Goal: Task Accomplishment & Management: Manage account settings

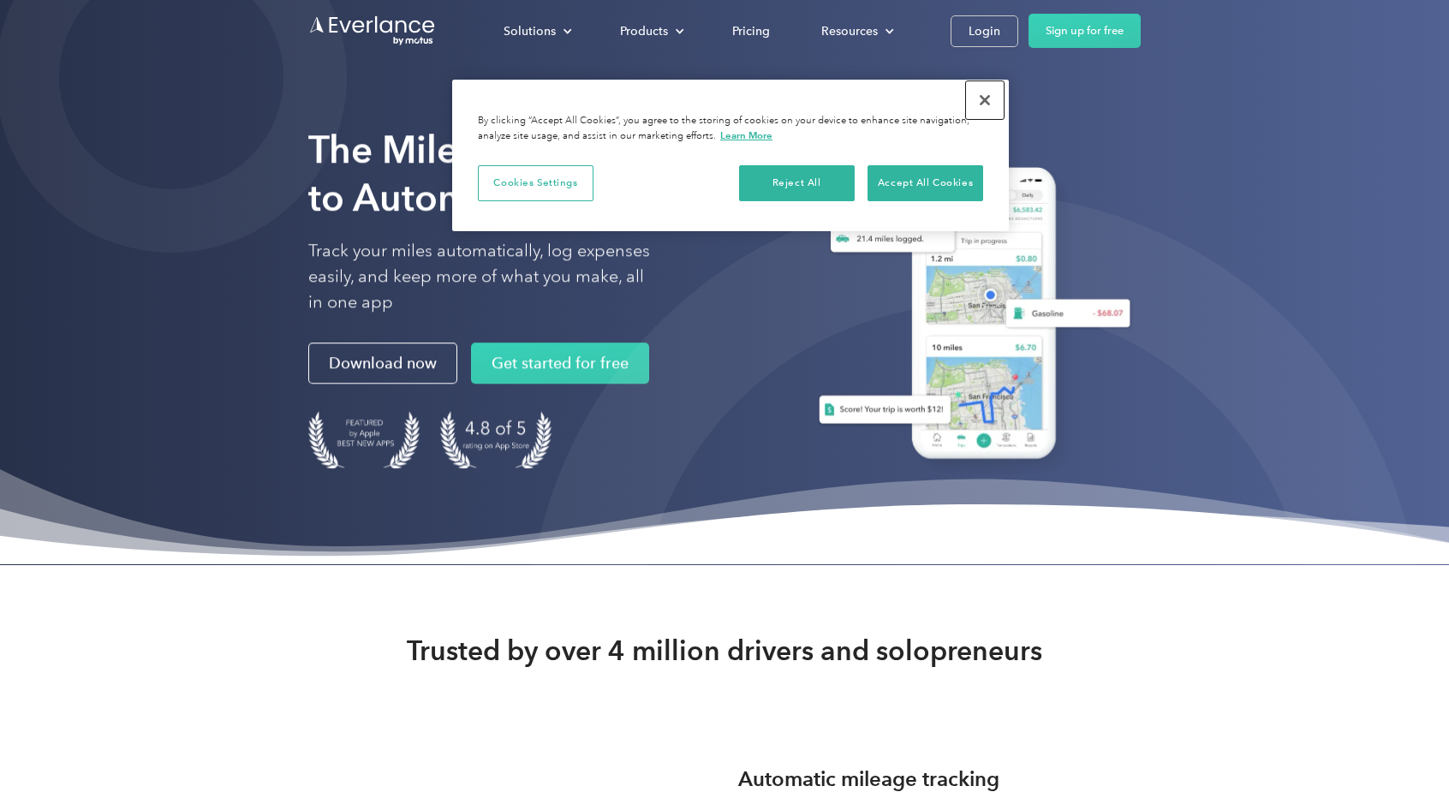
click at [983, 98] on button "Close" at bounding box center [985, 100] width 38 height 38
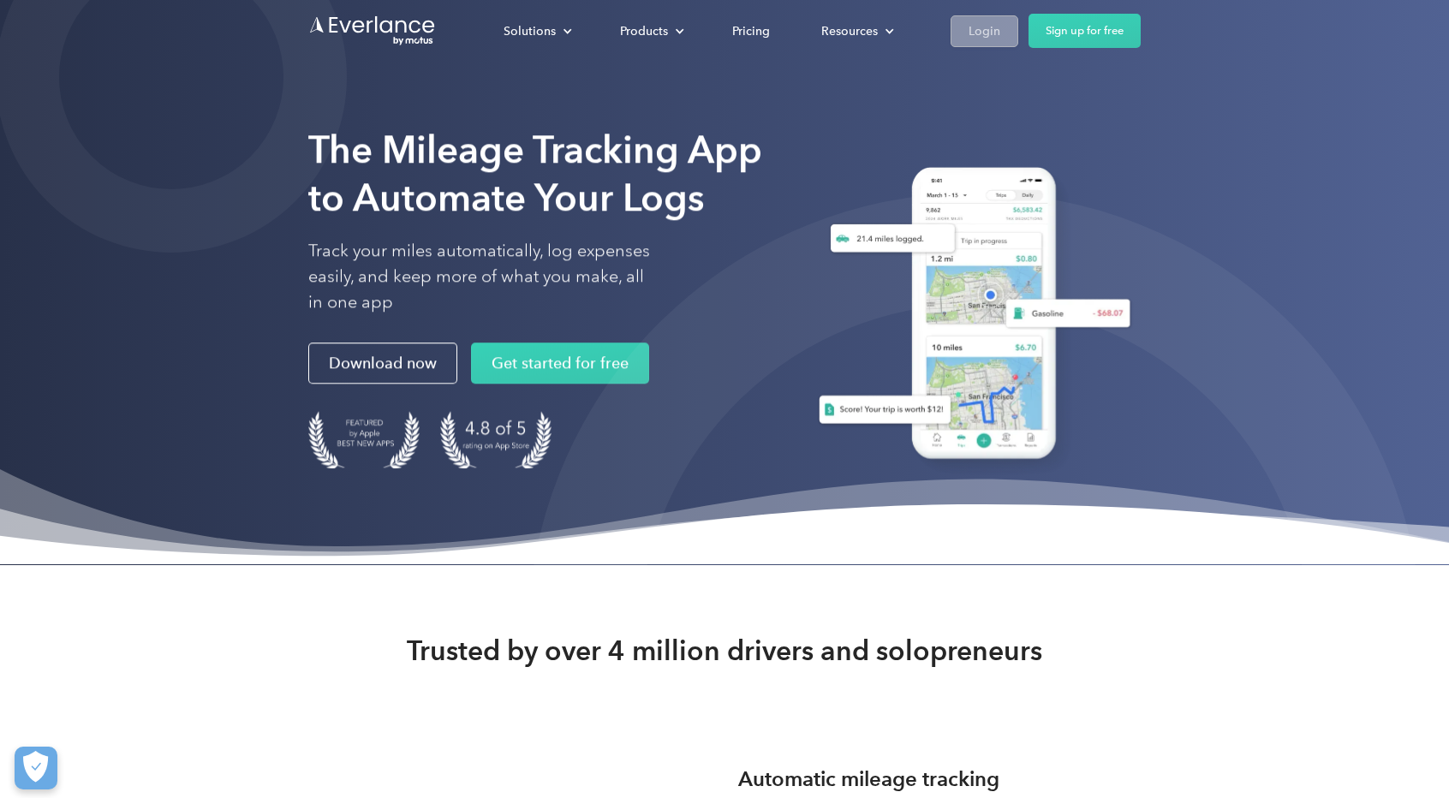
click at [991, 42] on link "Login" at bounding box center [985, 31] width 68 height 32
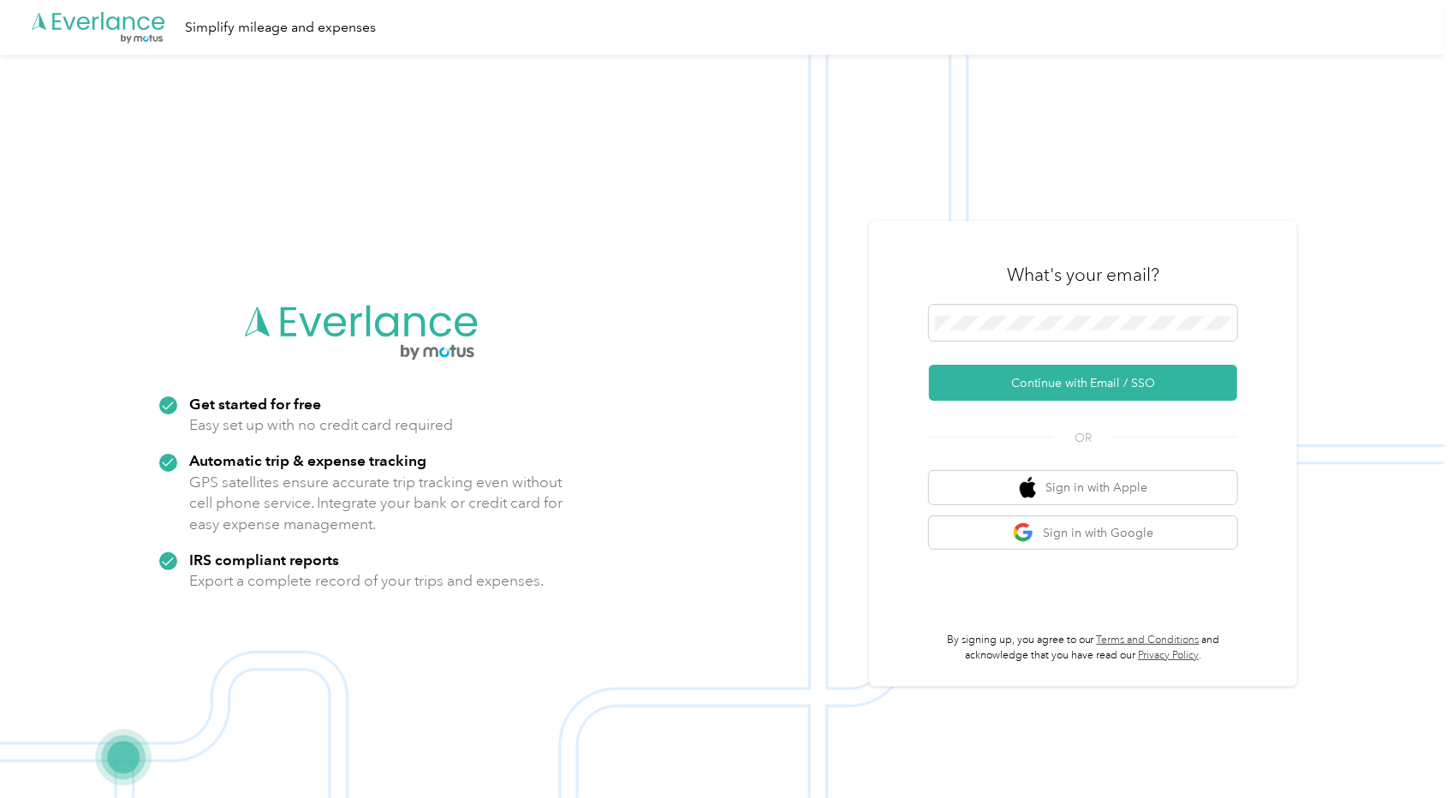
click at [553, 273] on img at bounding box center [722, 454] width 1445 height 798
click at [1145, 523] on button "Sign in with Google" at bounding box center [1083, 532] width 308 height 33
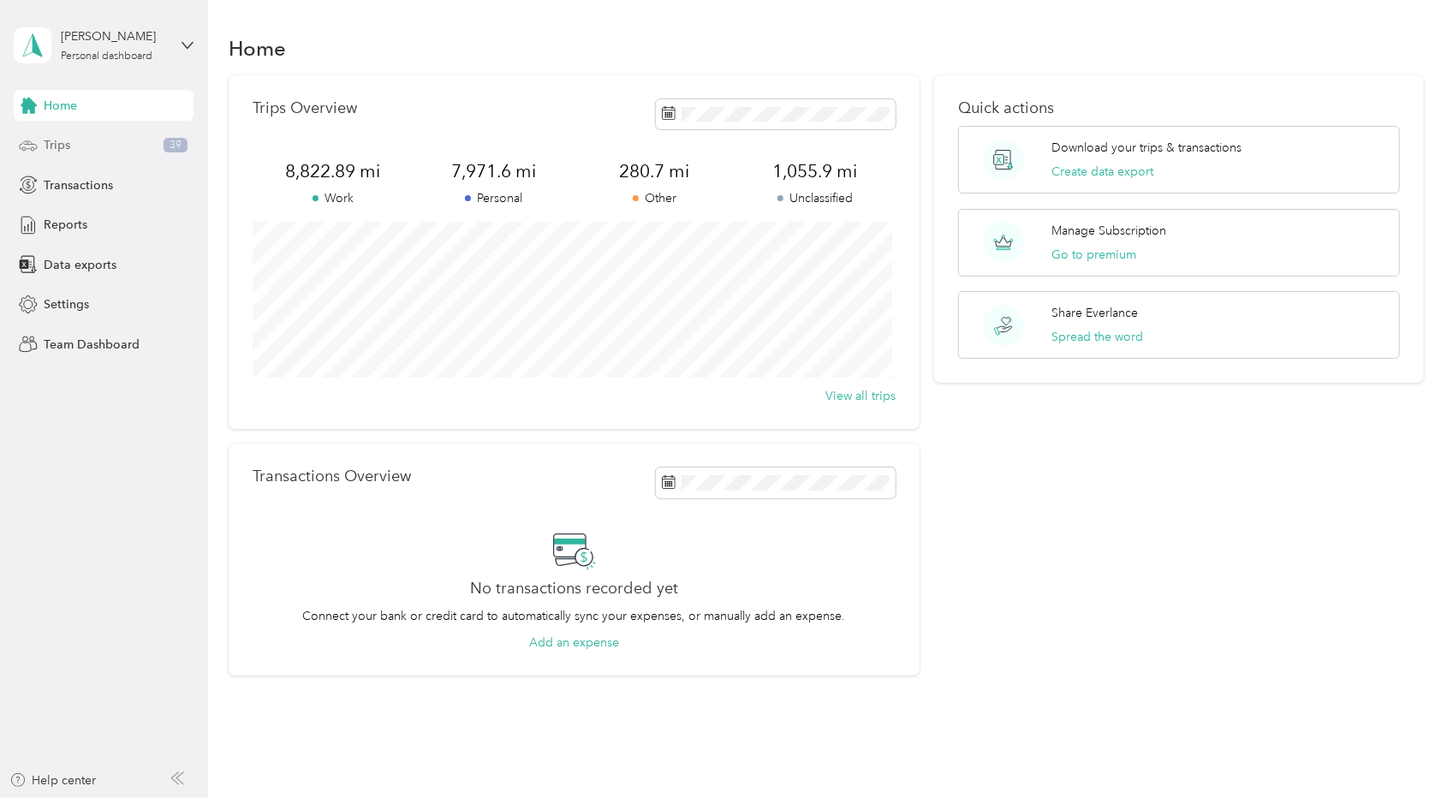
click at [61, 146] on span "Trips" at bounding box center [57, 145] width 27 height 18
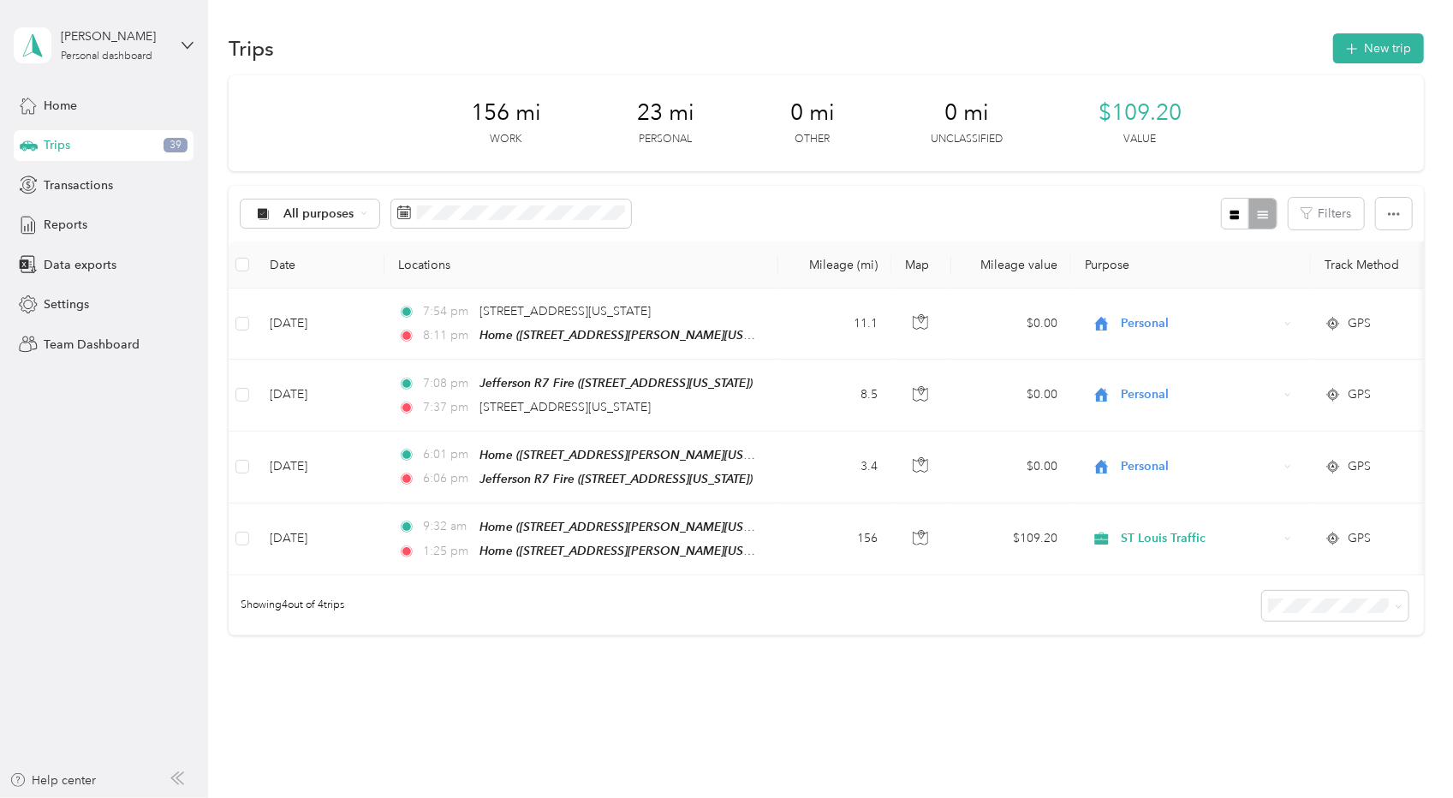
click at [806, 210] on div "All purposes Filters" at bounding box center [826, 214] width 1195 height 56
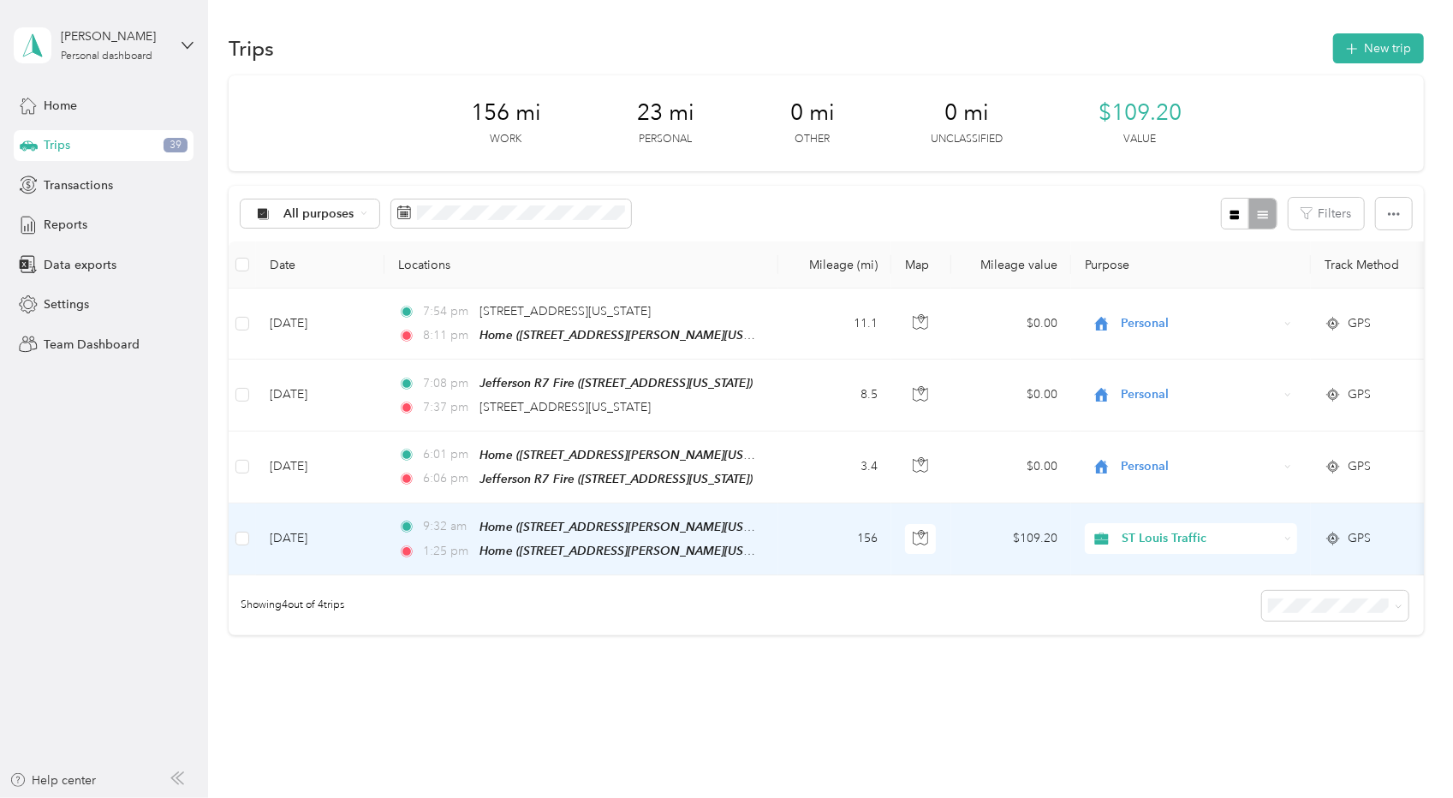
click at [804, 541] on td "156" at bounding box center [834, 540] width 113 height 72
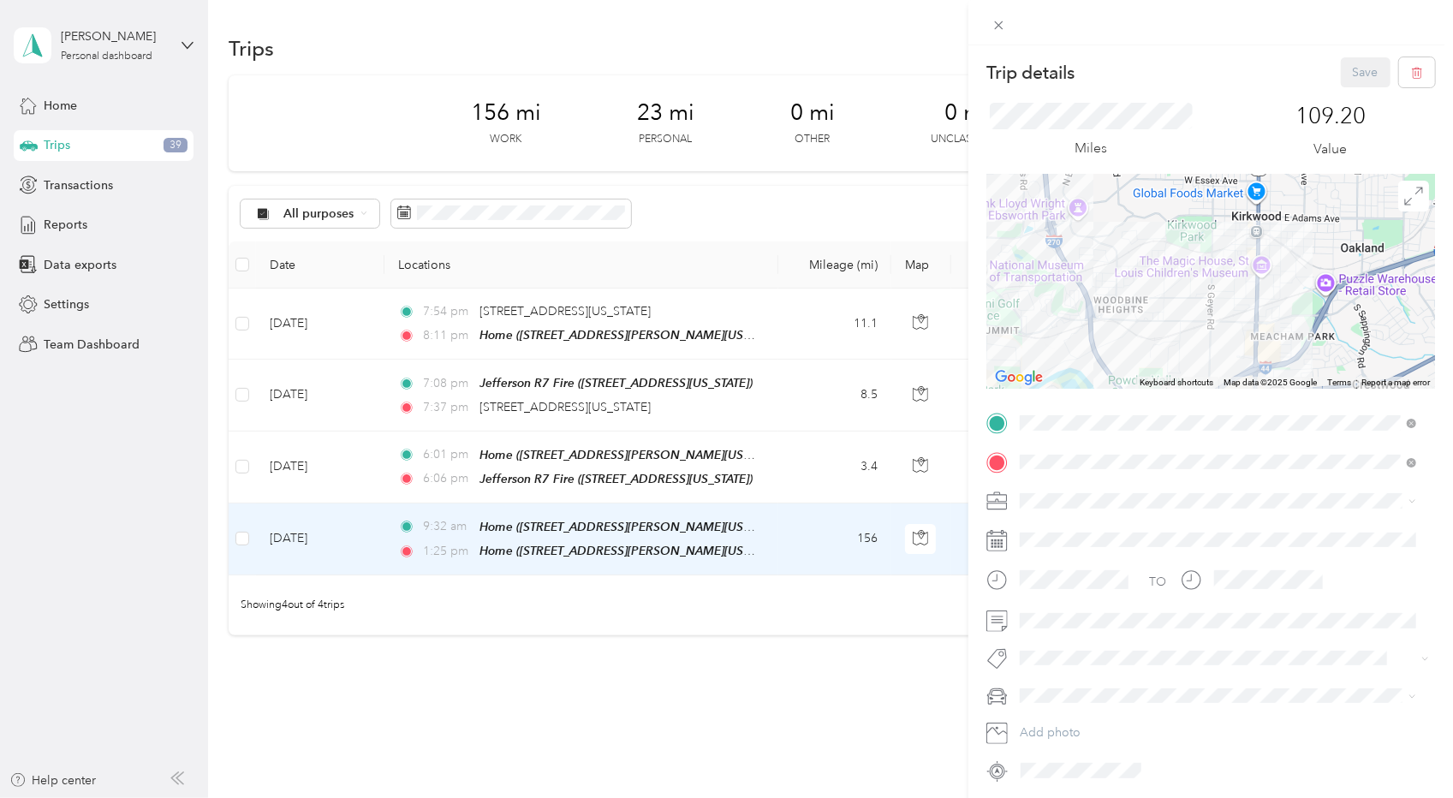
drag, startPoint x: 1360, startPoint y: 287, endPoint x: 1127, endPoint y: 196, distance: 250.0
click at [1127, 196] on div at bounding box center [1211, 282] width 449 height 214
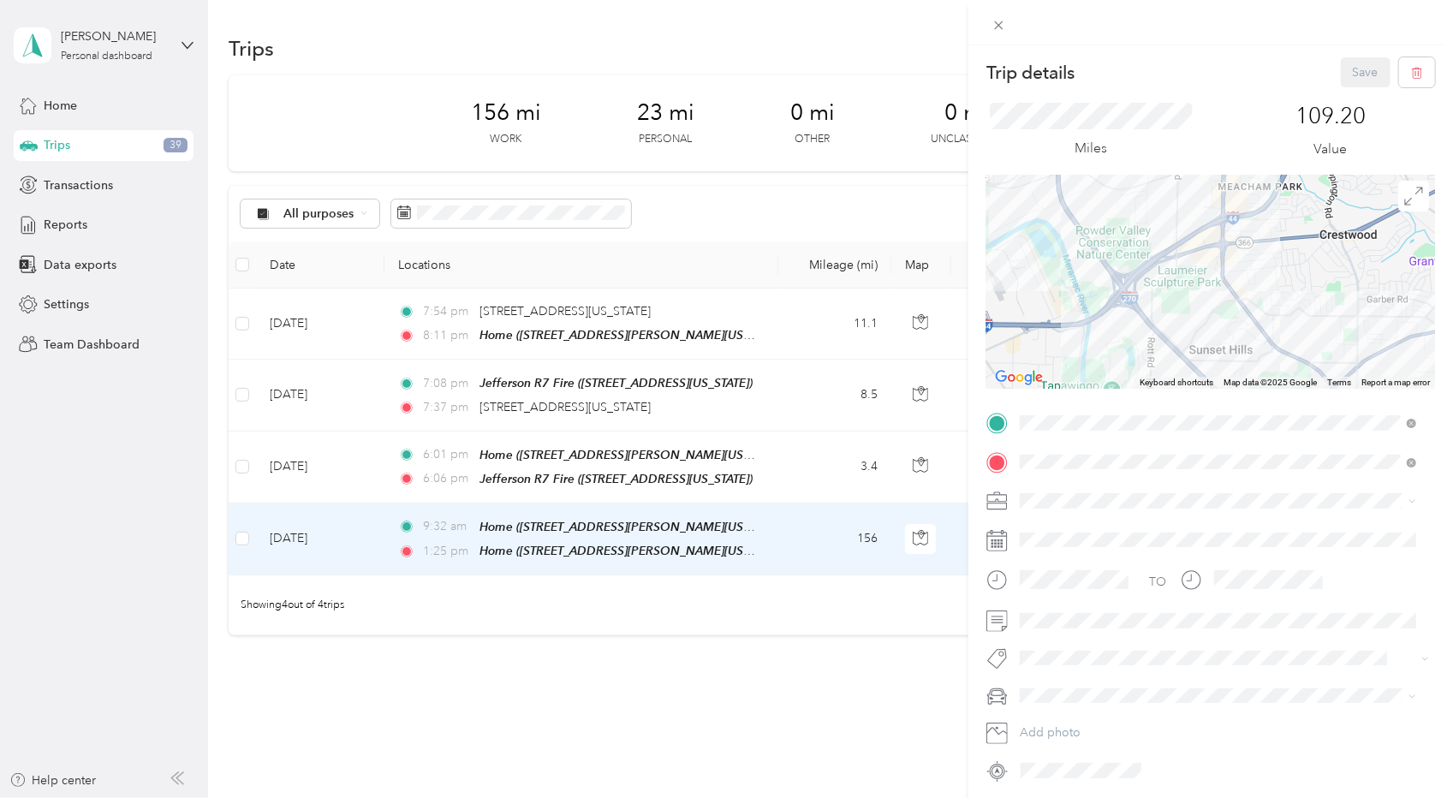
drag, startPoint x: 1149, startPoint y: 314, endPoint x: 1117, endPoint y: 163, distance: 155.0
click at [1117, 163] on div "Trip details Save This trip cannot be edited because it is either under review,…" at bounding box center [1211, 420] width 449 height 727
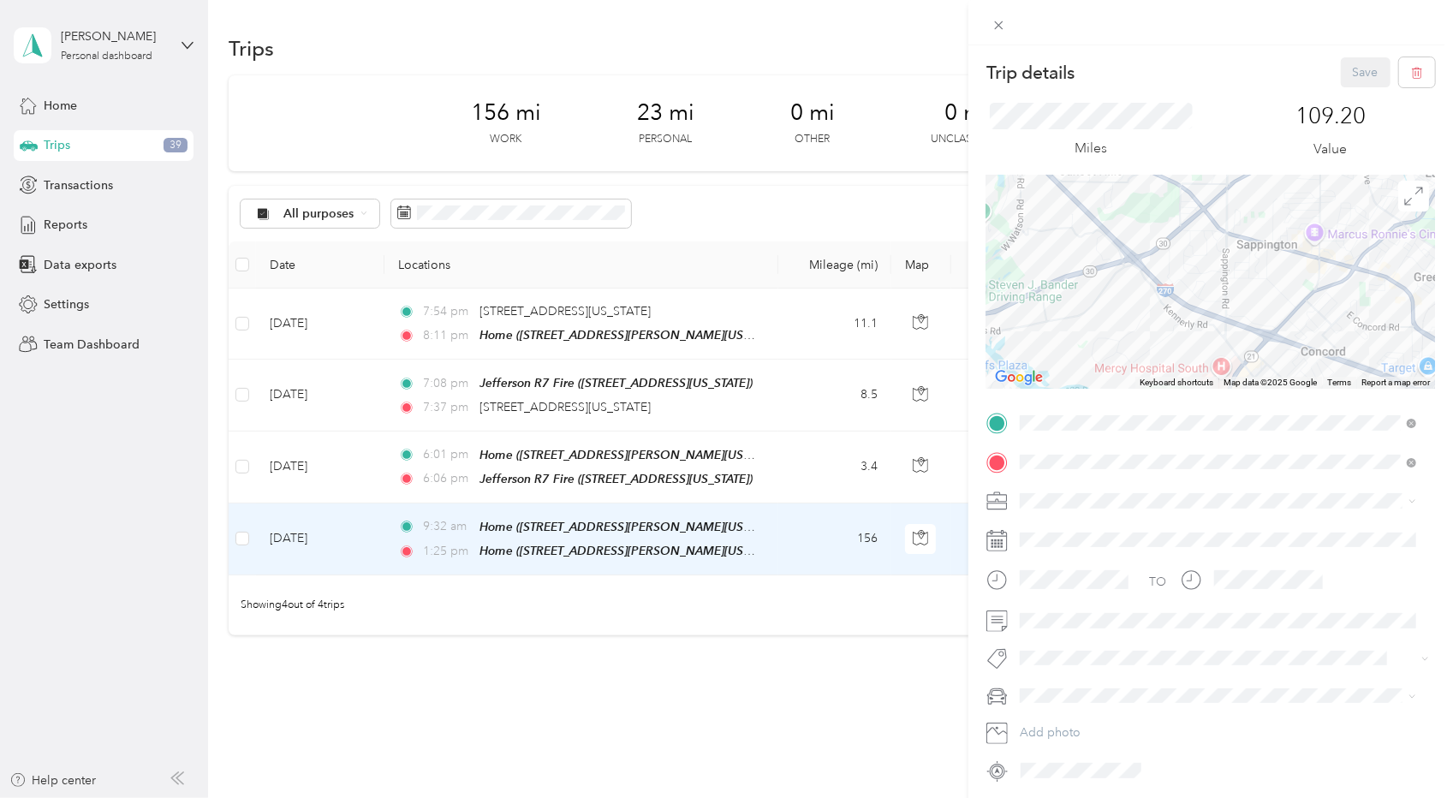
click at [1142, 103] on div "Trip details Save This trip cannot be edited because it is either under review,…" at bounding box center [1211, 420] width 449 height 727
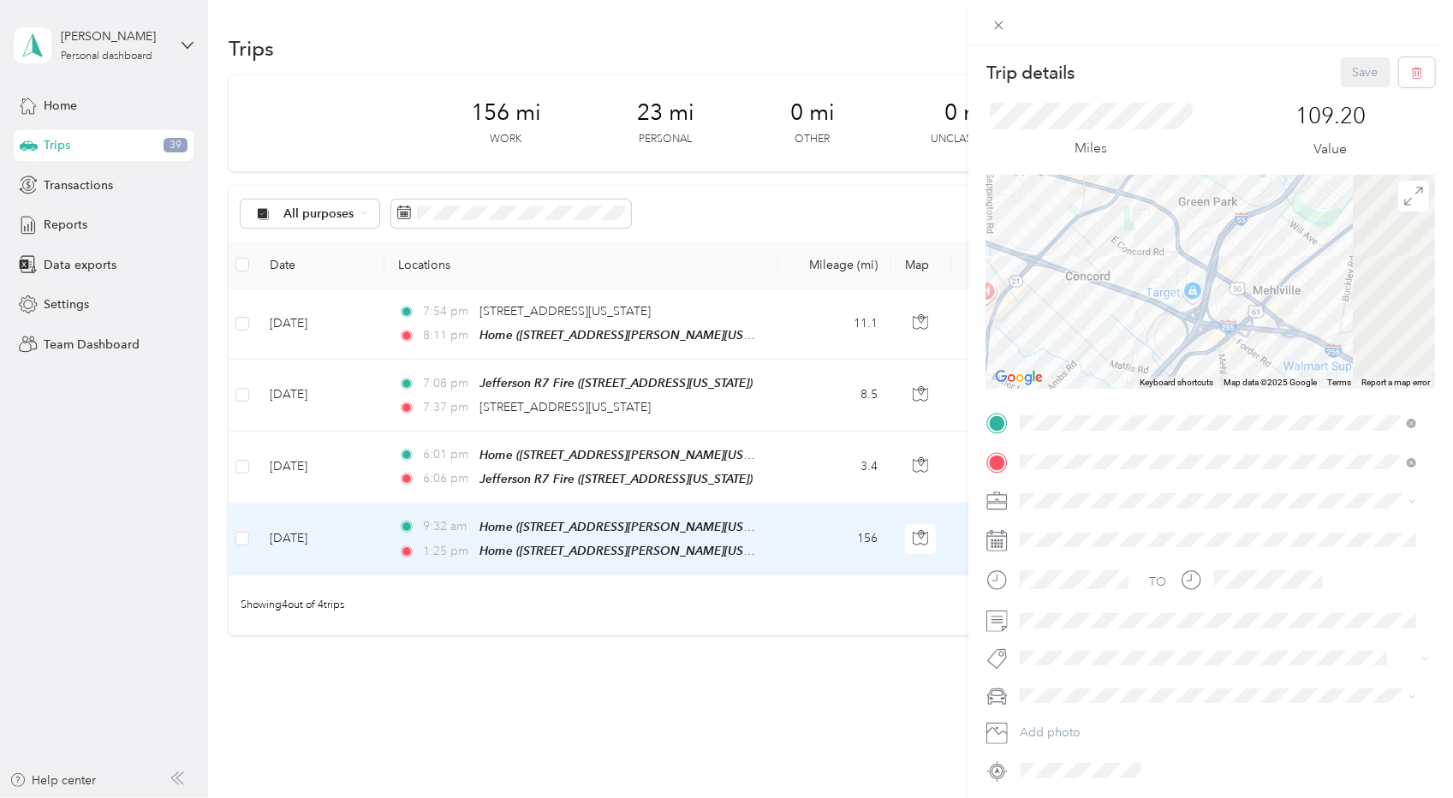
drag, startPoint x: 1303, startPoint y: 271, endPoint x: 1052, endPoint y: 188, distance: 264.1
click at [1052, 188] on div at bounding box center [1211, 282] width 449 height 214
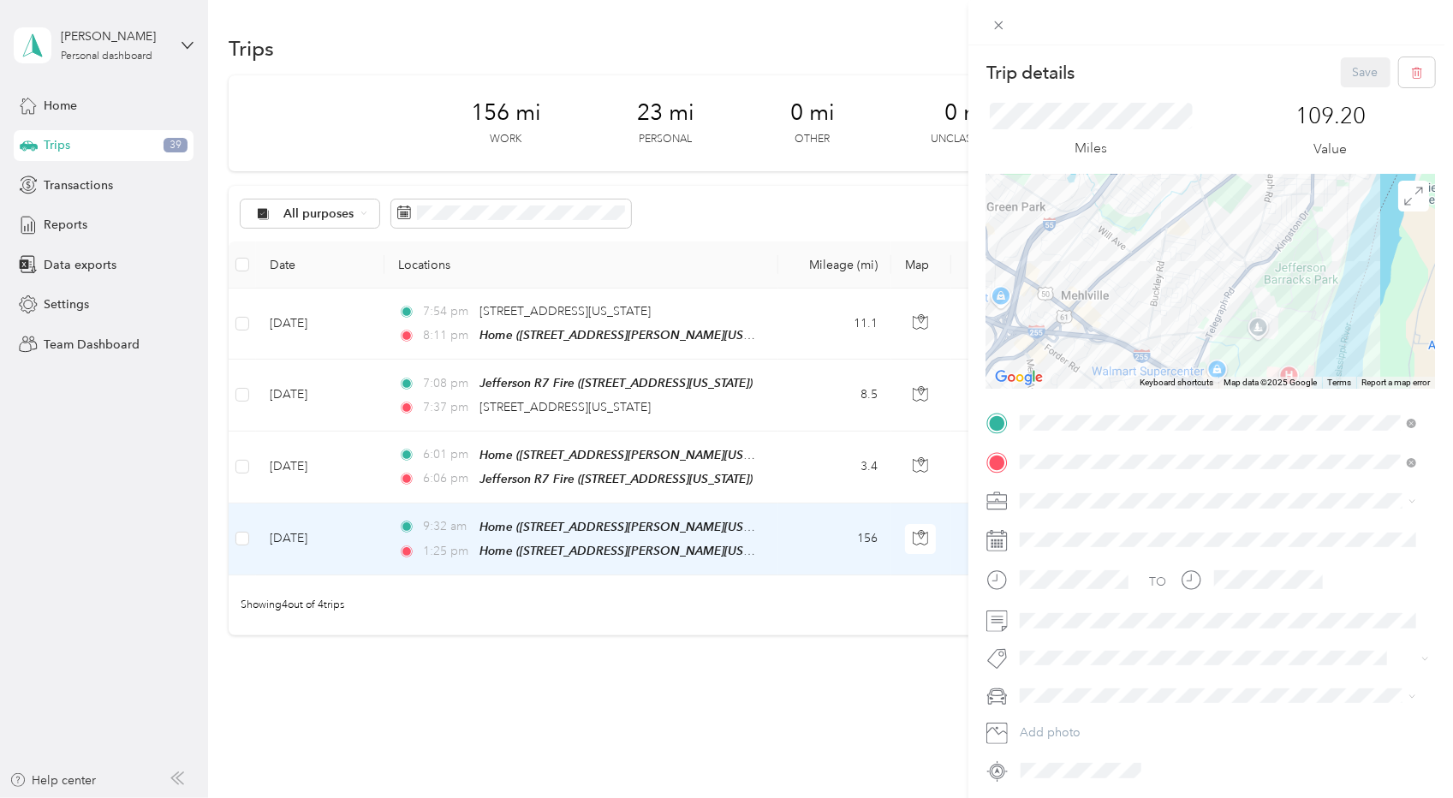
drag, startPoint x: 1338, startPoint y: 331, endPoint x: 1138, endPoint y: 381, distance: 205.6
click at [1138, 381] on div "Keyboard shortcuts Map Data Map data ©2025 Google Map data ©2025 Google 1 km Cl…" at bounding box center [1211, 282] width 449 height 214
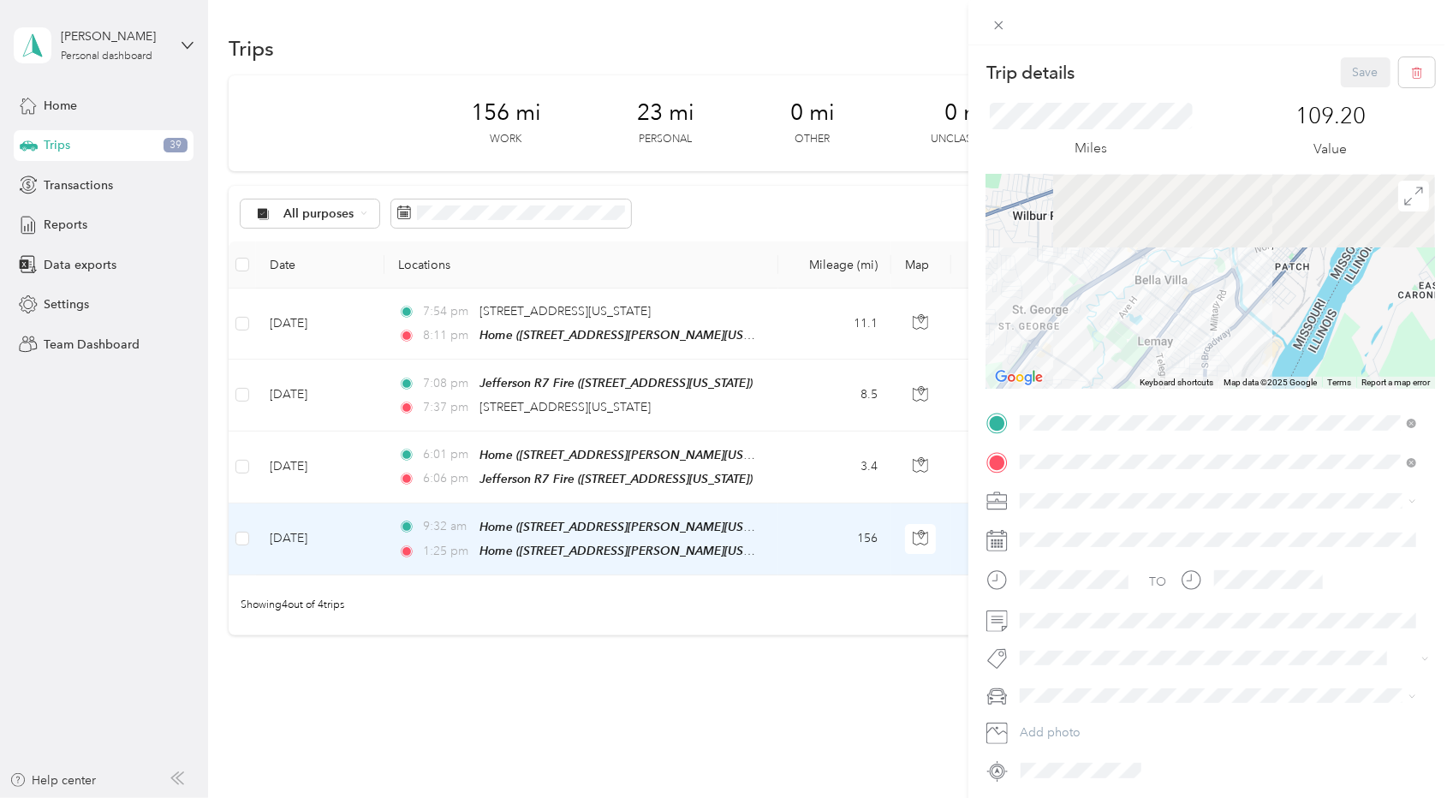
drag, startPoint x: 1232, startPoint y: 192, endPoint x: 1156, endPoint y: 332, distance: 159.4
click at [1156, 332] on div at bounding box center [1211, 282] width 449 height 214
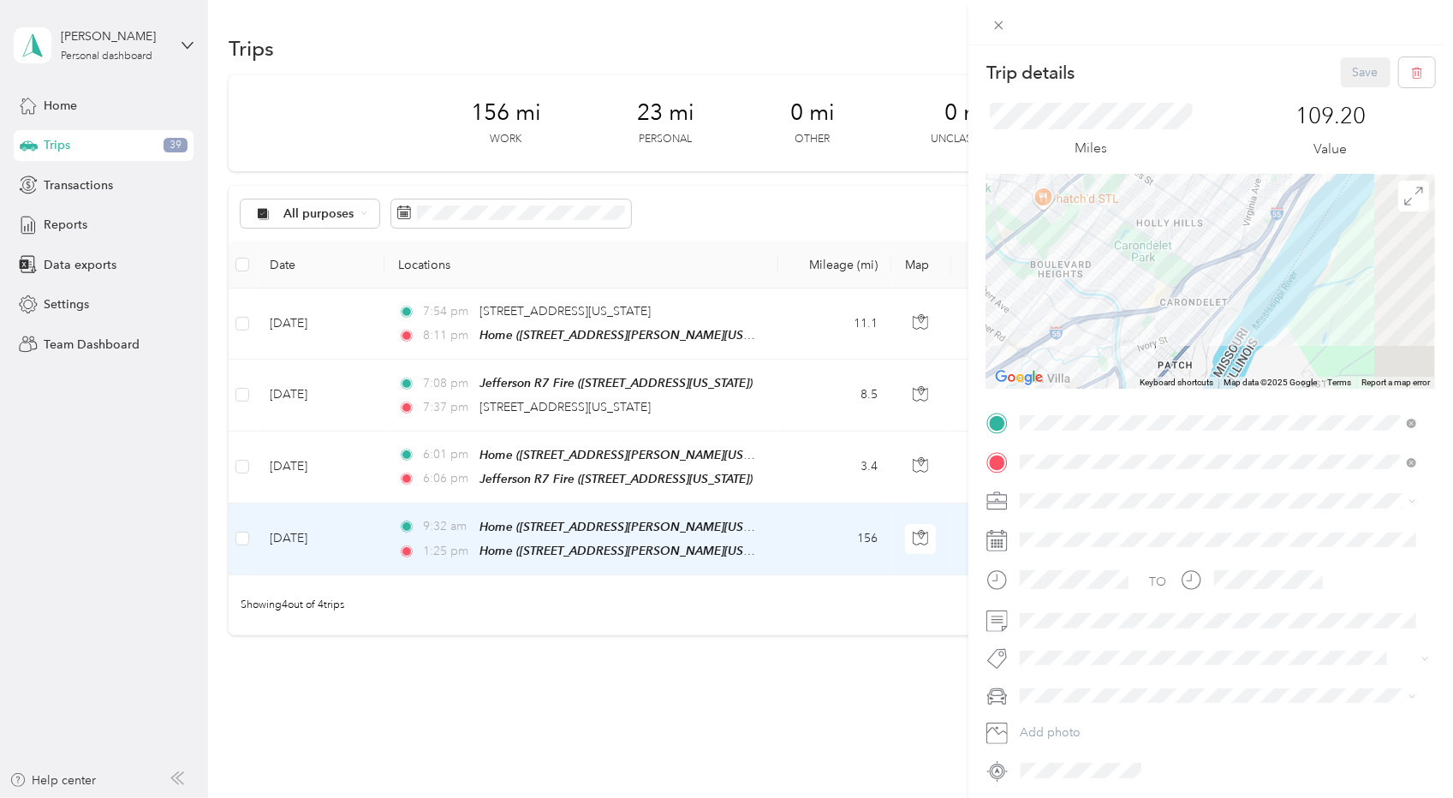
drag, startPoint x: 1321, startPoint y: 265, endPoint x: 1173, endPoint y: 361, distance: 177.0
click at [1173, 361] on div at bounding box center [1211, 282] width 449 height 214
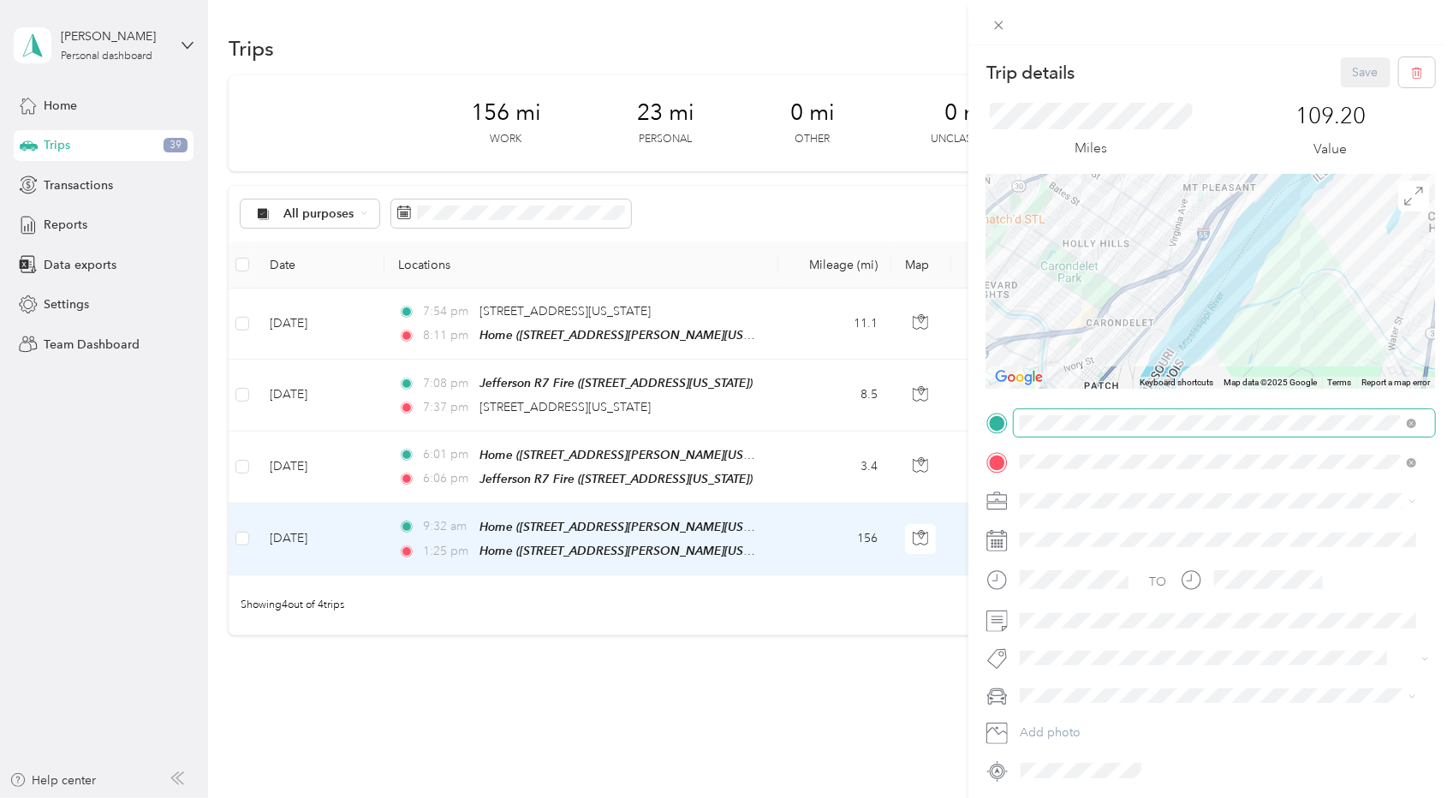
drag, startPoint x: 1273, startPoint y: 293, endPoint x: 1199, endPoint y: 412, distance: 140.4
click at [1199, 412] on div "Trip details Save This trip cannot be edited because it is either under review,…" at bounding box center [1211, 420] width 449 height 727
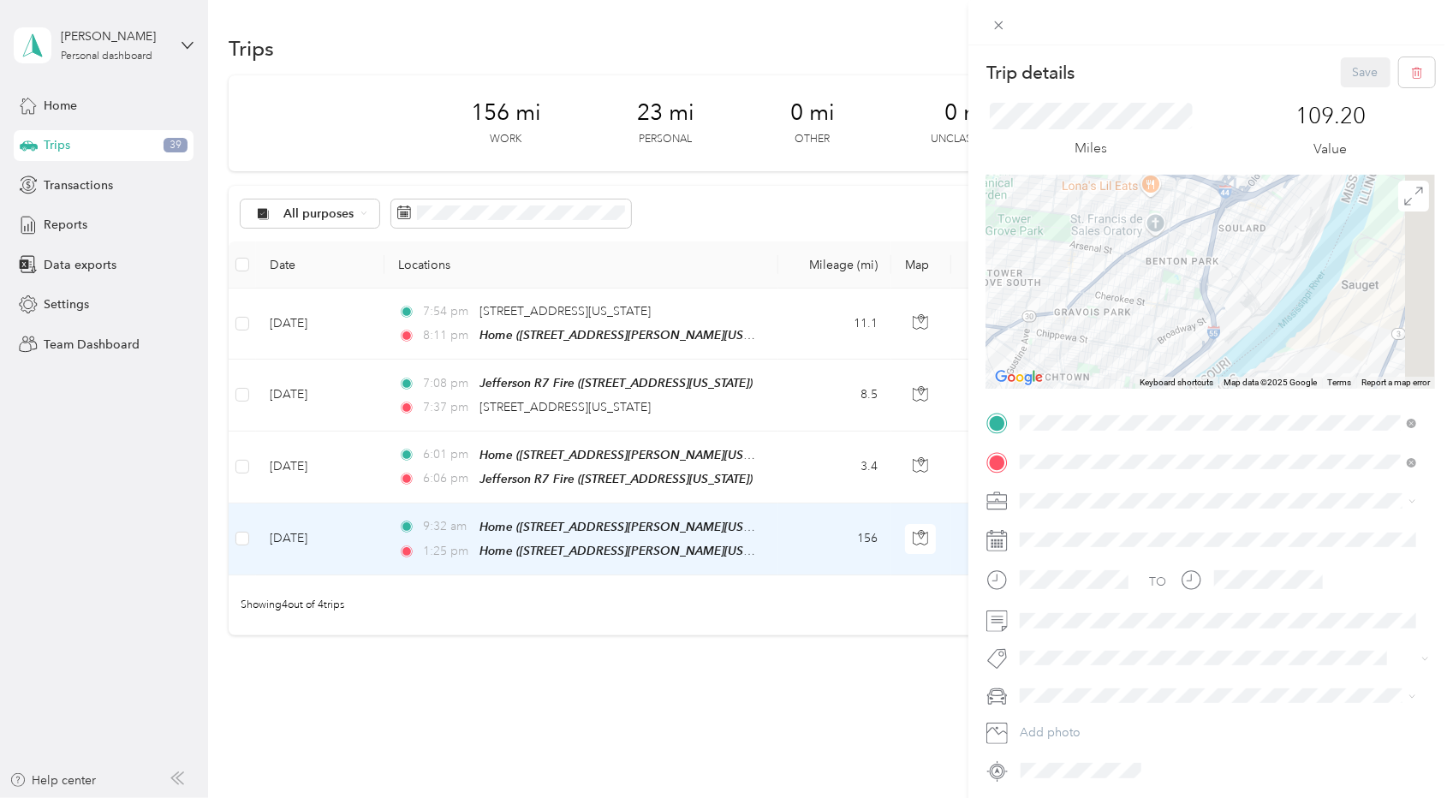
drag, startPoint x: 1261, startPoint y: 209, endPoint x: 1201, endPoint y: 335, distance: 139.8
click at [1201, 335] on div at bounding box center [1211, 282] width 449 height 214
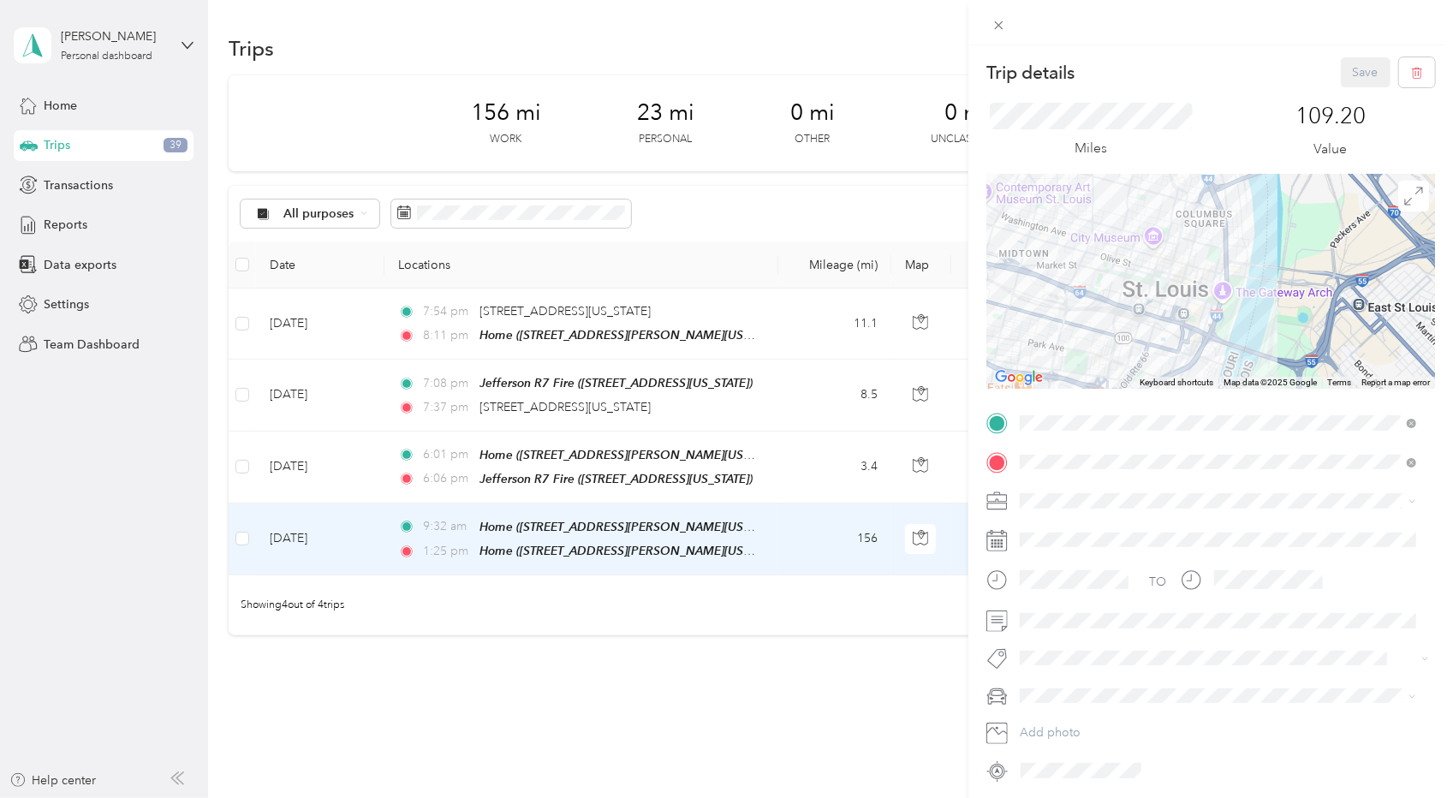
drag, startPoint x: 1321, startPoint y: 277, endPoint x: 1261, endPoint y: 371, distance: 111.7
click at [1261, 371] on div at bounding box center [1211, 282] width 449 height 214
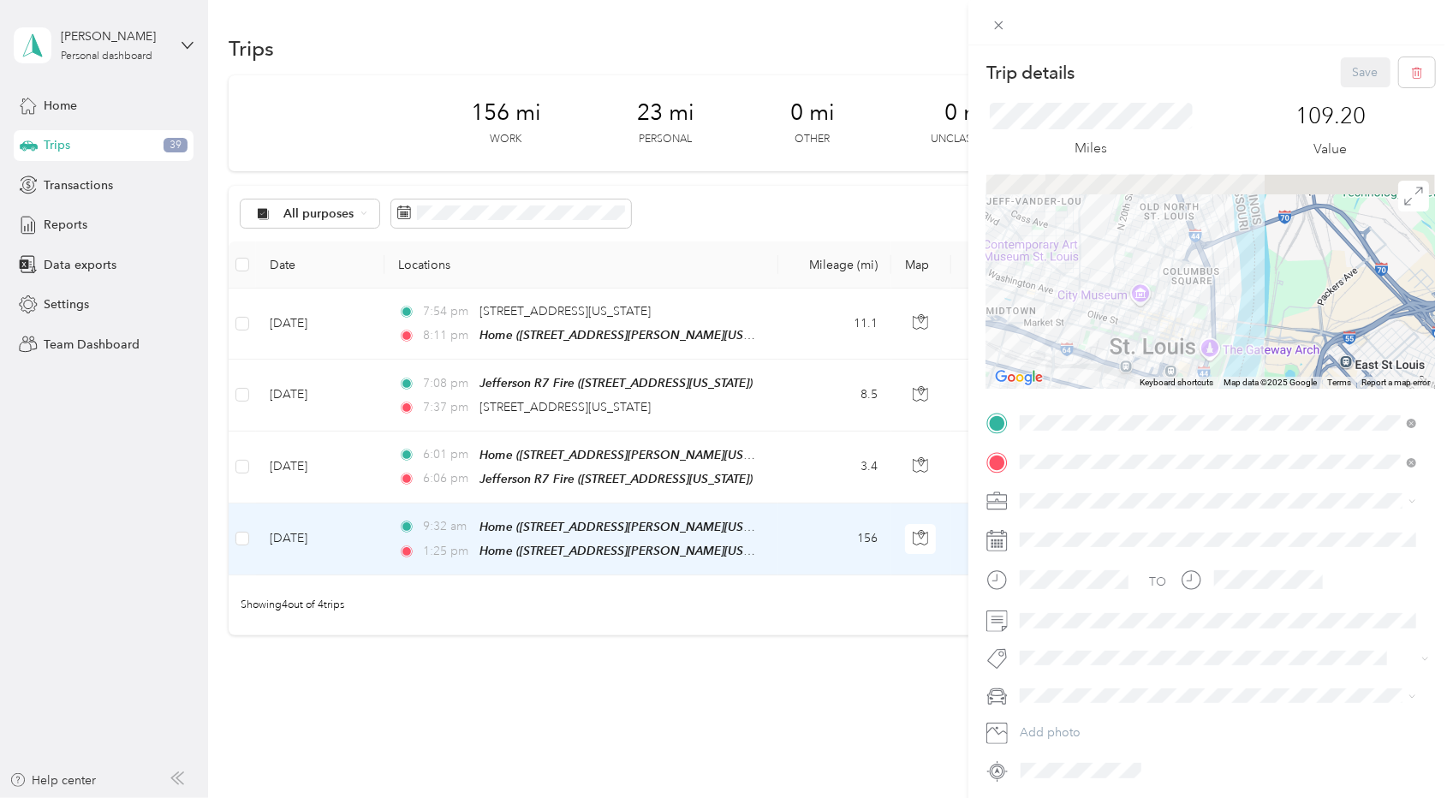
drag, startPoint x: 1177, startPoint y: 218, endPoint x: 1161, endPoint y: 357, distance: 140.4
click at [1161, 357] on div at bounding box center [1211, 282] width 449 height 214
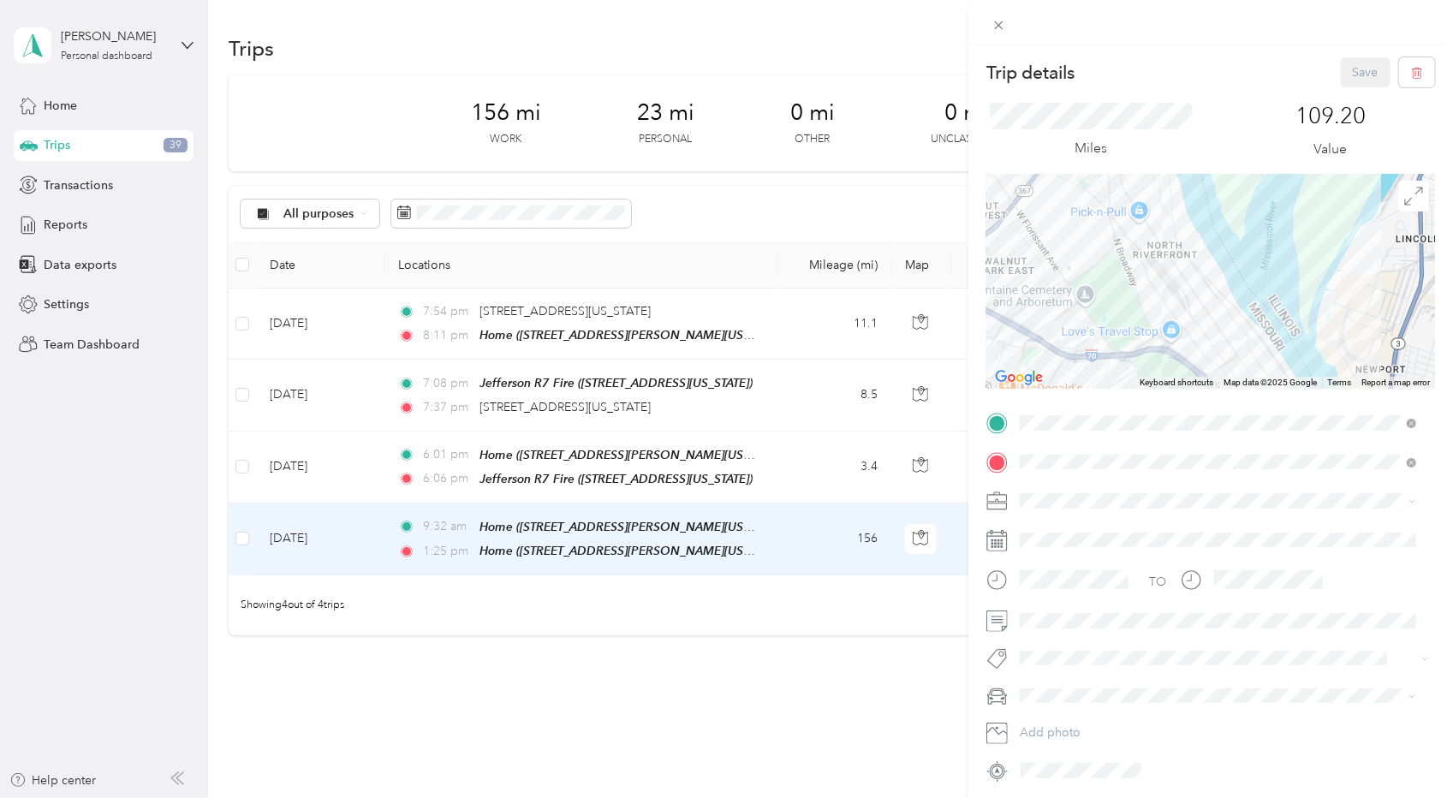
drag, startPoint x: 1103, startPoint y: 242, endPoint x: 1249, endPoint y: 444, distance: 248.9
click at [1249, 444] on div "Trip details Save This trip cannot be edited because it is either under review,…" at bounding box center [1211, 420] width 449 height 727
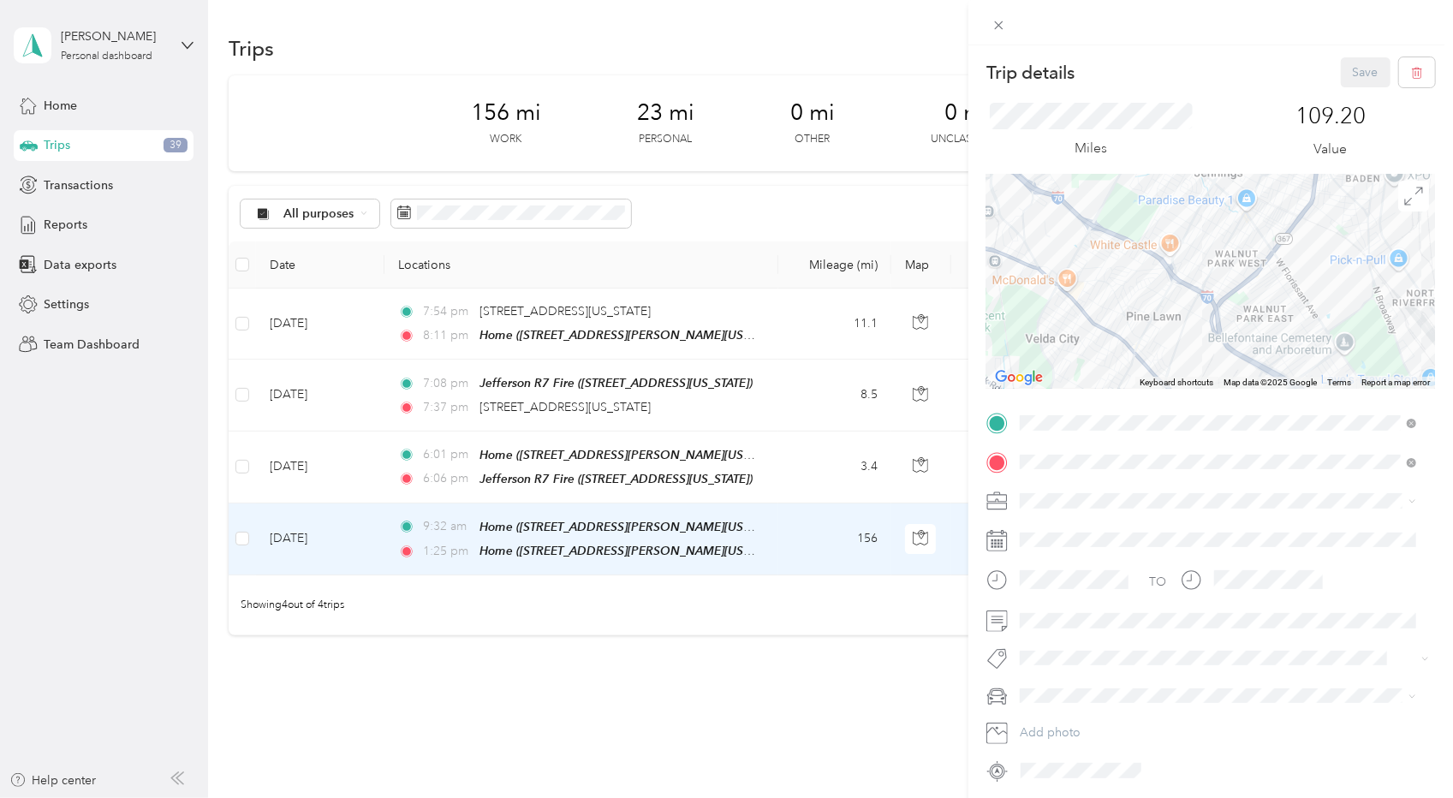
drag, startPoint x: 1054, startPoint y: 251, endPoint x: 1316, endPoint y: 299, distance: 266.4
click at [1316, 299] on div at bounding box center [1211, 282] width 449 height 214
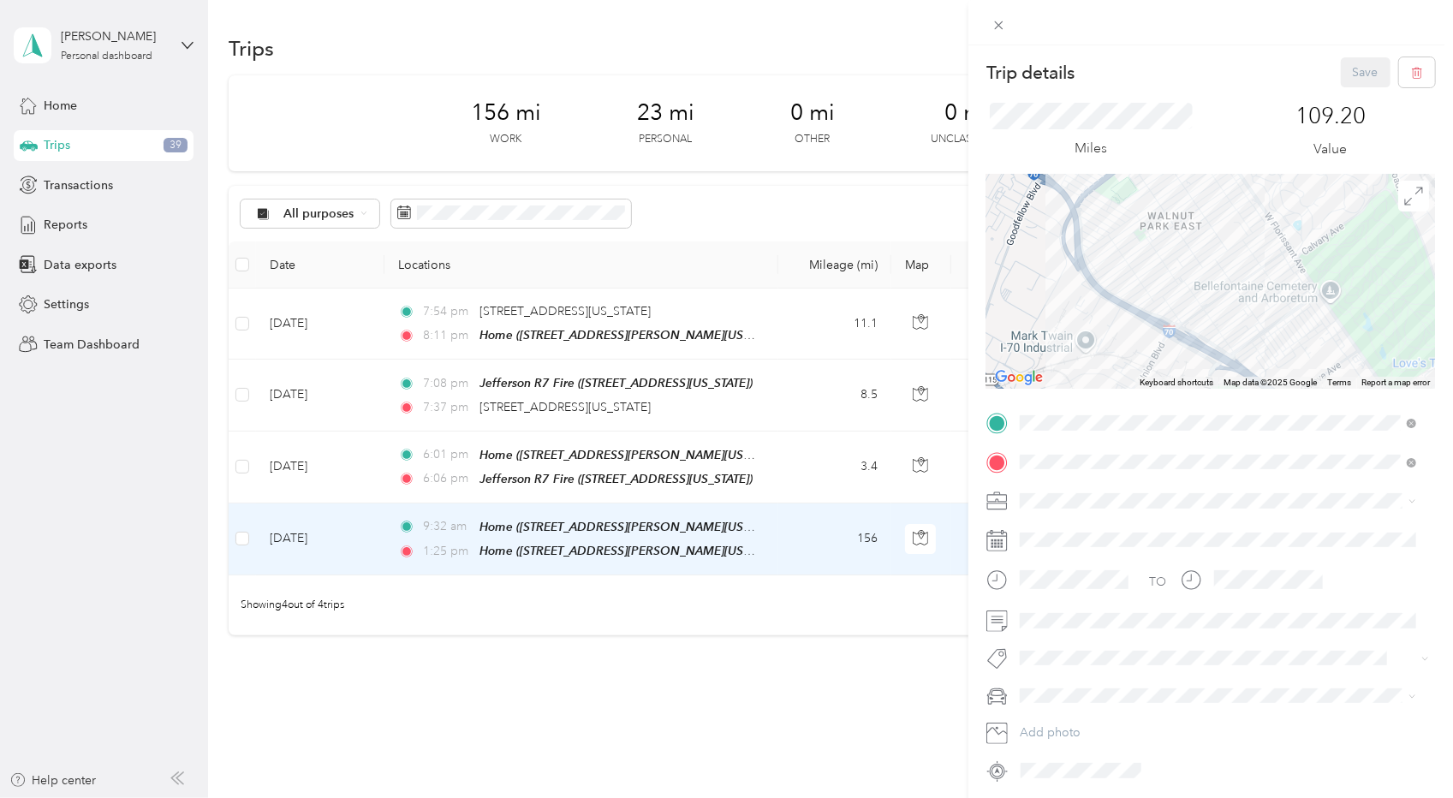
drag, startPoint x: 1248, startPoint y: 313, endPoint x: 1116, endPoint y: 213, distance: 165.1
click at [1116, 213] on div at bounding box center [1211, 282] width 449 height 214
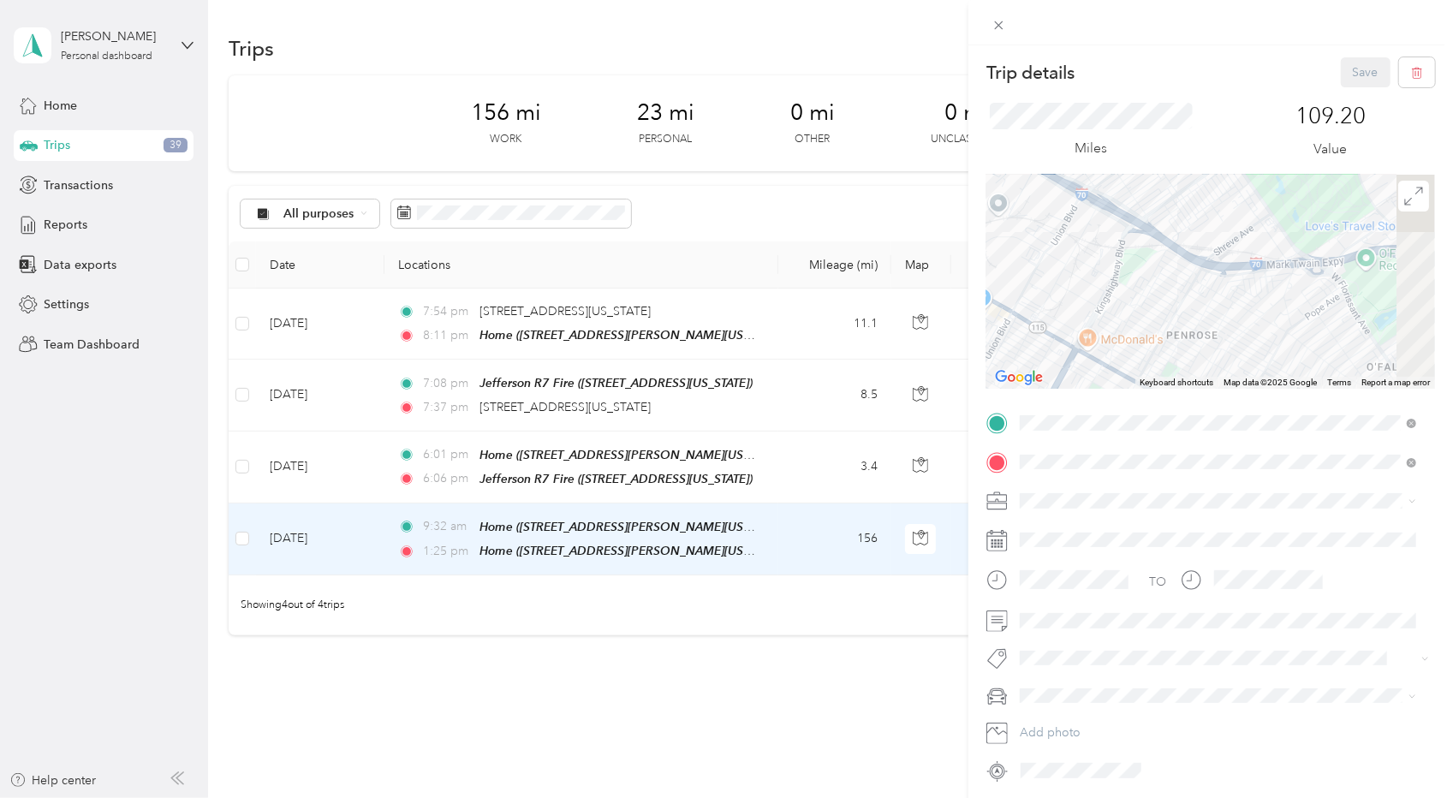
drag, startPoint x: 1307, startPoint y: 320, endPoint x: 1215, endPoint y: 164, distance: 181.5
click at [1215, 164] on div "Trip details Save This trip cannot be edited because it is either under review,…" at bounding box center [1211, 420] width 449 height 727
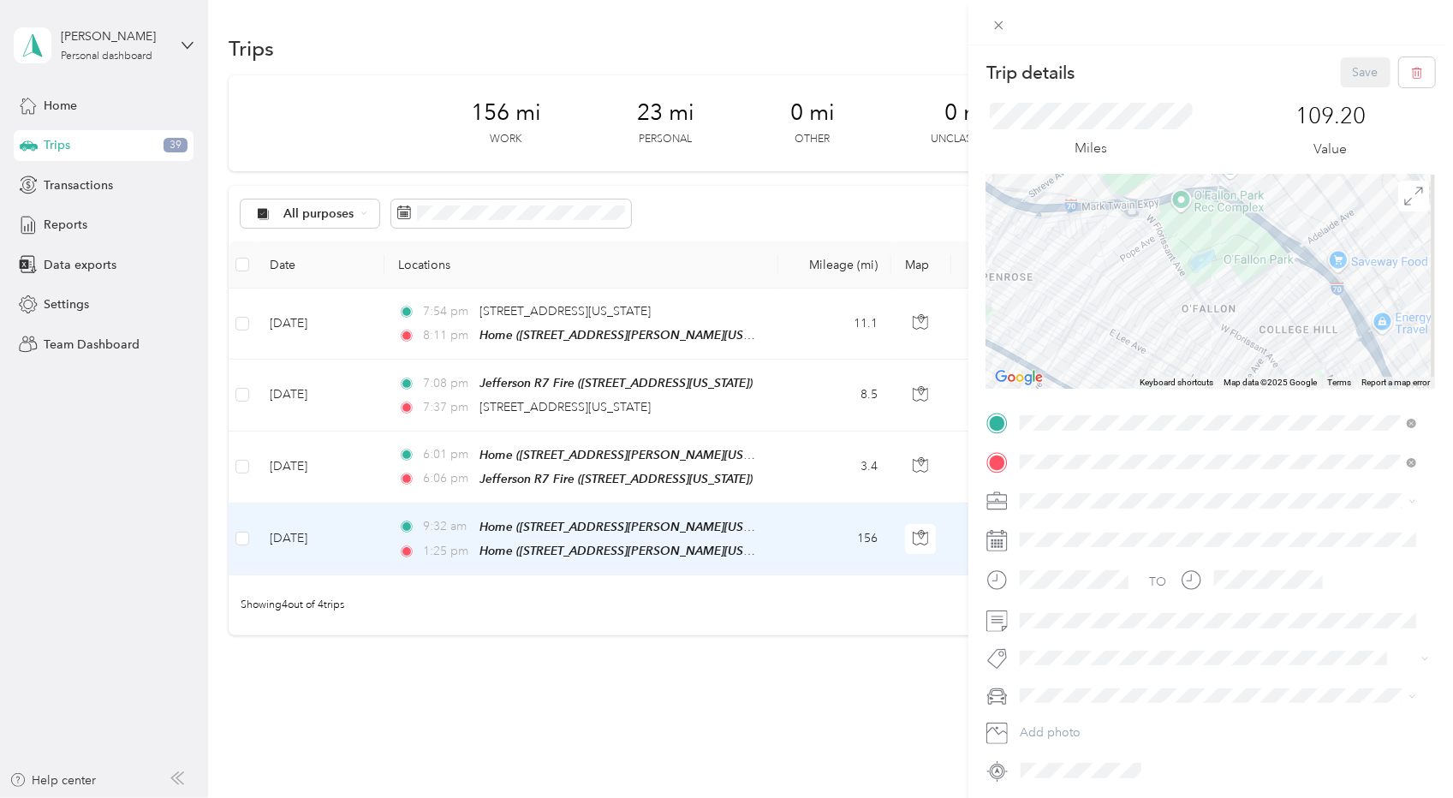
drag, startPoint x: 1294, startPoint y: 270, endPoint x: 1082, endPoint y: 228, distance: 215.7
click at [1082, 228] on div at bounding box center [1211, 282] width 449 height 214
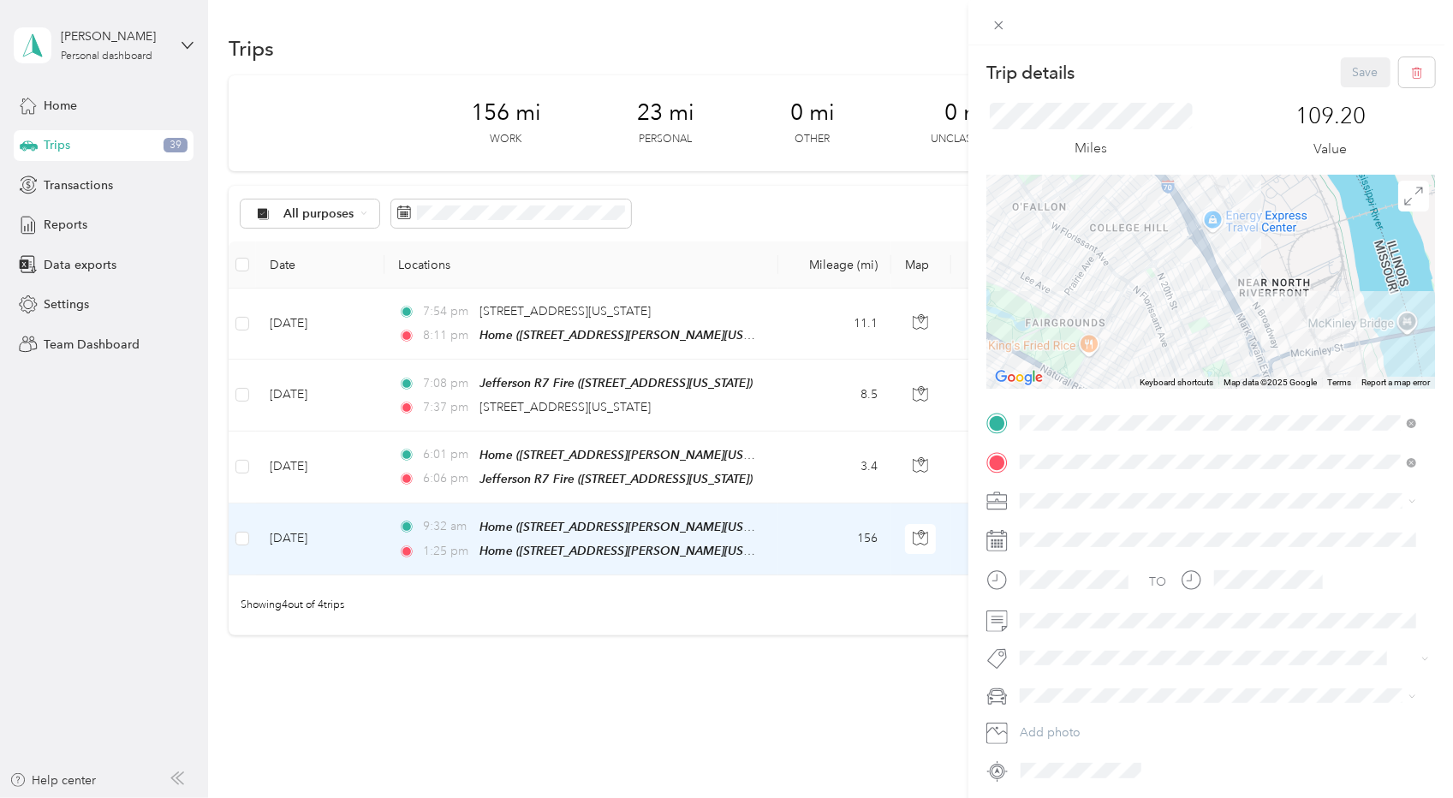
drag, startPoint x: 1257, startPoint y: 336, endPoint x: 1103, endPoint y: 198, distance: 206.8
click at [1103, 198] on div at bounding box center [1211, 282] width 449 height 214
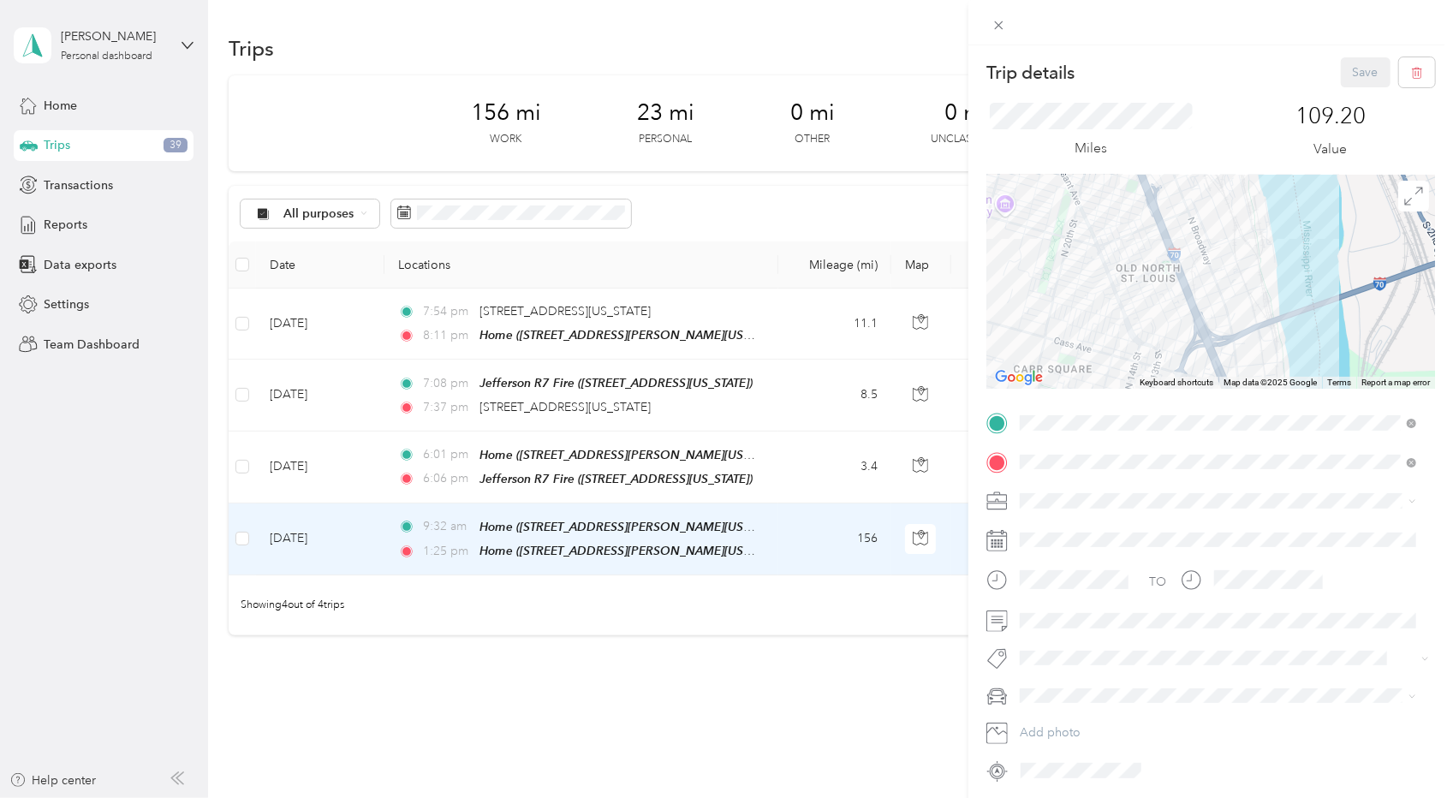
drag, startPoint x: 1154, startPoint y: 329, endPoint x: 1088, endPoint y: 188, distance: 156.3
click at [1088, 188] on div at bounding box center [1211, 282] width 449 height 214
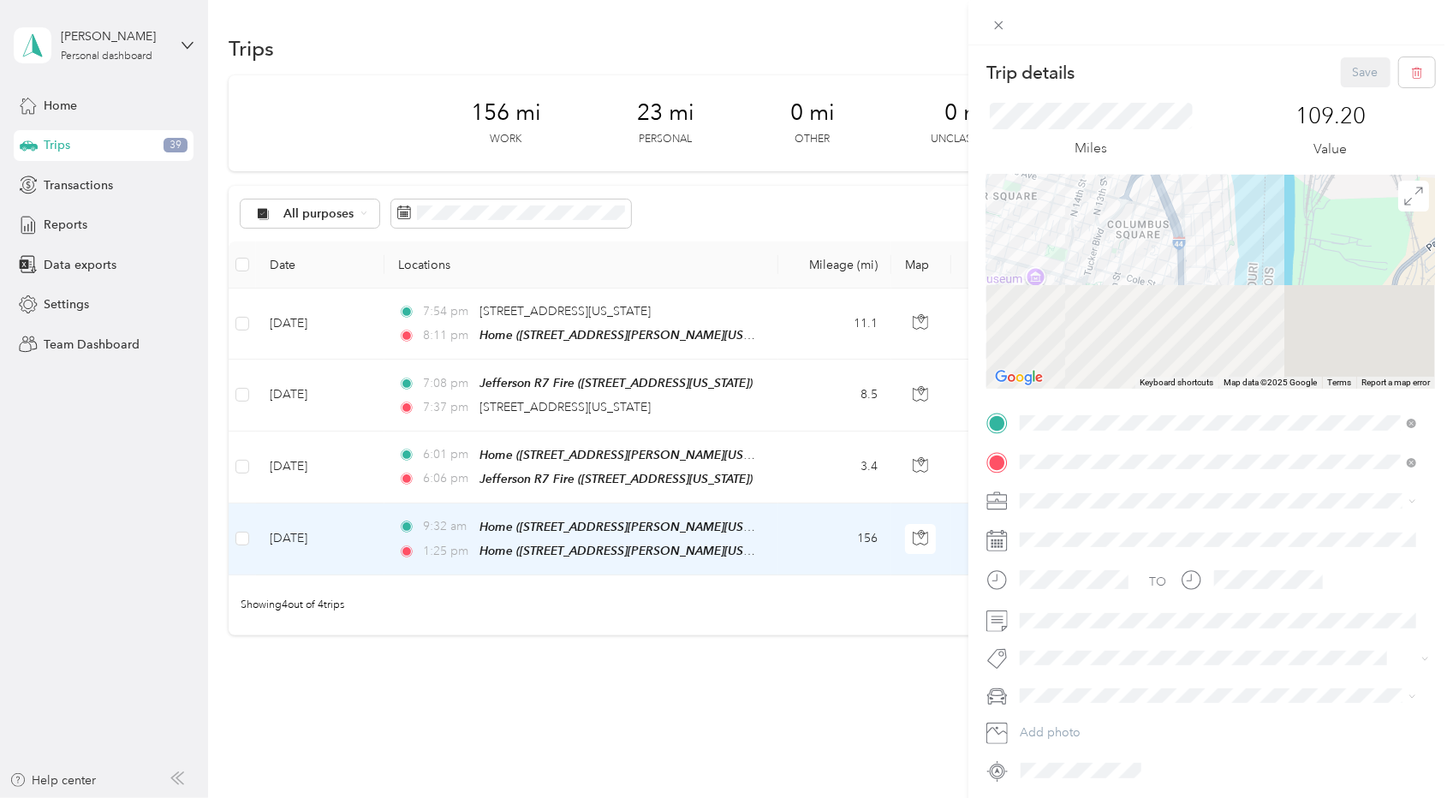
drag, startPoint x: 1146, startPoint y: 325, endPoint x: 1100, endPoint y: 168, distance: 164.2
click at [1100, 168] on div "Trip details Save This trip cannot be edited because it is either under review,…" at bounding box center [1211, 420] width 449 height 727
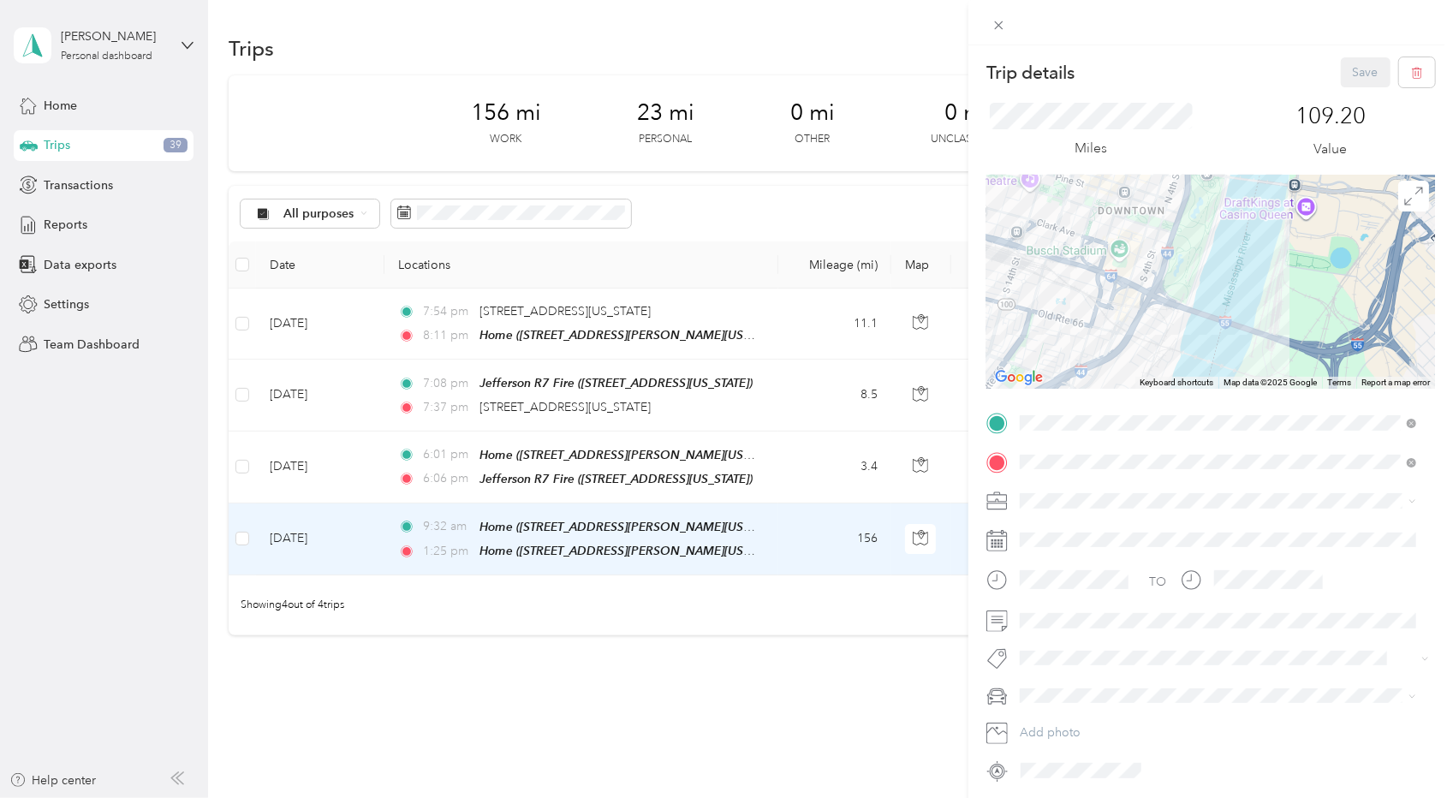
drag, startPoint x: 1124, startPoint y: 315, endPoint x: 1129, endPoint y: 188, distance: 127.7
click at [1129, 188] on div at bounding box center [1211, 282] width 449 height 214
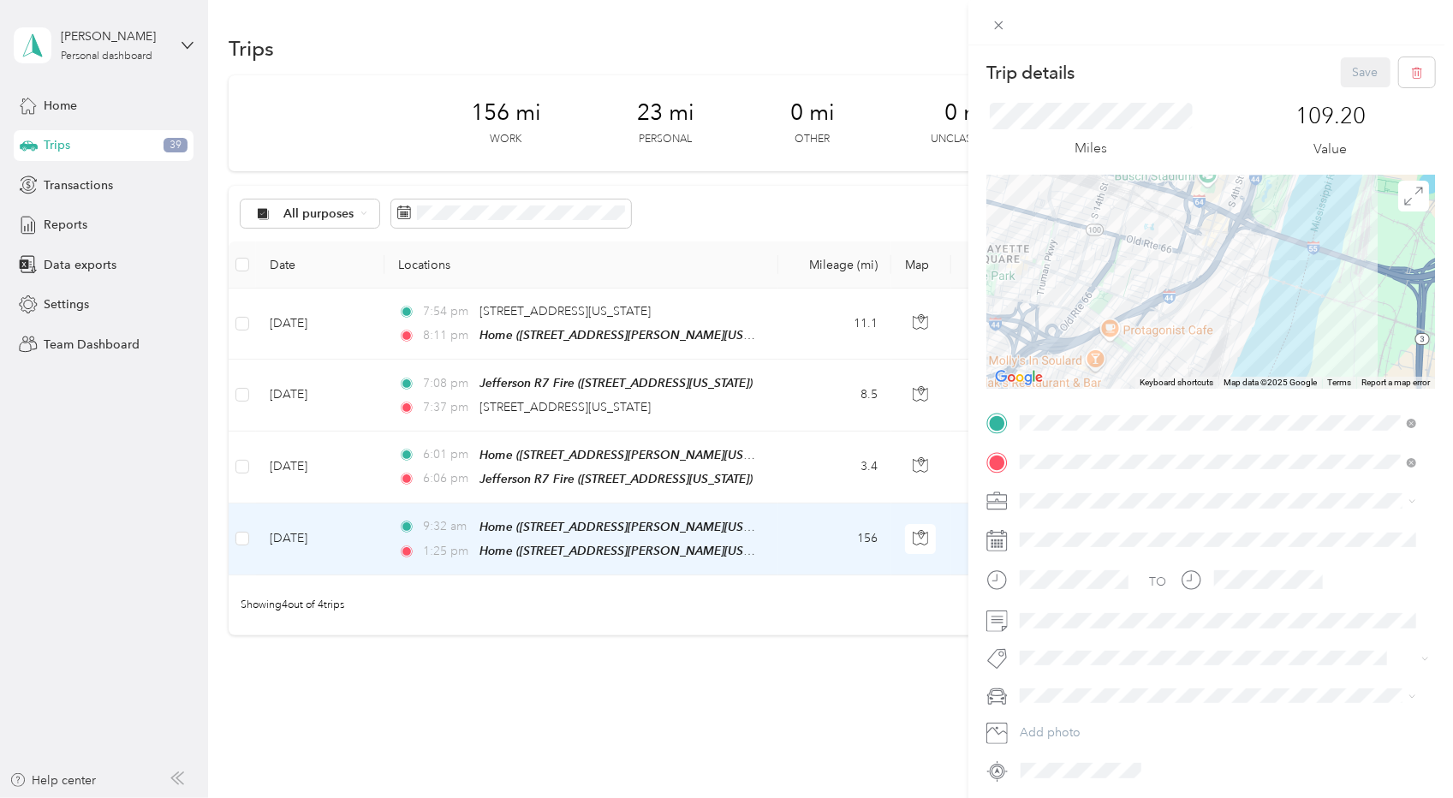
drag, startPoint x: 1082, startPoint y: 283, endPoint x: 1172, endPoint y: 206, distance: 118.4
click at [1172, 206] on div at bounding box center [1211, 282] width 449 height 214
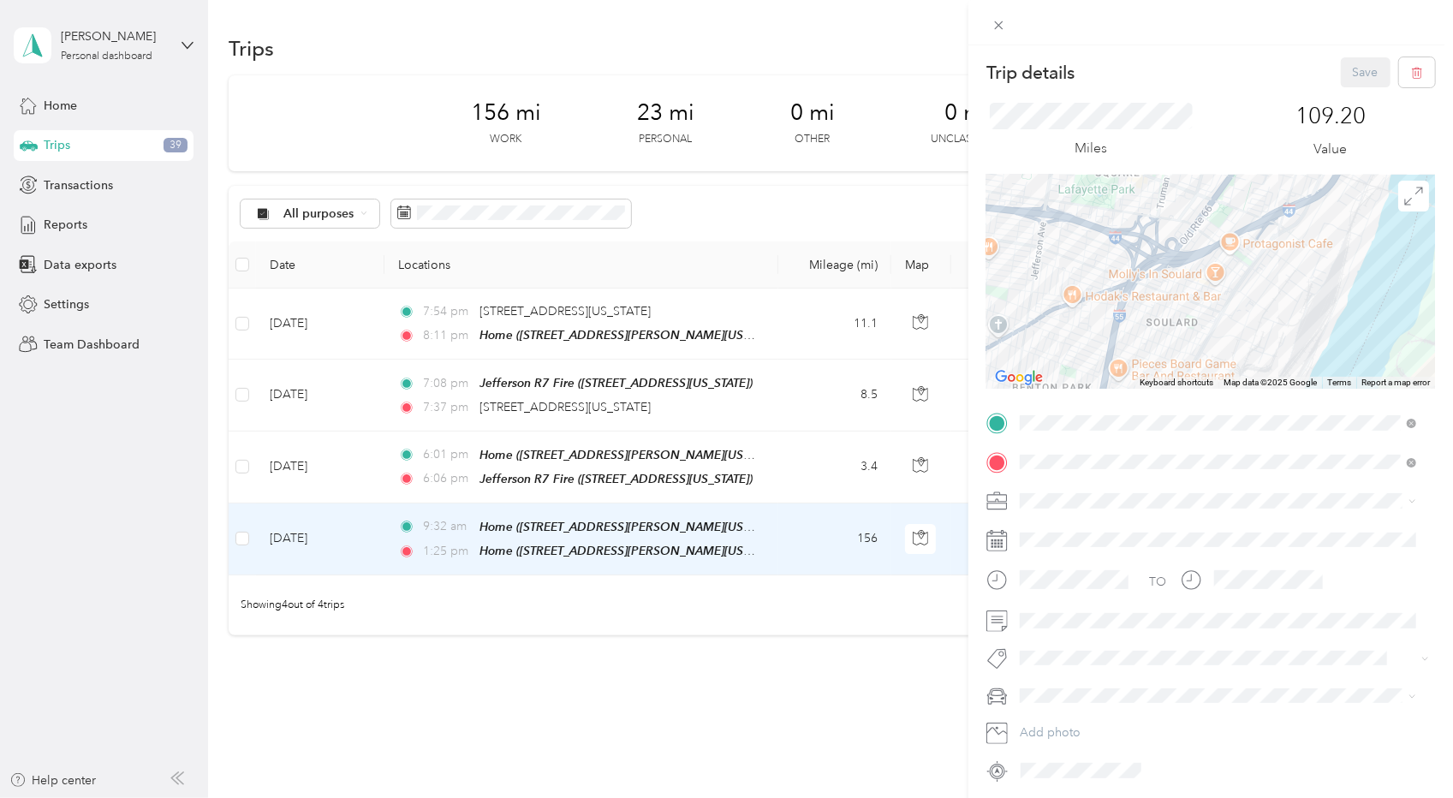
drag, startPoint x: 1077, startPoint y: 277, endPoint x: 1198, endPoint y: 194, distance: 146.1
click at [1198, 194] on div at bounding box center [1211, 282] width 449 height 214
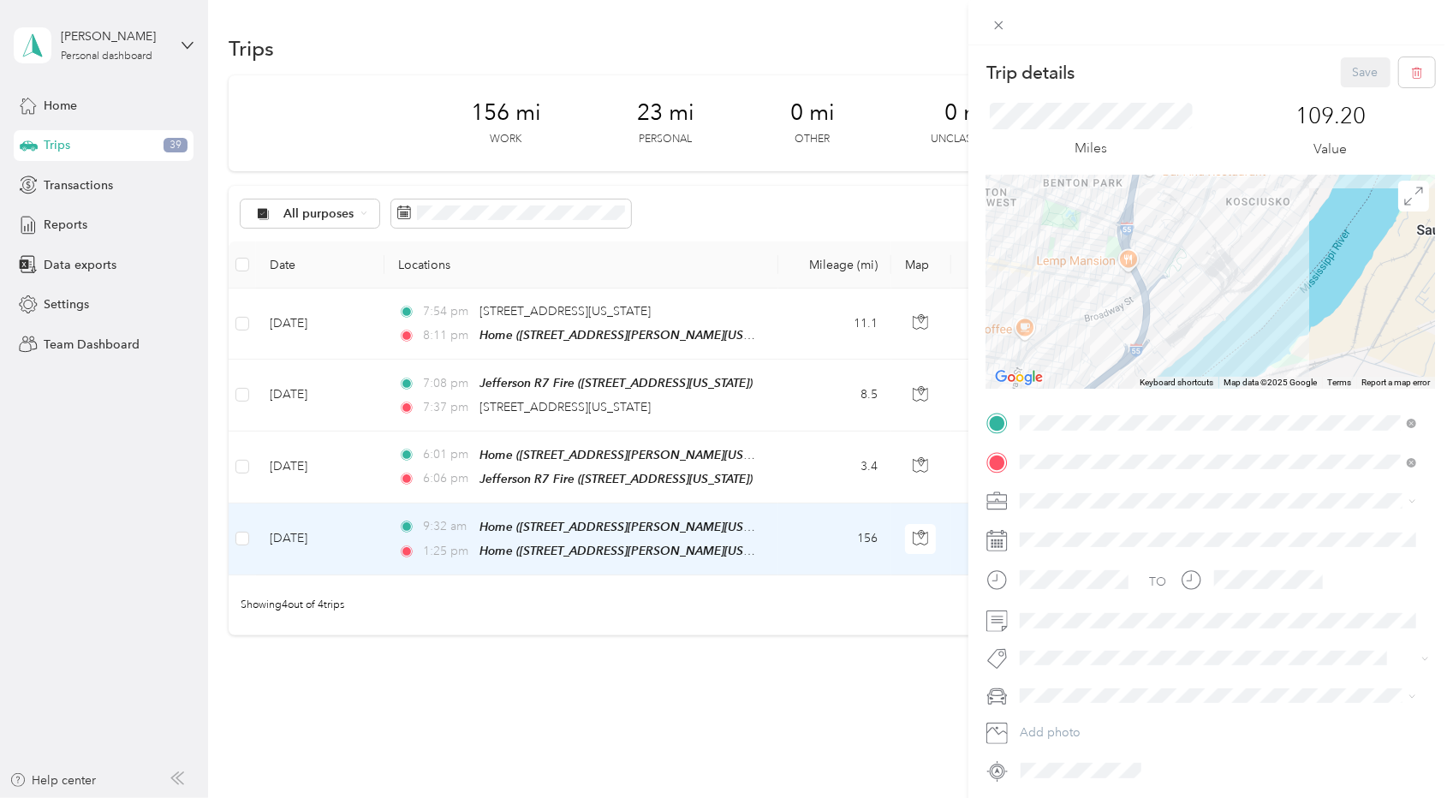
drag, startPoint x: 1196, startPoint y: 322, endPoint x: 1225, endPoint y: 116, distance: 207.6
click at [1225, 116] on div "Trip details Save This trip cannot be edited because it is either under review,…" at bounding box center [1211, 420] width 449 height 727
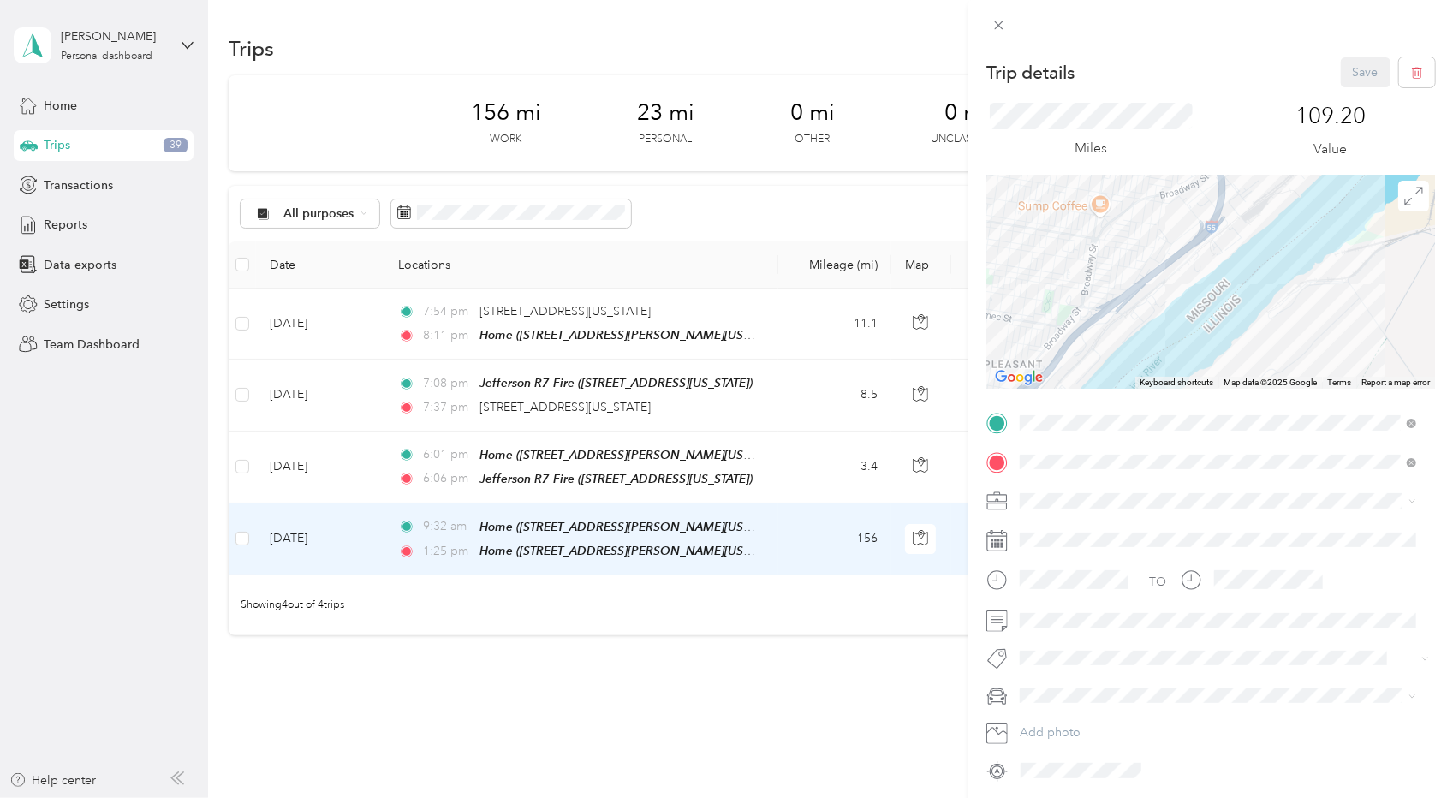
drag, startPoint x: 1175, startPoint y: 237, endPoint x: 1300, endPoint y: 51, distance: 224.7
click at [1300, 51] on div "Trip details Save This trip cannot be edited because it is either under review,…" at bounding box center [1211, 444] width 485 height 798
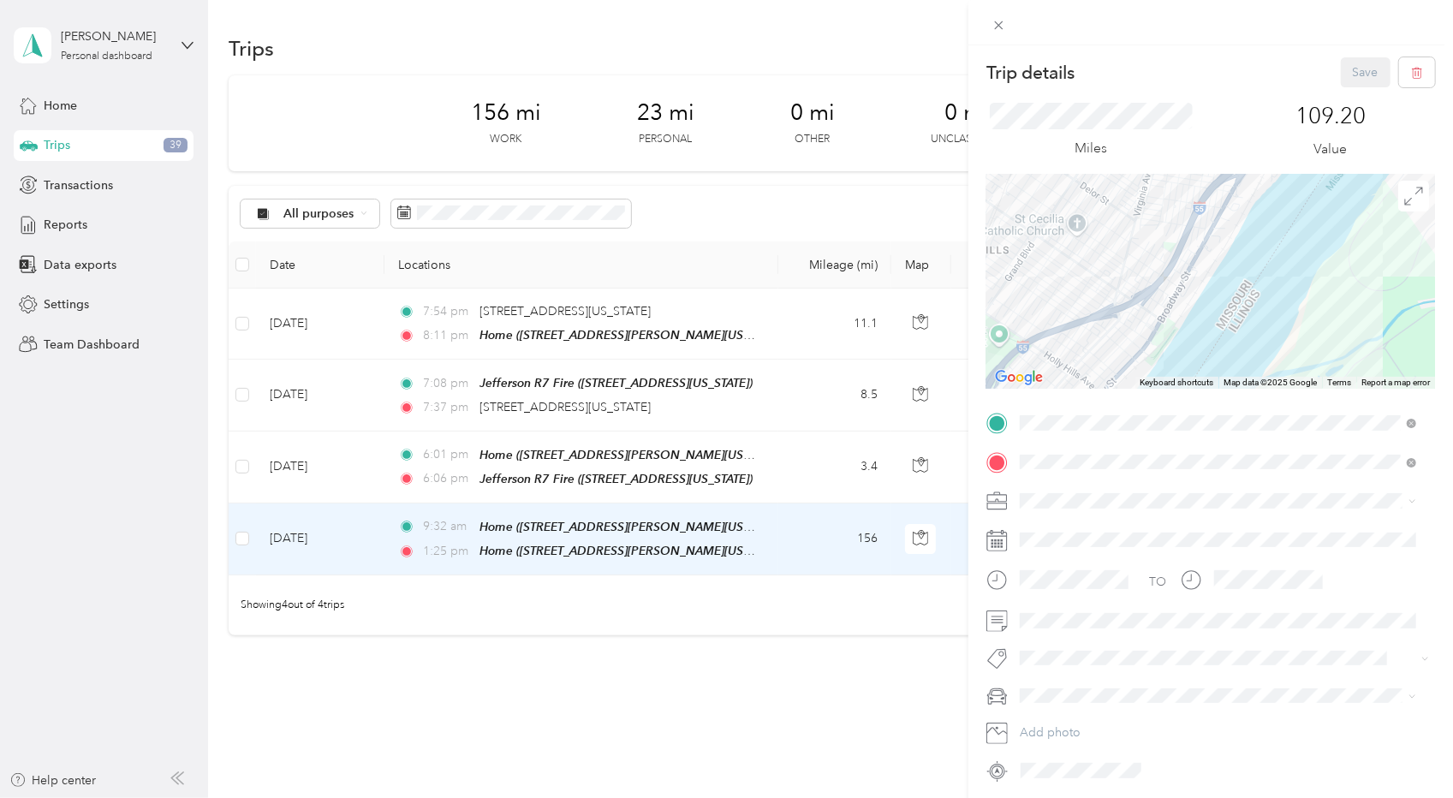
drag, startPoint x: 1110, startPoint y: 310, endPoint x: 1262, endPoint y: 158, distance: 215.0
click at [1262, 158] on div "Trip details Save This trip cannot be edited because it is either under review,…" at bounding box center [1211, 420] width 449 height 727
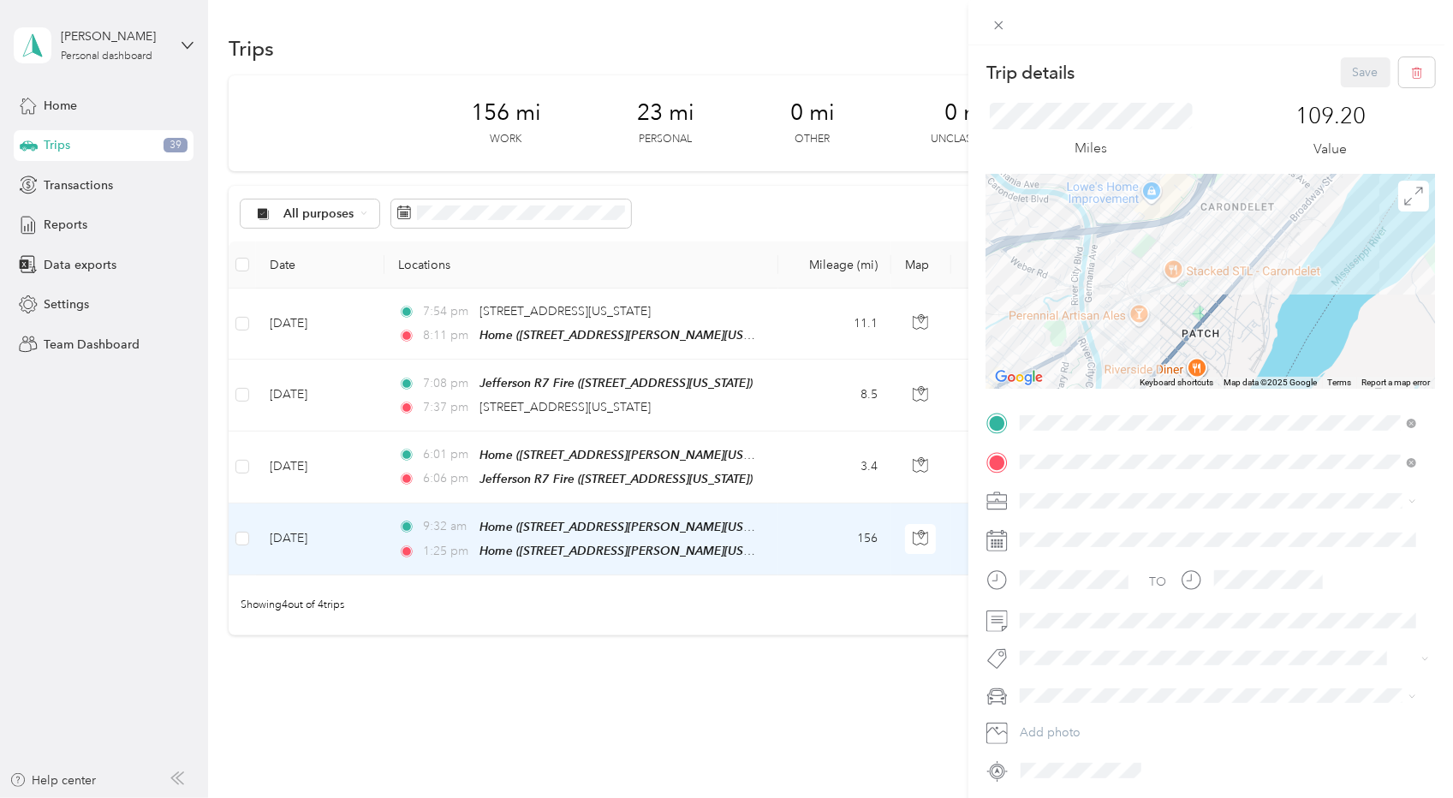
drag, startPoint x: 1125, startPoint y: 294, endPoint x: 1342, endPoint y: 91, distance: 296.9
click at [1342, 91] on div "Trip details Save This trip cannot be edited because it is either under review,…" at bounding box center [1211, 420] width 449 height 727
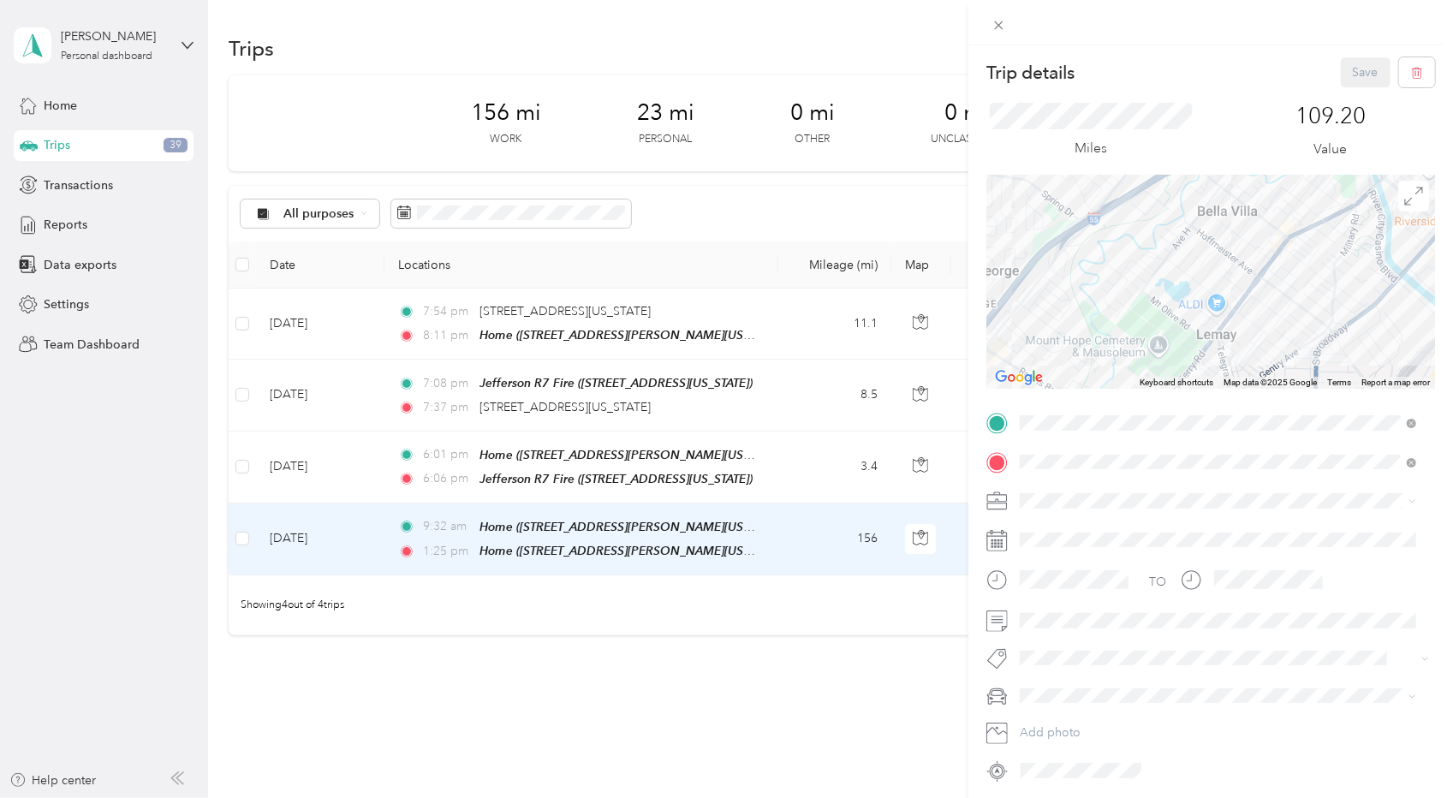
drag, startPoint x: 1065, startPoint y: 322, endPoint x: 1357, endPoint y: 176, distance: 325.9
click at [1357, 176] on div at bounding box center [1211, 282] width 449 height 214
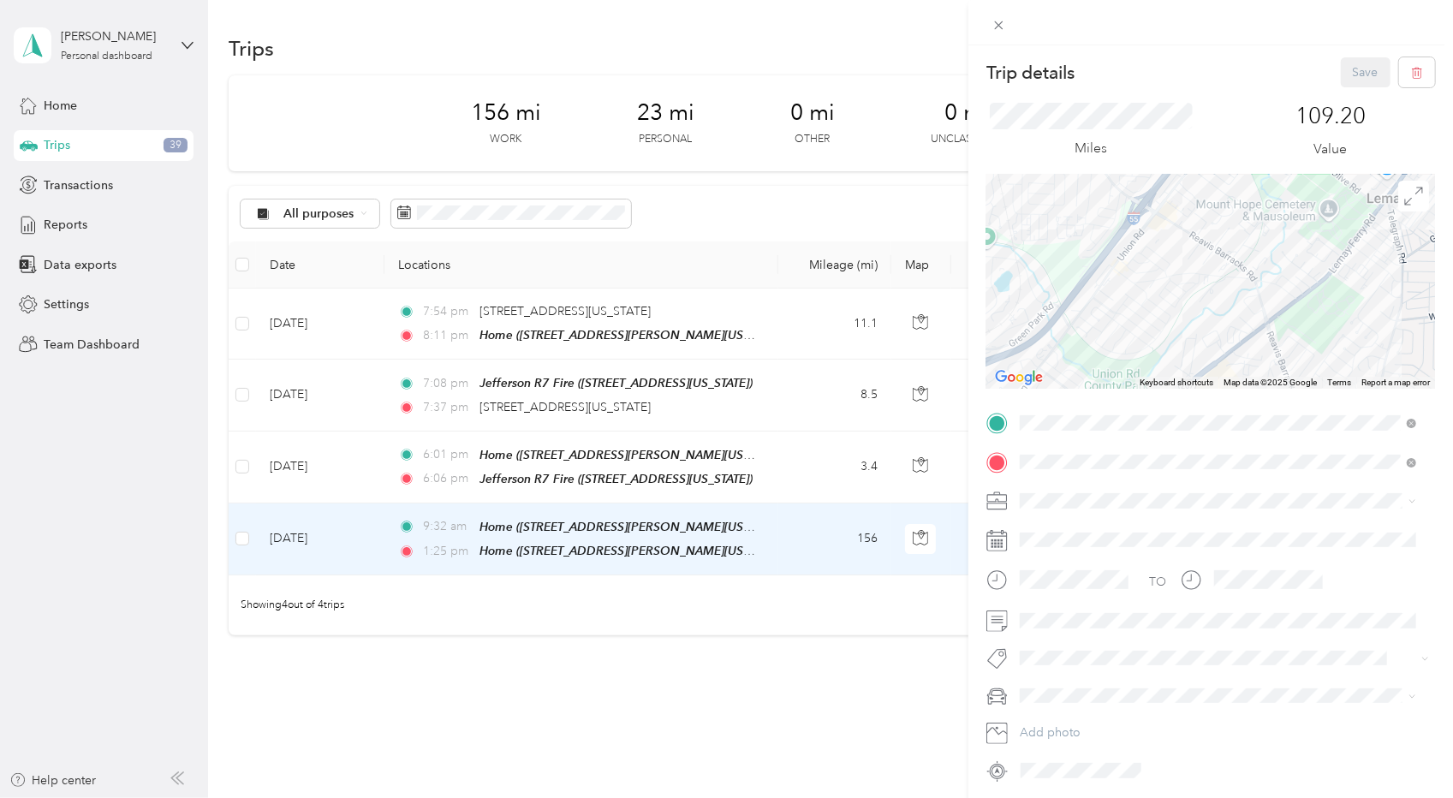
drag, startPoint x: 1136, startPoint y: 309, endPoint x: 1310, endPoint y: 173, distance: 220.8
click at [1310, 173] on div "Trip details Save This trip cannot be edited because it is either under review,…" at bounding box center [1211, 420] width 449 height 727
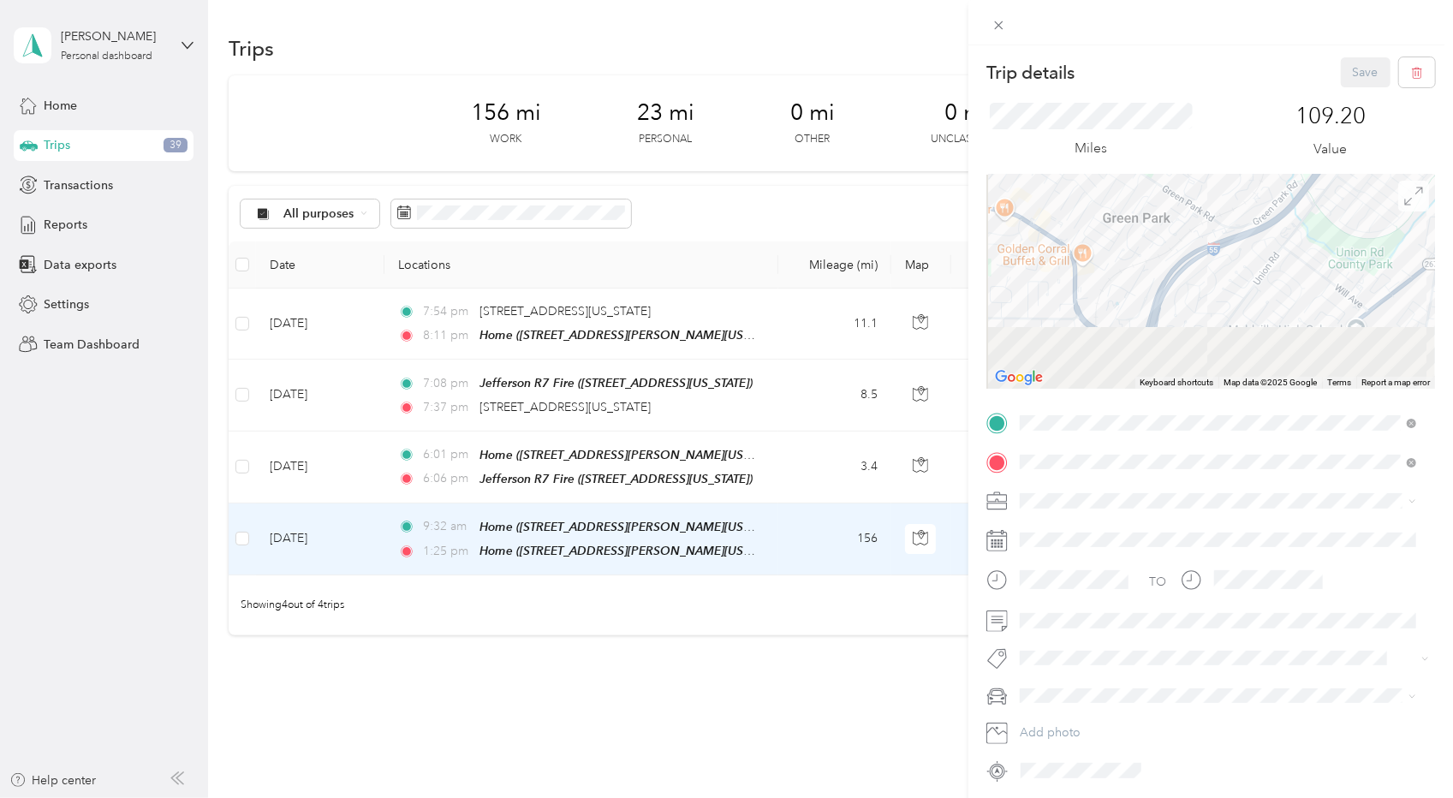
drag, startPoint x: 1127, startPoint y: 321, endPoint x: 1402, endPoint y: 191, distance: 304.2
click at [1402, 191] on div "← Move left → Move right ↑ Move up ↓ Move down + Zoom in - Zoom out Home Jump l…" at bounding box center [1211, 282] width 449 height 214
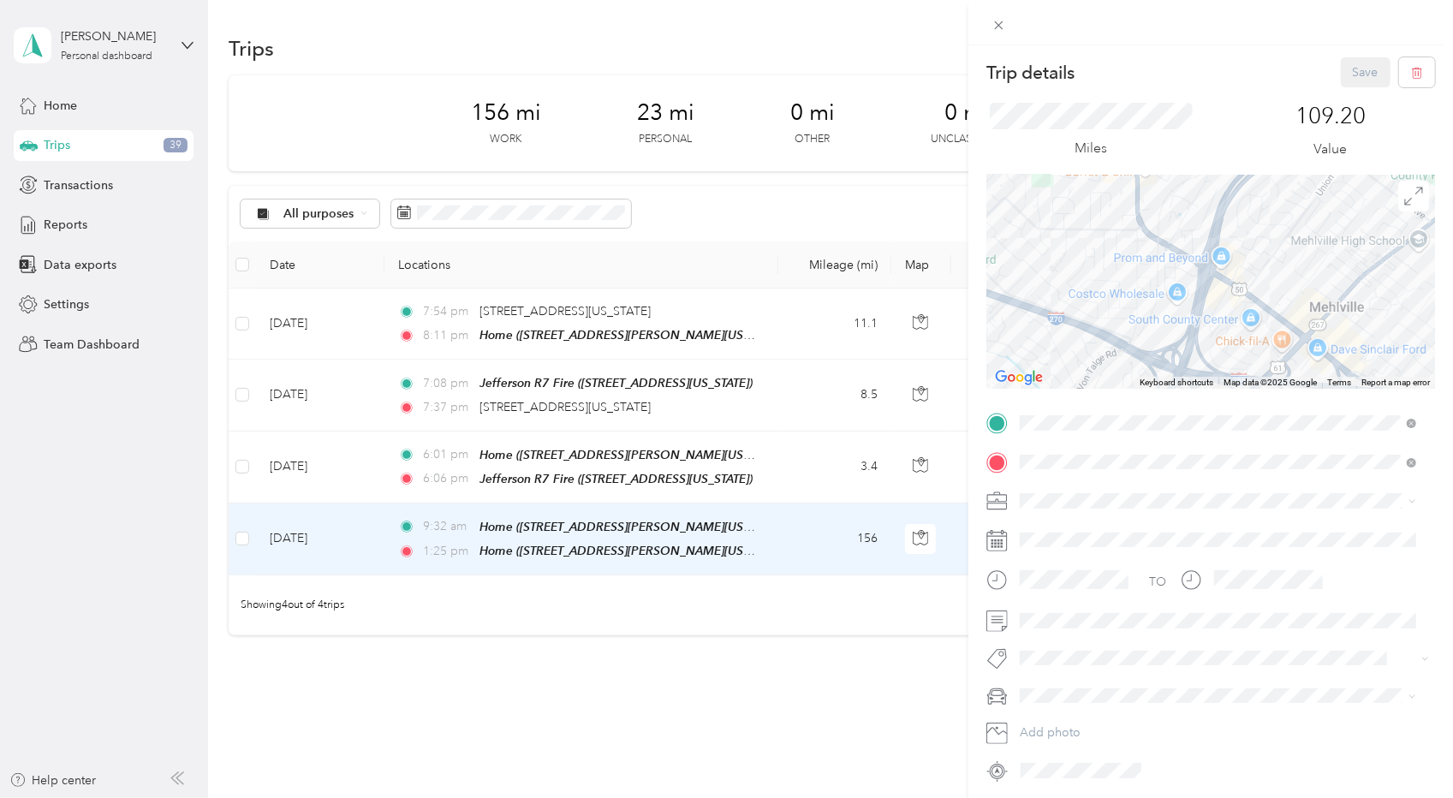
drag, startPoint x: 1243, startPoint y: 301, endPoint x: 1307, endPoint y: 154, distance: 160.7
click at [1307, 154] on div "Trip details Save This trip cannot be edited because it is either under review,…" at bounding box center [1211, 420] width 449 height 727
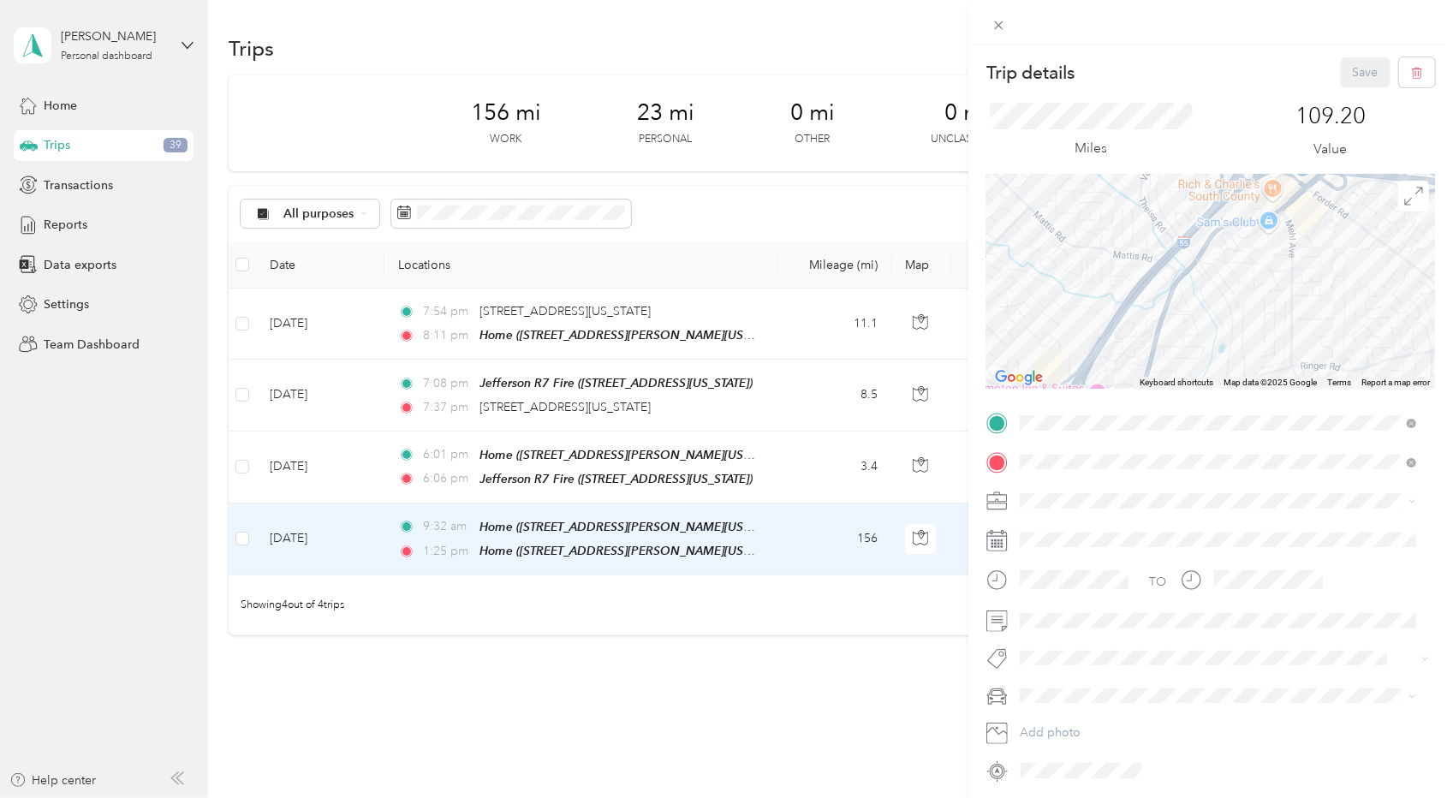
drag, startPoint x: 1270, startPoint y: 332, endPoint x: 1293, endPoint y: 201, distance: 133.1
click at [1293, 201] on div at bounding box center [1211, 282] width 449 height 214
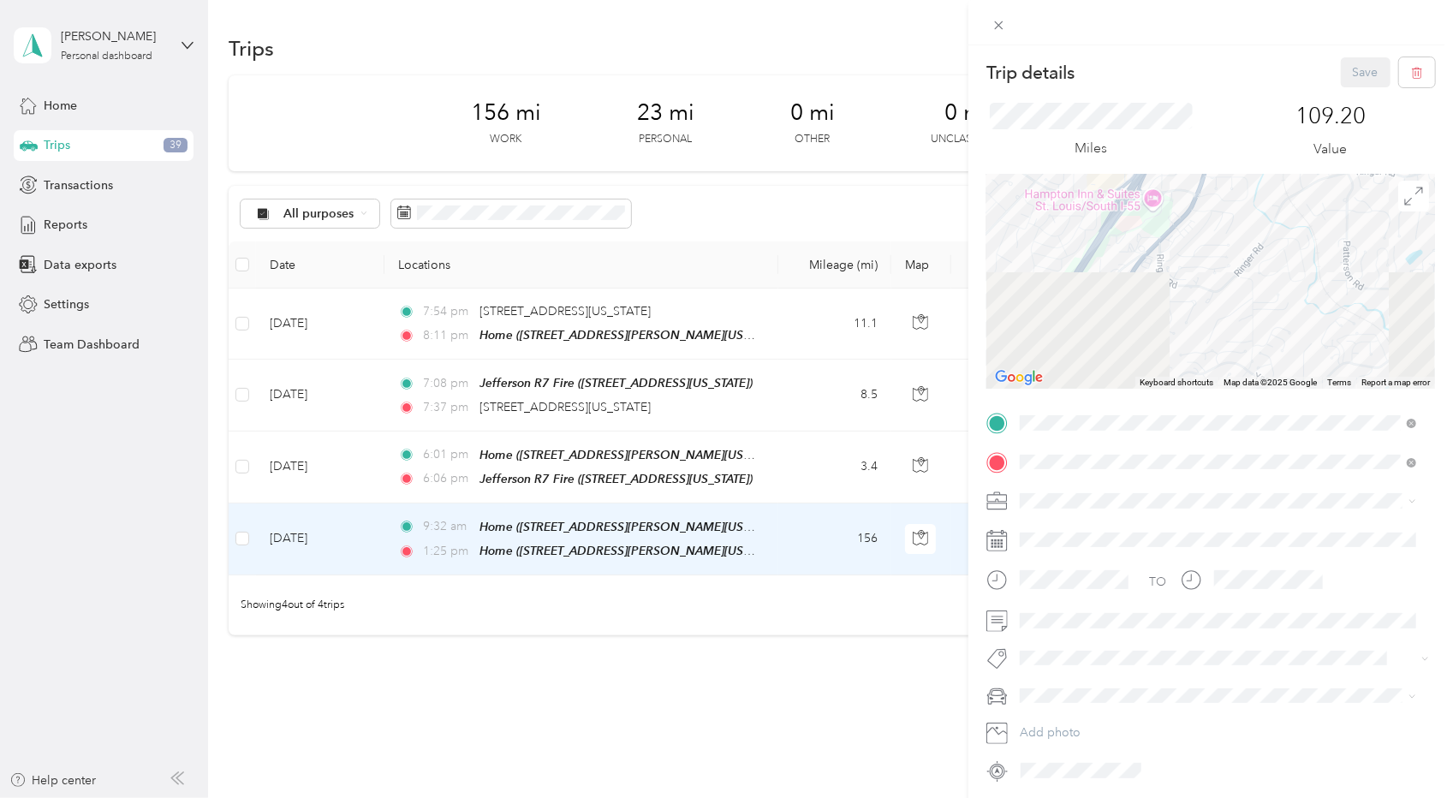
drag, startPoint x: 1201, startPoint y: 323, endPoint x: 1254, endPoint y: 129, distance: 200.7
click at [1254, 129] on div "Trip details Save This trip cannot be edited because it is either under review,…" at bounding box center [1211, 420] width 449 height 727
drag, startPoint x: 1178, startPoint y: 285, endPoint x: 1234, endPoint y: 136, distance: 159.1
click at [1234, 136] on div "Trip details Save This trip cannot be edited because it is either under review,…" at bounding box center [1211, 420] width 449 height 727
drag, startPoint x: 1190, startPoint y: 315, endPoint x: 1282, endPoint y: 139, distance: 198.8
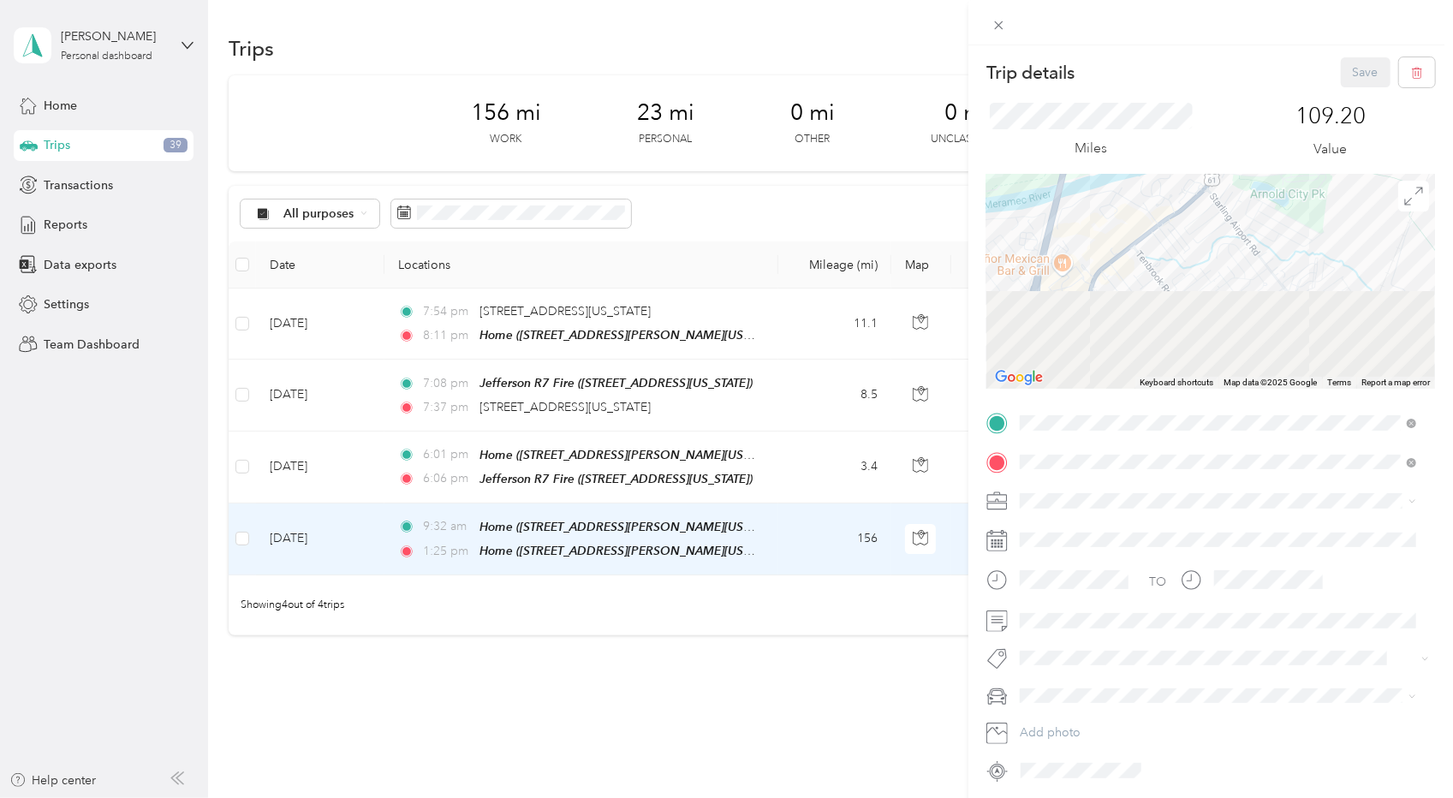
click at [1282, 139] on div "Trip details Save This trip cannot be edited because it is either under review,…" at bounding box center [1211, 420] width 449 height 727
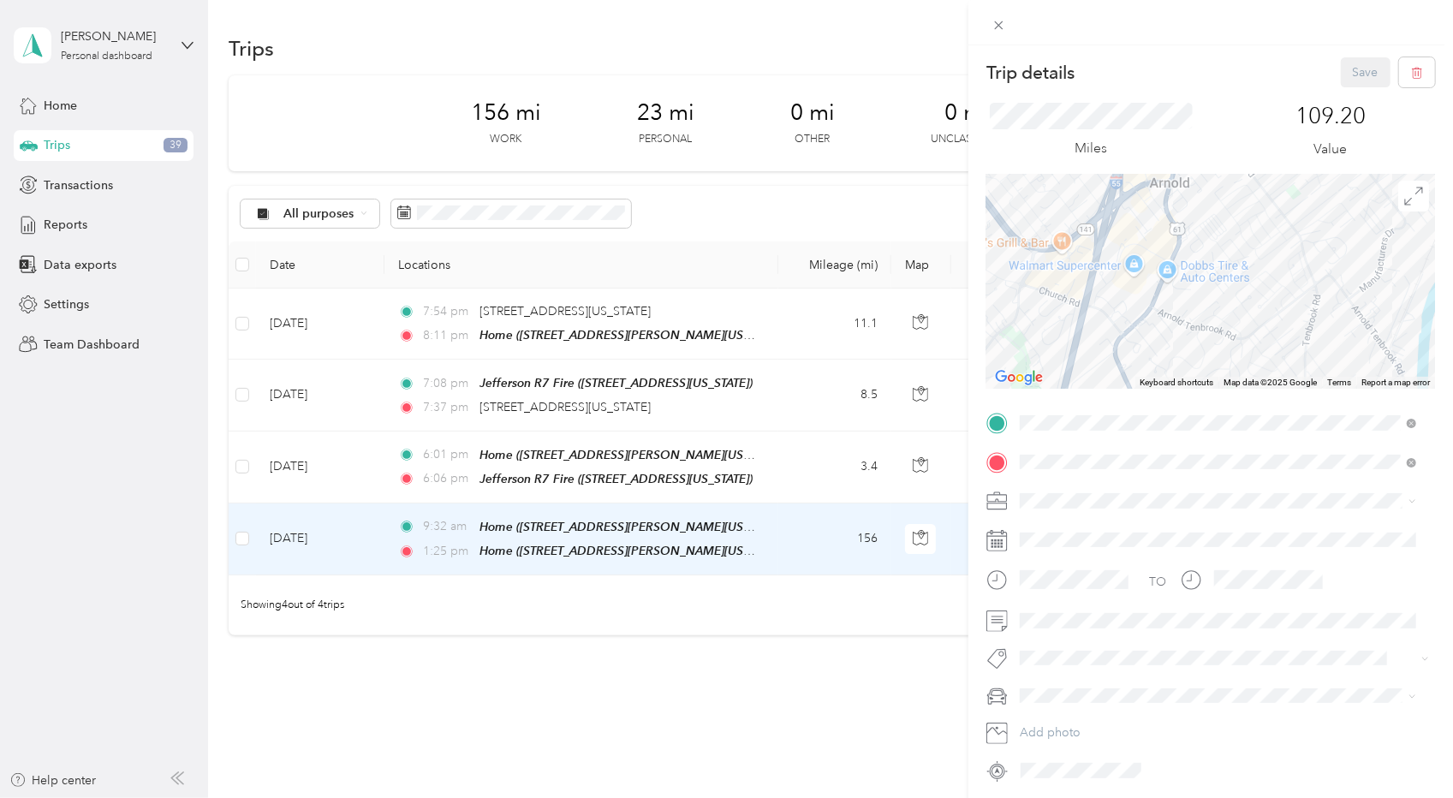
drag, startPoint x: 1213, startPoint y: 323, endPoint x: 1224, endPoint y: 148, distance: 175.1
click at [1224, 148] on div "Trip details Save This trip cannot be edited because it is either under review,…" at bounding box center [1211, 420] width 449 height 727
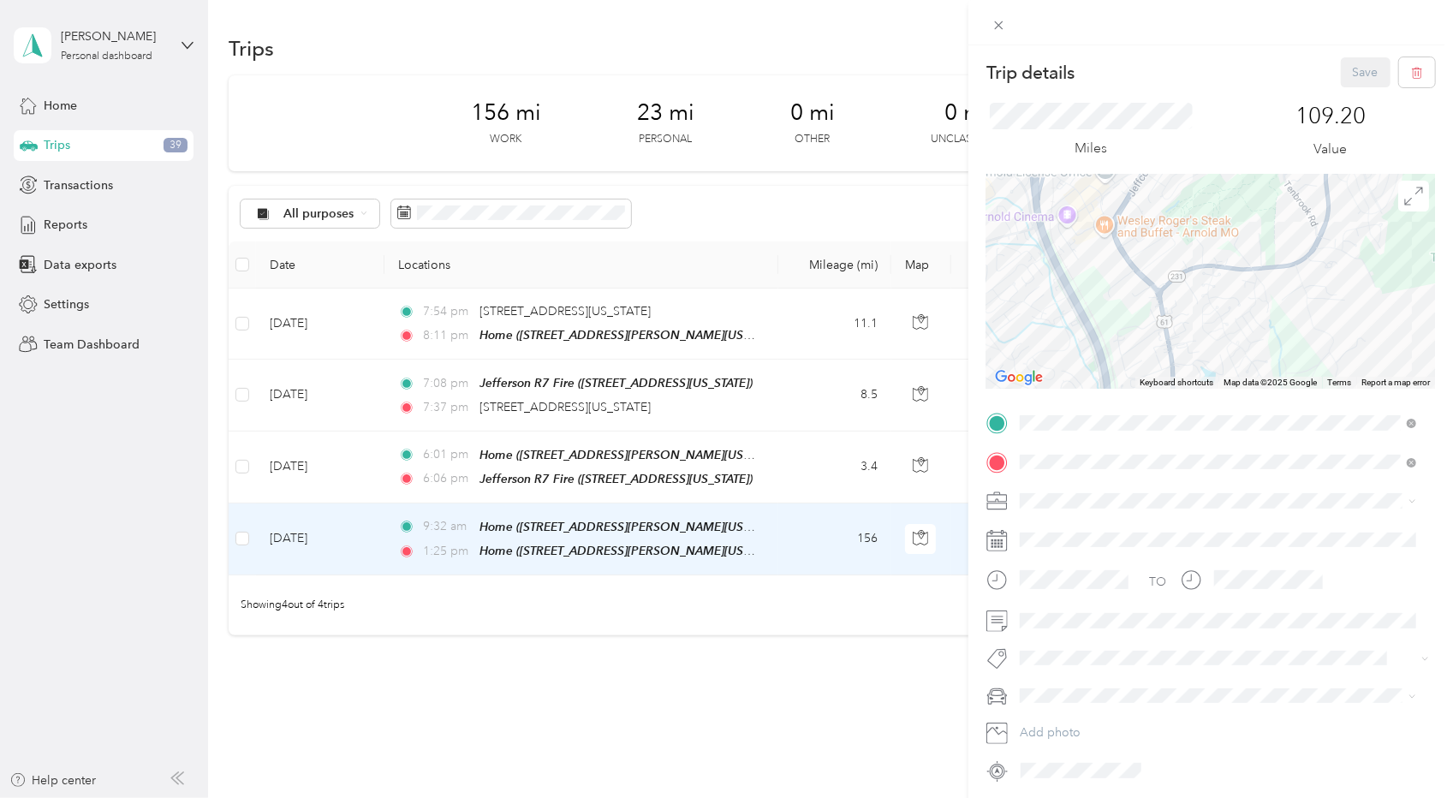
drag, startPoint x: 1187, startPoint y: 337, endPoint x: 1208, endPoint y: 141, distance: 197.2
click at [1208, 141] on div "Trip details Save This trip cannot be edited because it is either under review,…" at bounding box center [1211, 420] width 449 height 727
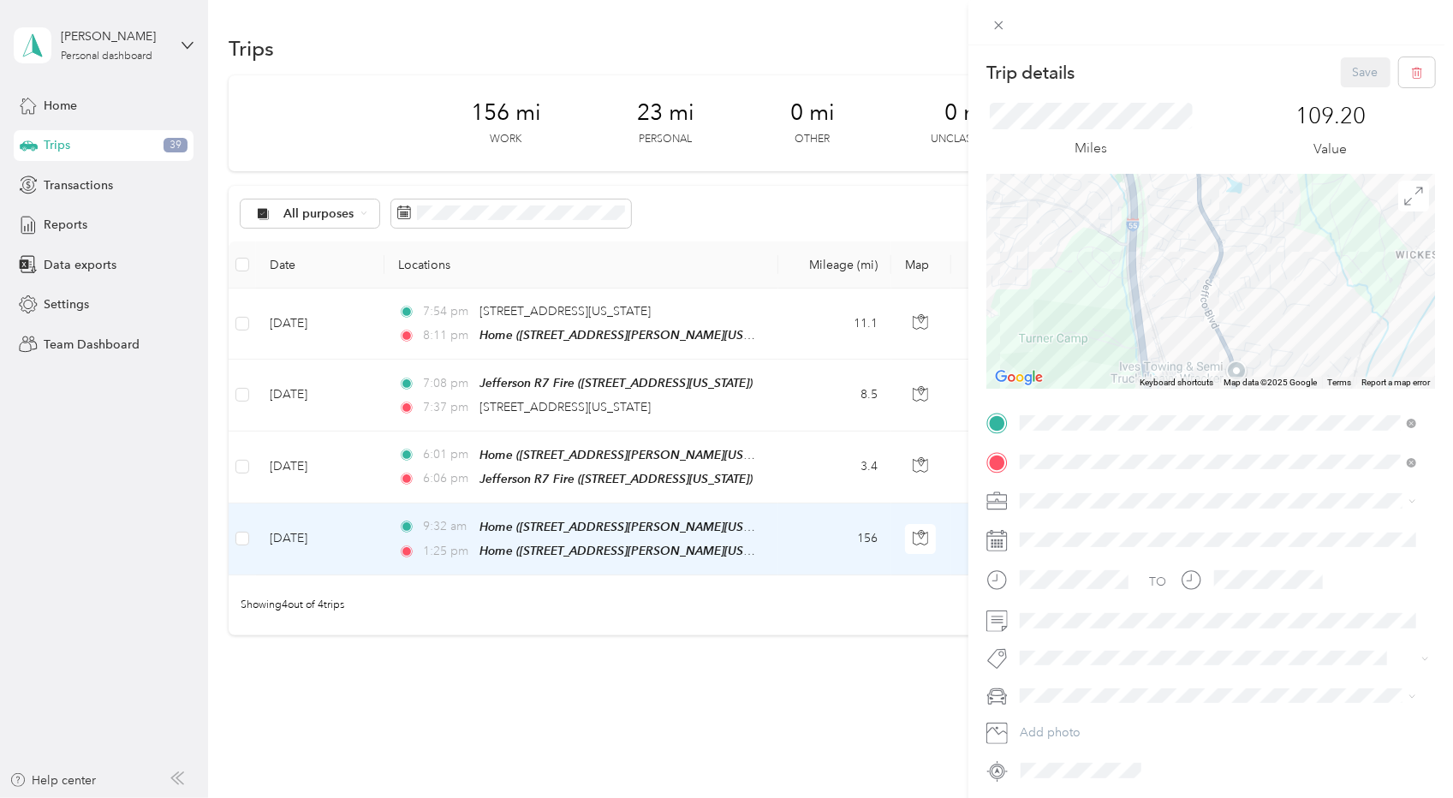
drag, startPoint x: 1260, startPoint y: 318, endPoint x: 1170, endPoint y: 66, distance: 267.4
click at [1170, 66] on div "Trip details Save This trip cannot be edited because it is either under review,…" at bounding box center [1211, 420] width 449 height 727
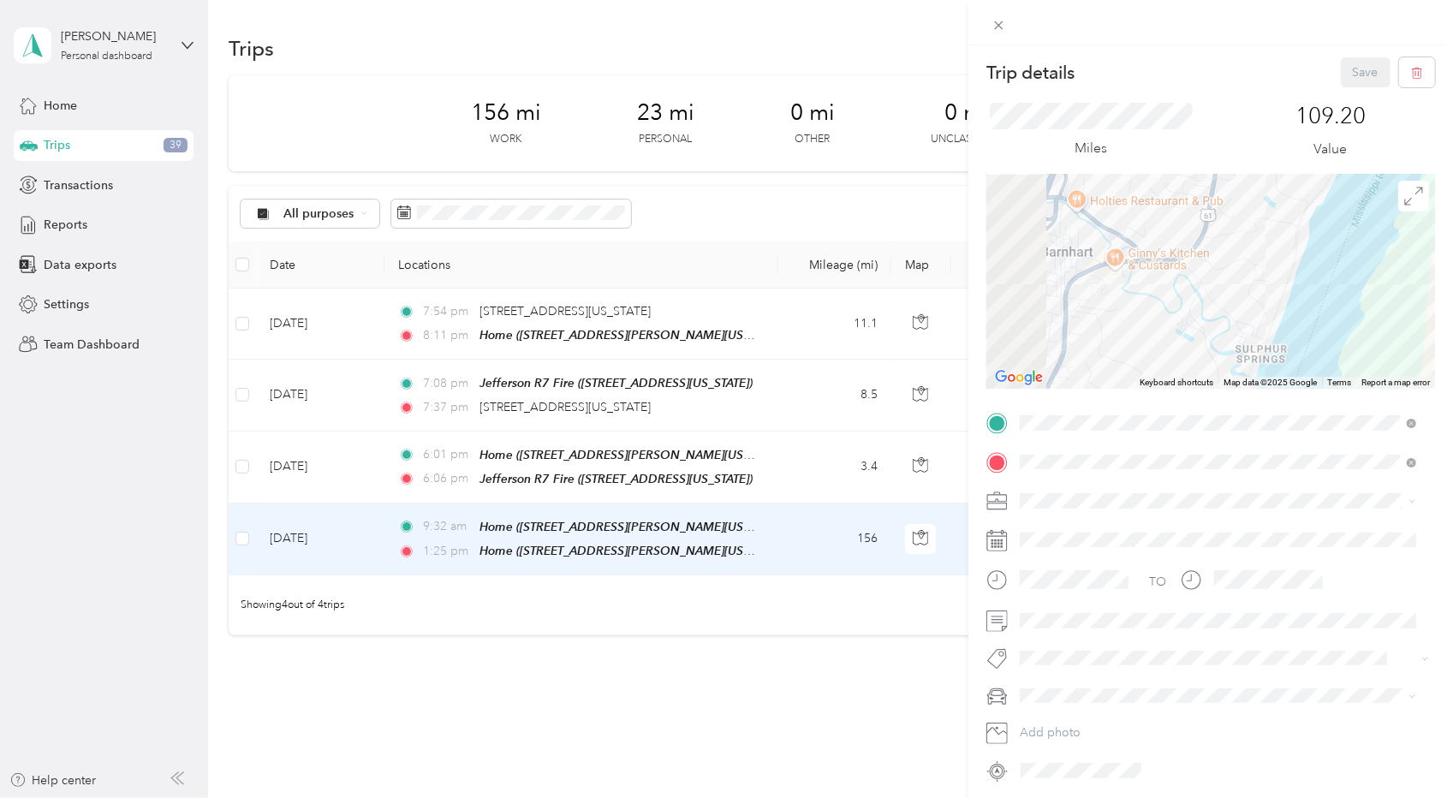
drag, startPoint x: 1005, startPoint y: 319, endPoint x: 1220, endPoint y: 220, distance: 236.8
click at [1220, 220] on div at bounding box center [1211, 282] width 449 height 214
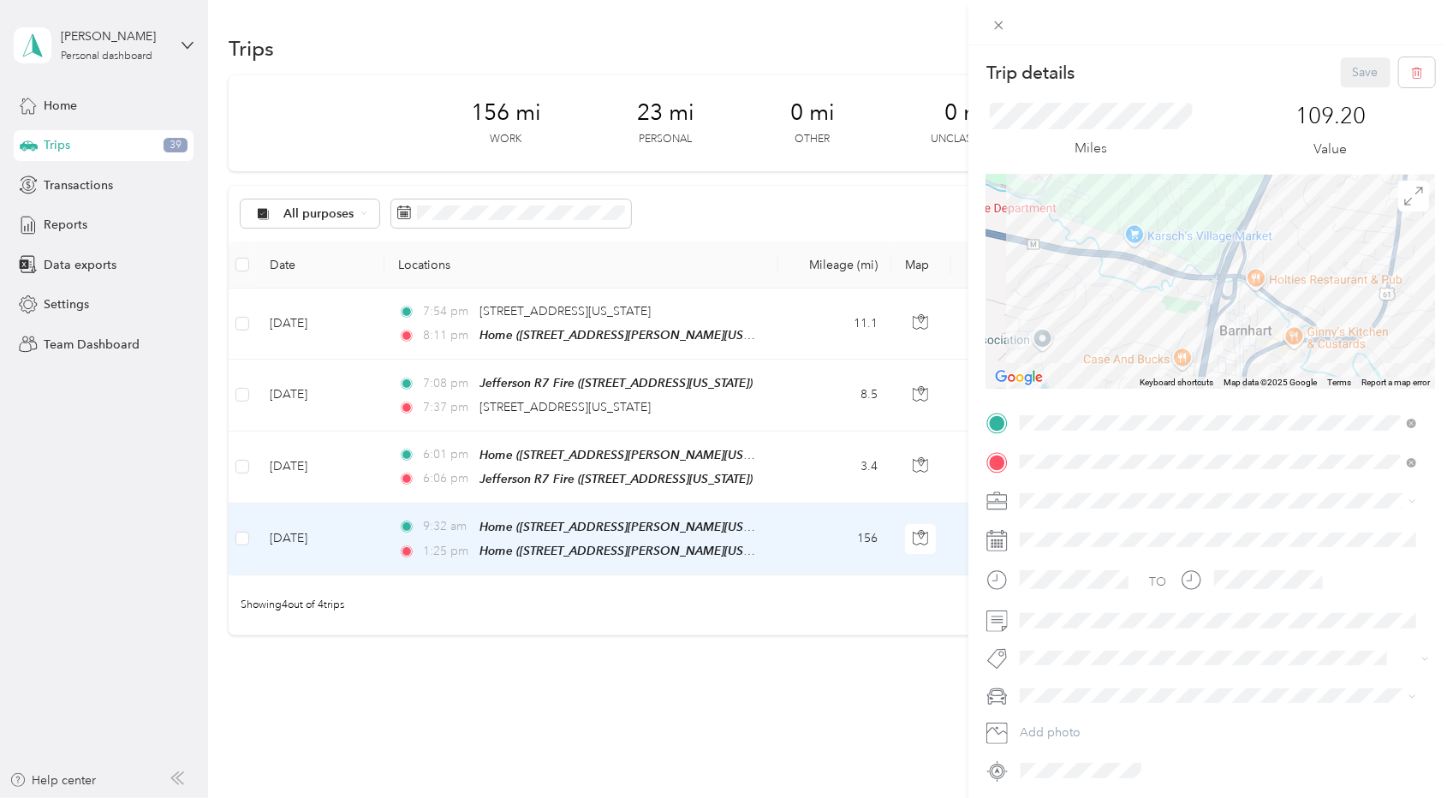
drag, startPoint x: 1059, startPoint y: 285, endPoint x: 1234, endPoint y: 368, distance: 194.2
click at [1234, 368] on div at bounding box center [1211, 282] width 449 height 214
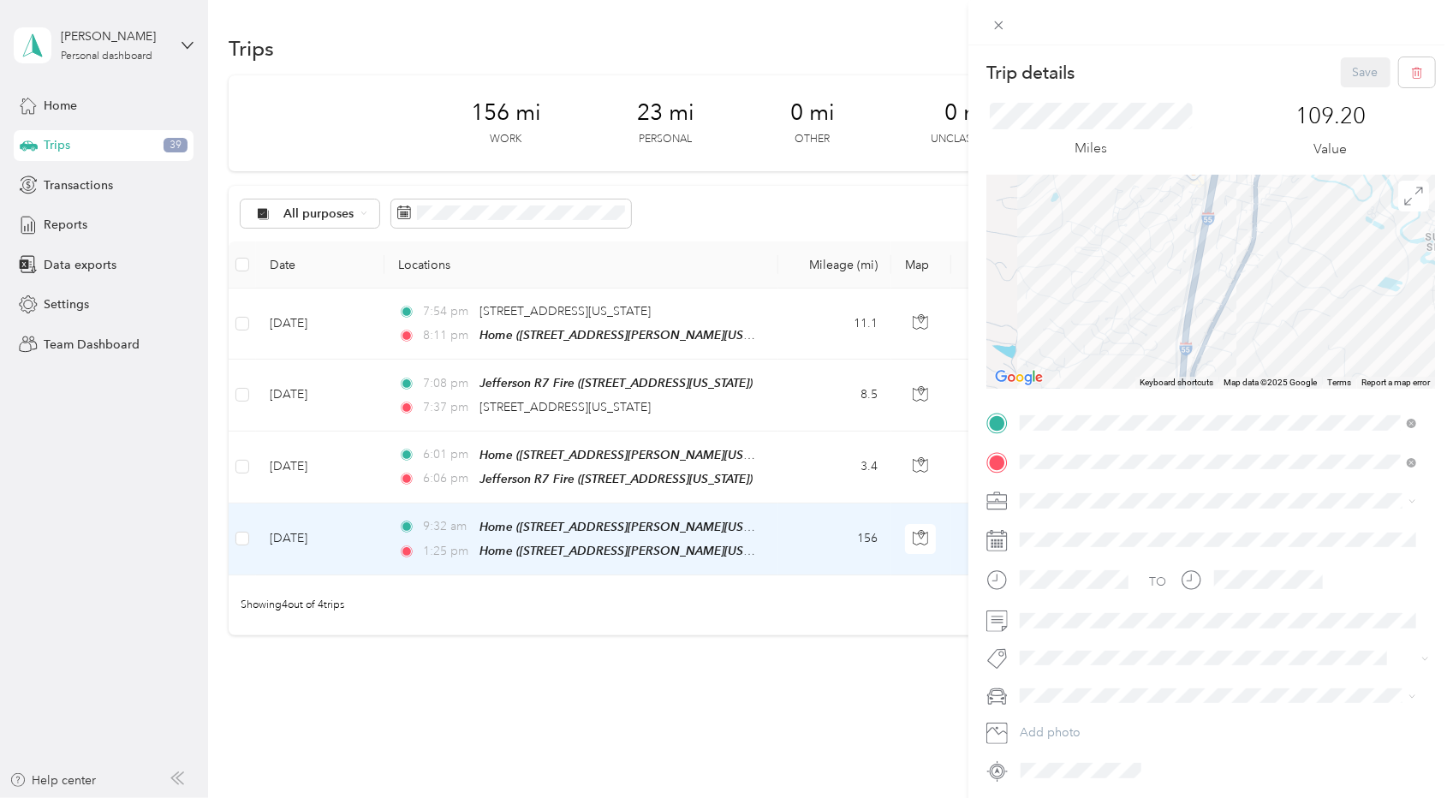
click at [1188, 117] on div "Trip details Save This trip cannot be edited because it is either under review,…" at bounding box center [1211, 420] width 449 height 727
drag, startPoint x: 1258, startPoint y: 367, endPoint x: 1273, endPoint y: 175, distance: 193.3
click at [1273, 175] on div at bounding box center [1211, 282] width 449 height 214
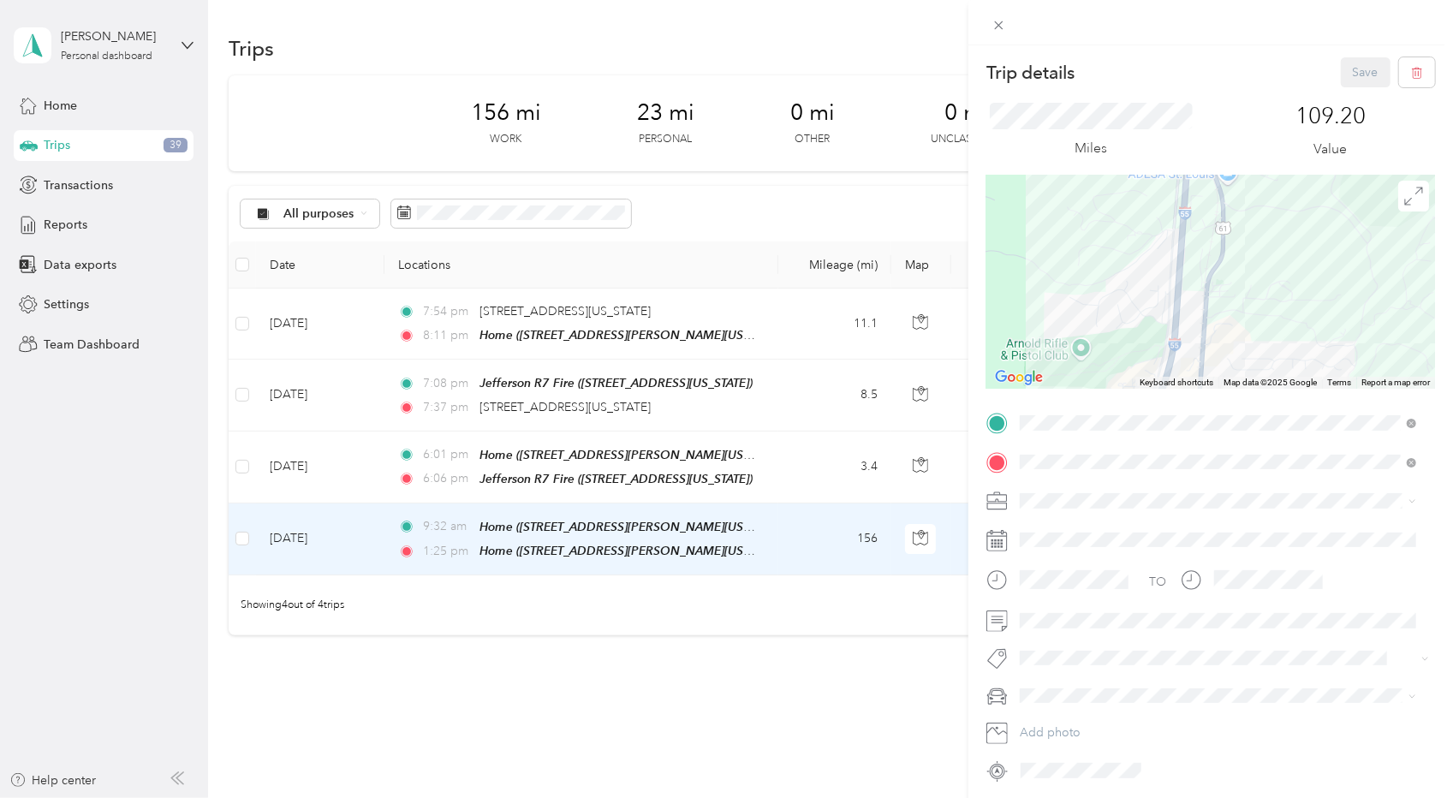
drag, startPoint x: 1249, startPoint y: 264, endPoint x: 1329, endPoint y: 117, distance: 166.7
click at [1329, 117] on div "Trip details Save This trip cannot be edited because it is either under review,…" at bounding box center [1211, 420] width 449 height 727
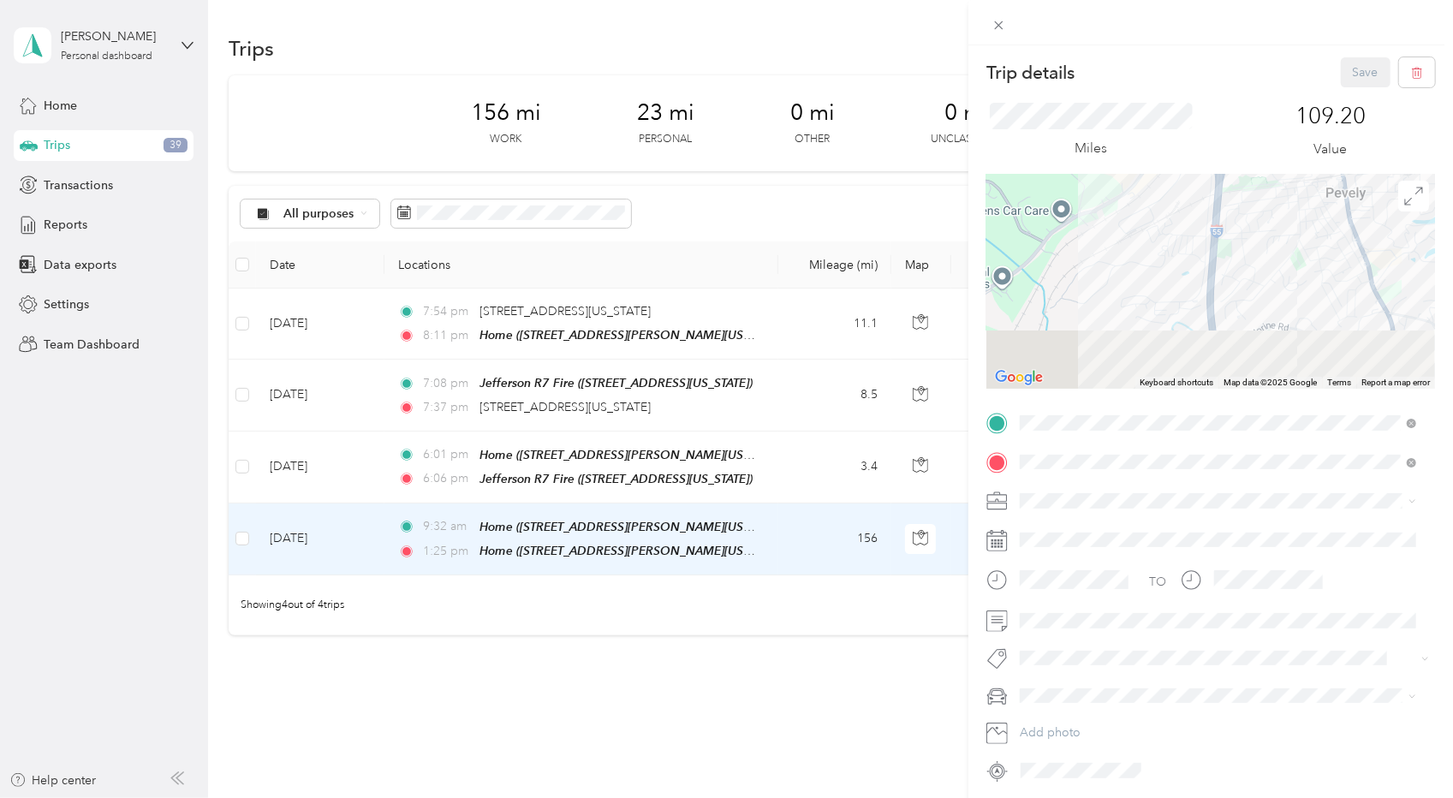
drag, startPoint x: 1328, startPoint y: 360, endPoint x: 1269, endPoint y: 136, distance: 231.2
click at [1269, 136] on div "Trip details Save This trip cannot be edited because it is either under review,…" at bounding box center [1211, 420] width 449 height 727
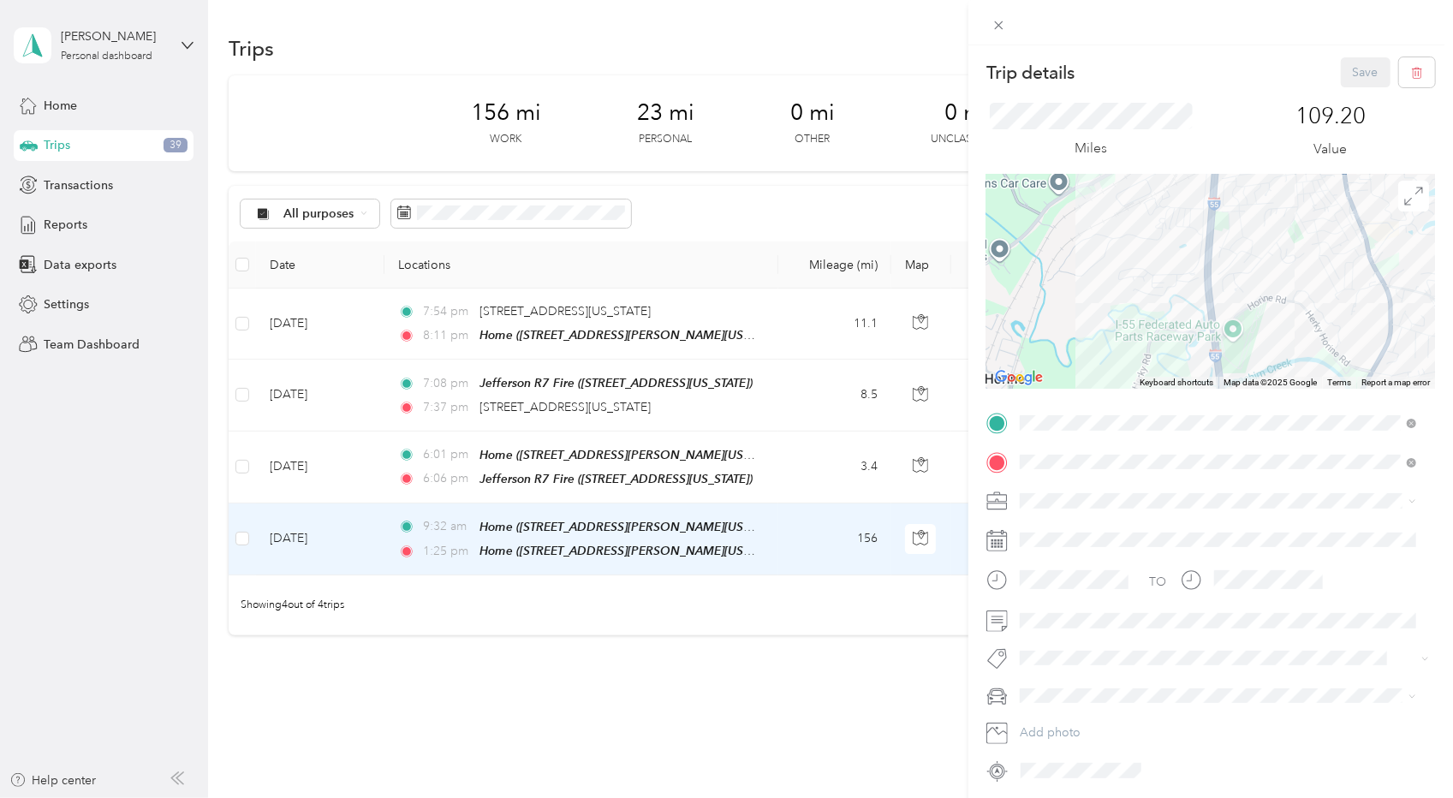
drag, startPoint x: 1309, startPoint y: 310, endPoint x: 1261, endPoint y: 124, distance: 191.9
click at [1261, 124] on div "Trip details Save This trip cannot be edited because it is either under review,…" at bounding box center [1211, 420] width 449 height 727
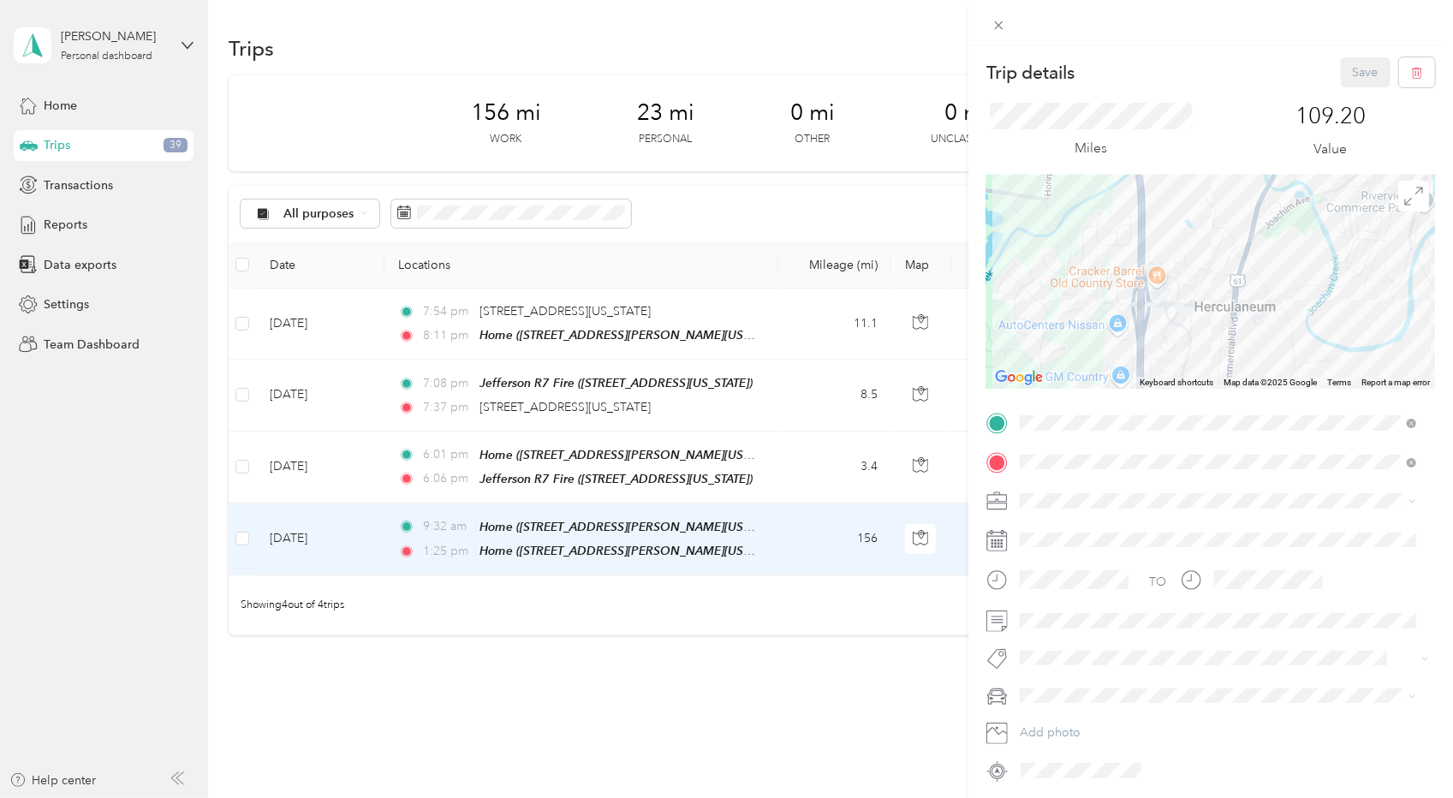
drag, startPoint x: 1183, startPoint y: 254, endPoint x: 1211, endPoint y: 442, distance: 189.7
click at [1211, 442] on div "Trip details Save This trip cannot be edited because it is either under review,…" at bounding box center [1211, 420] width 449 height 727
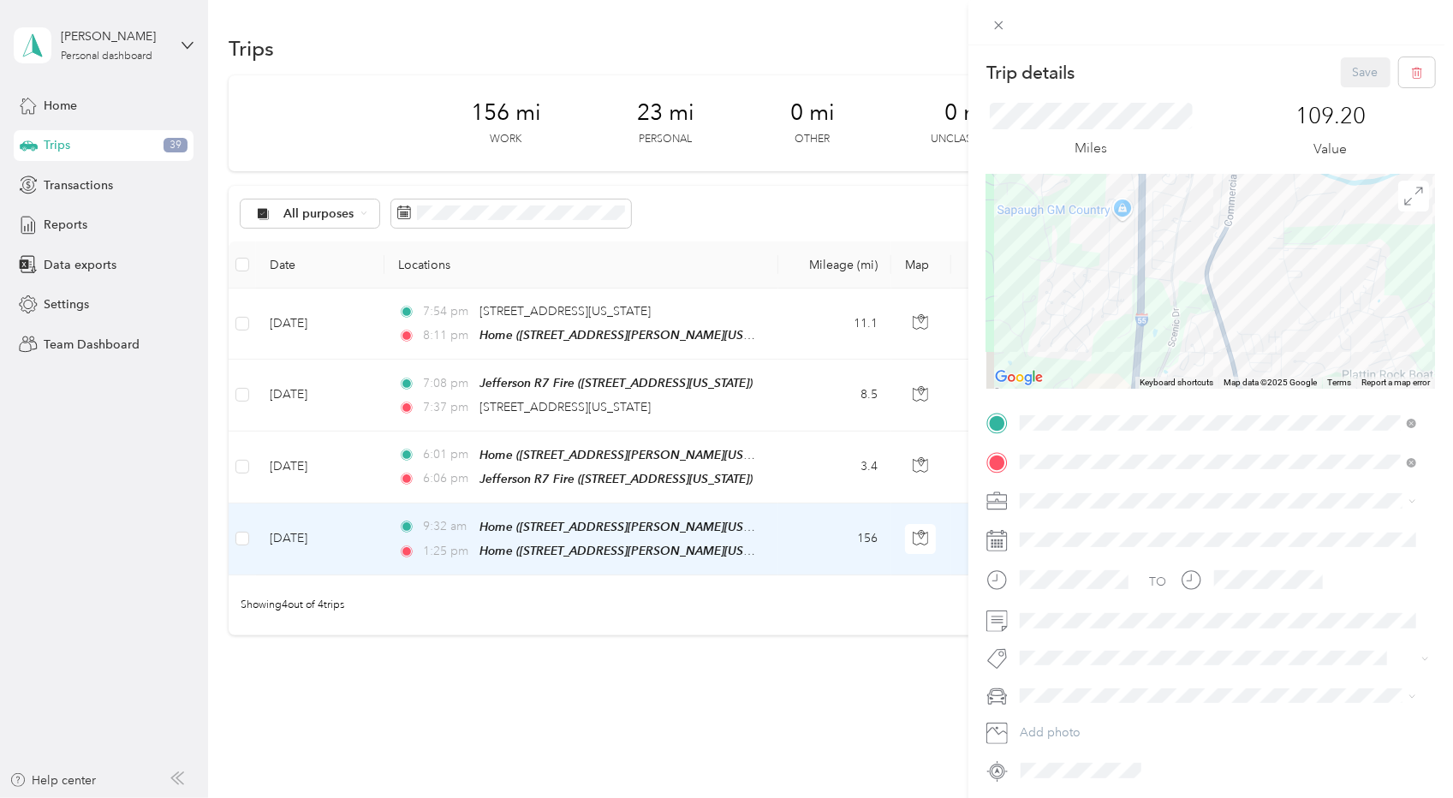
drag, startPoint x: 1185, startPoint y: 312, endPoint x: 1192, endPoint y: 107, distance: 204.8
click at [1192, 107] on div "Trip details Save This trip cannot be edited because it is either under review,…" at bounding box center [1211, 420] width 449 height 727
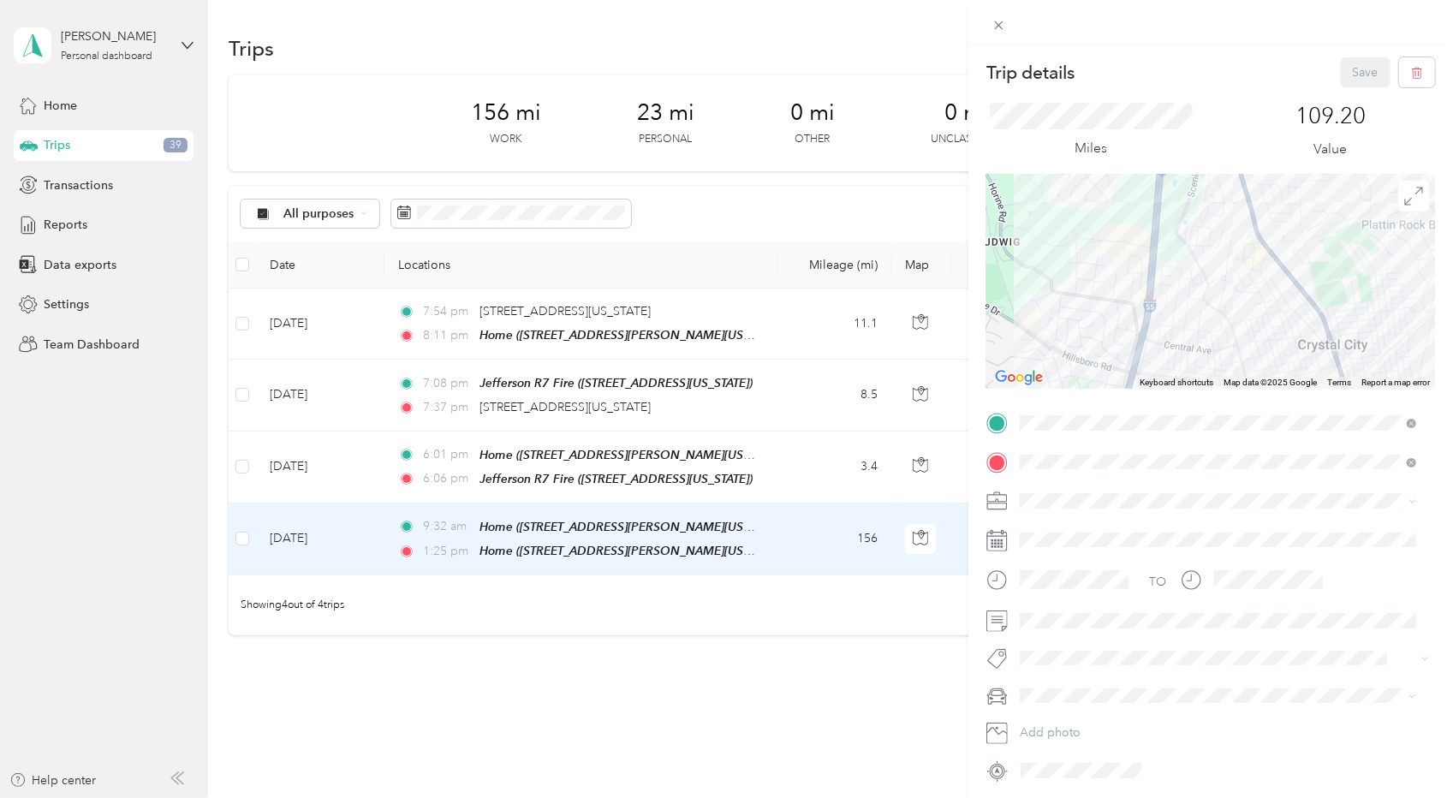
drag, startPoint x: 1192, startPoint y: 273, endPoint x: 1201, endPoint y: 142, distance: 131.3
click at [1201, 142] on div "Trip details Save This trip cannot be edited because it is either under review,…" at bounding box center [1211, 420] width 449 height 727
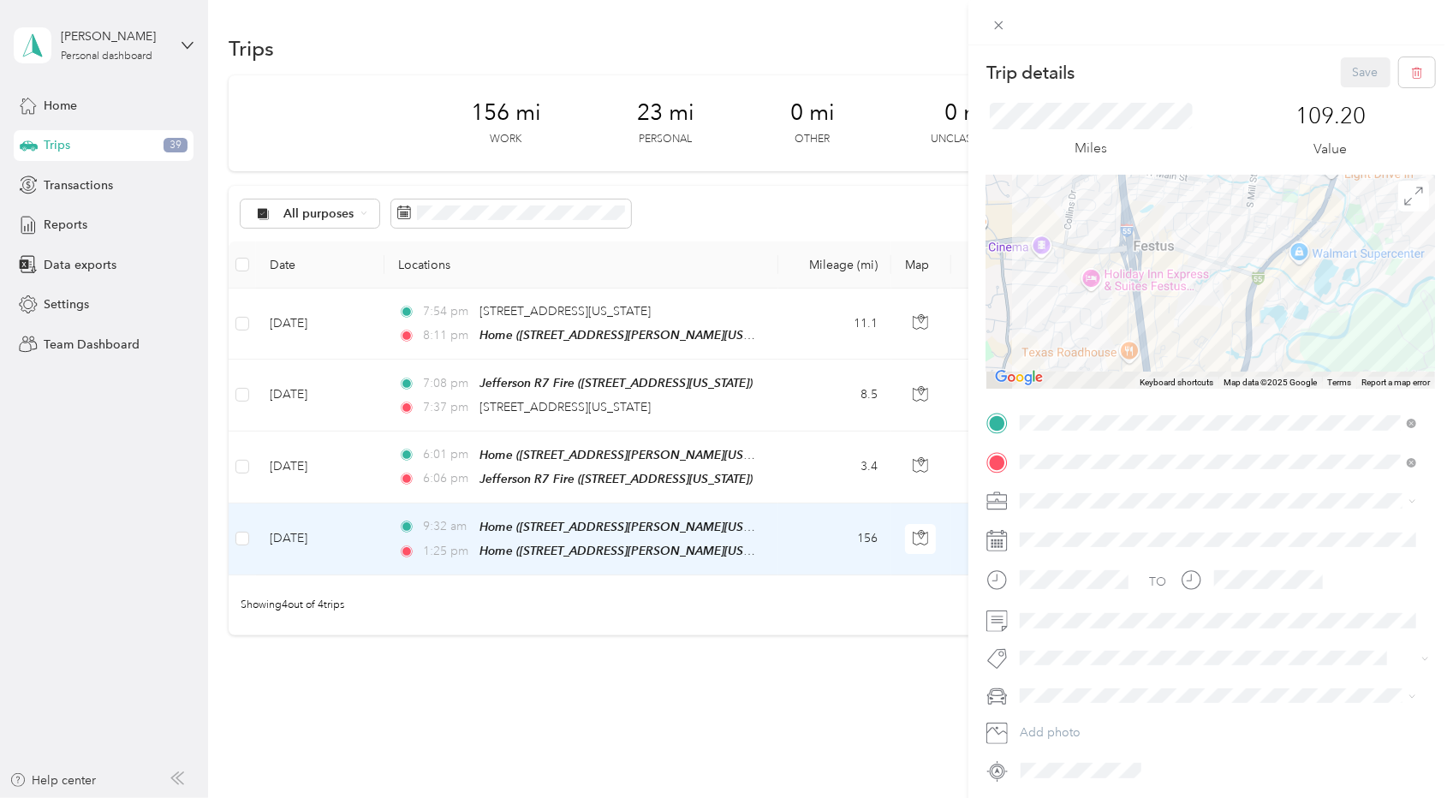
drag, startPoint x: 1201, startPoint y: 276, endPoint x: 1202, endPoint y: 88, distance: 187.6
click at [1202, 88] on div "Trip details Save This trip cannot be edited because it is either under review,…" at bounding box center [1211, 420] width 449 height 727
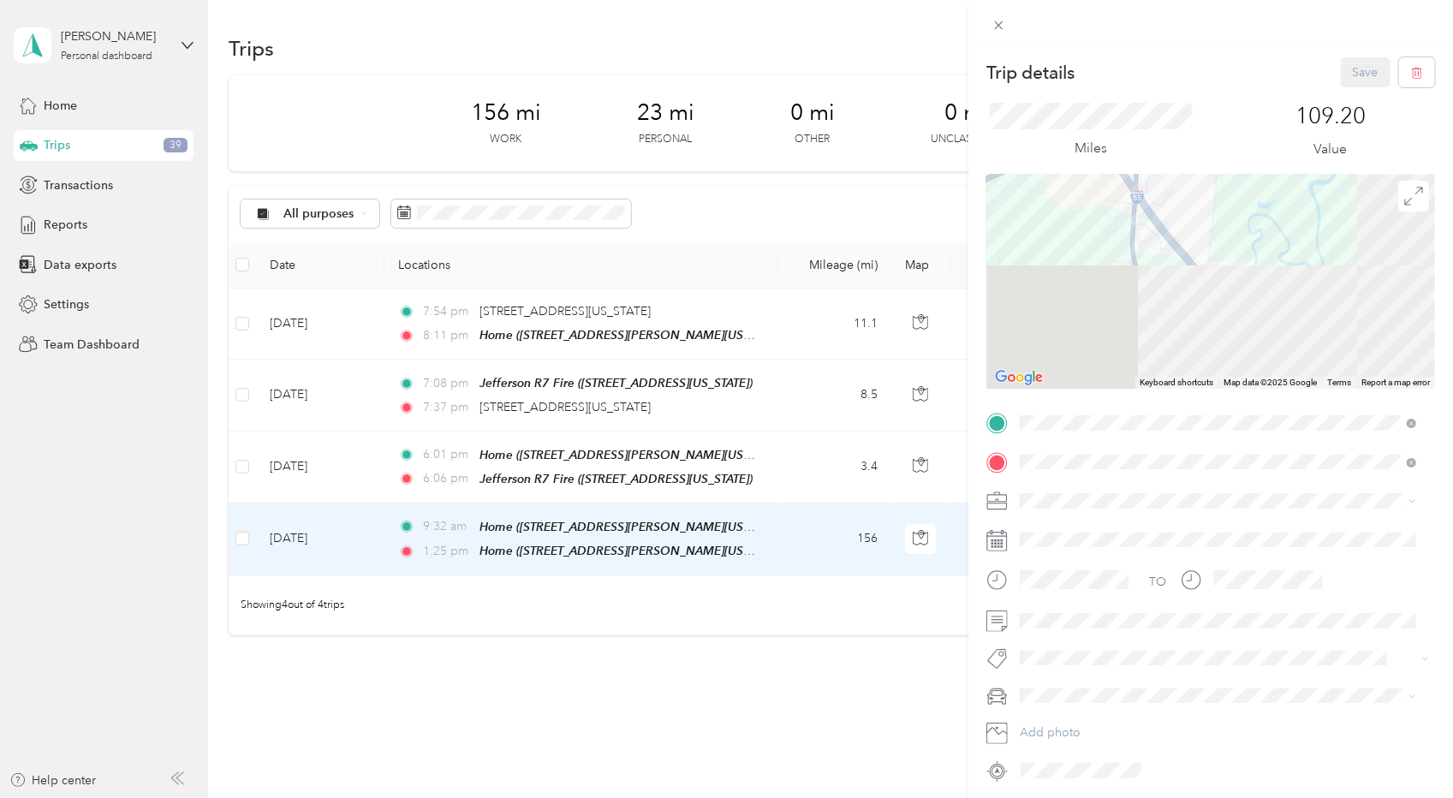
drag, startPoint x: 1255, startPoint y: 268, endPoint x: 1141, endPoint y: 86, distance: 214.3
click at [1141, 86] on div "Trip details Save This trip cannot be edited because it is either under review,…" at bounding box center [1211, 420] width 449 height 727
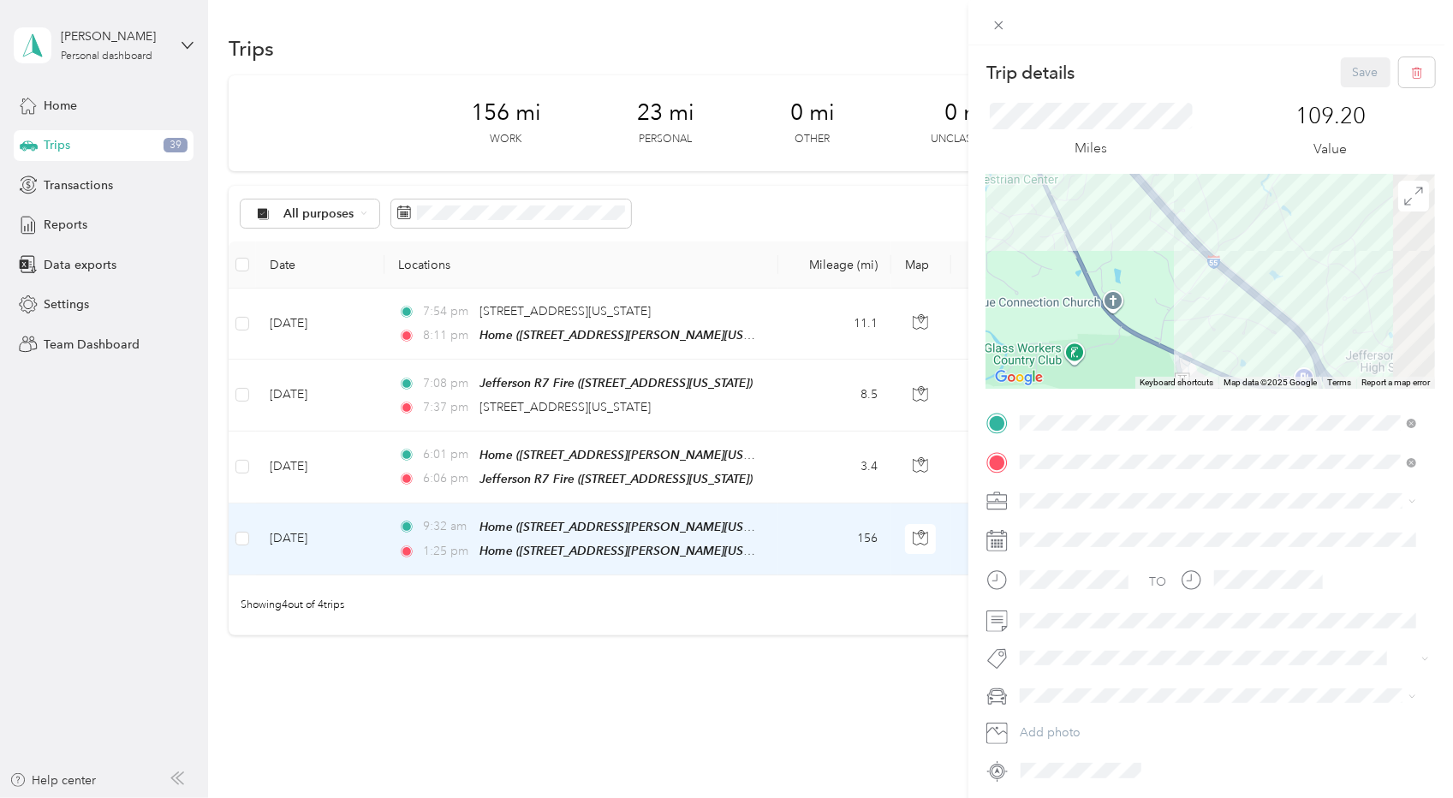
drag, startPoint x: 1368, startPoint y: 299, endPoint x: 1178, endPoint y: 177, distance: 225.7
click at [1178, 177] on div at bounding box center [1211, 282] width 449 height 214
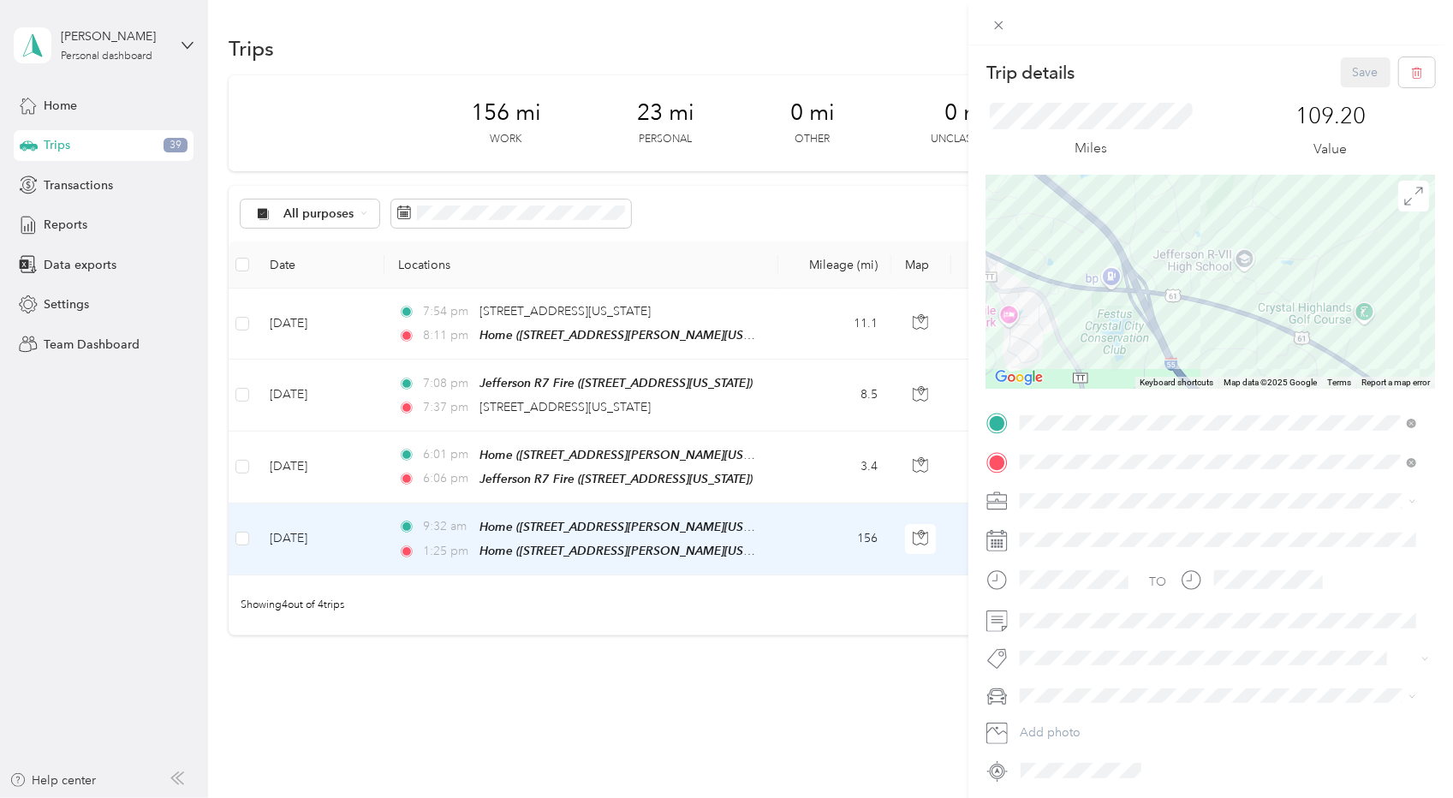
drag, startPoint x: 1212, startPoint y: 207, endPoint x: 1358, endPoint y: 489, distance: 317.5
click at [1358, 489] on div "Trip details Save This trip cannot be edited because it is either under review,…" at bounding box center [1211, 420] width 449 height 727
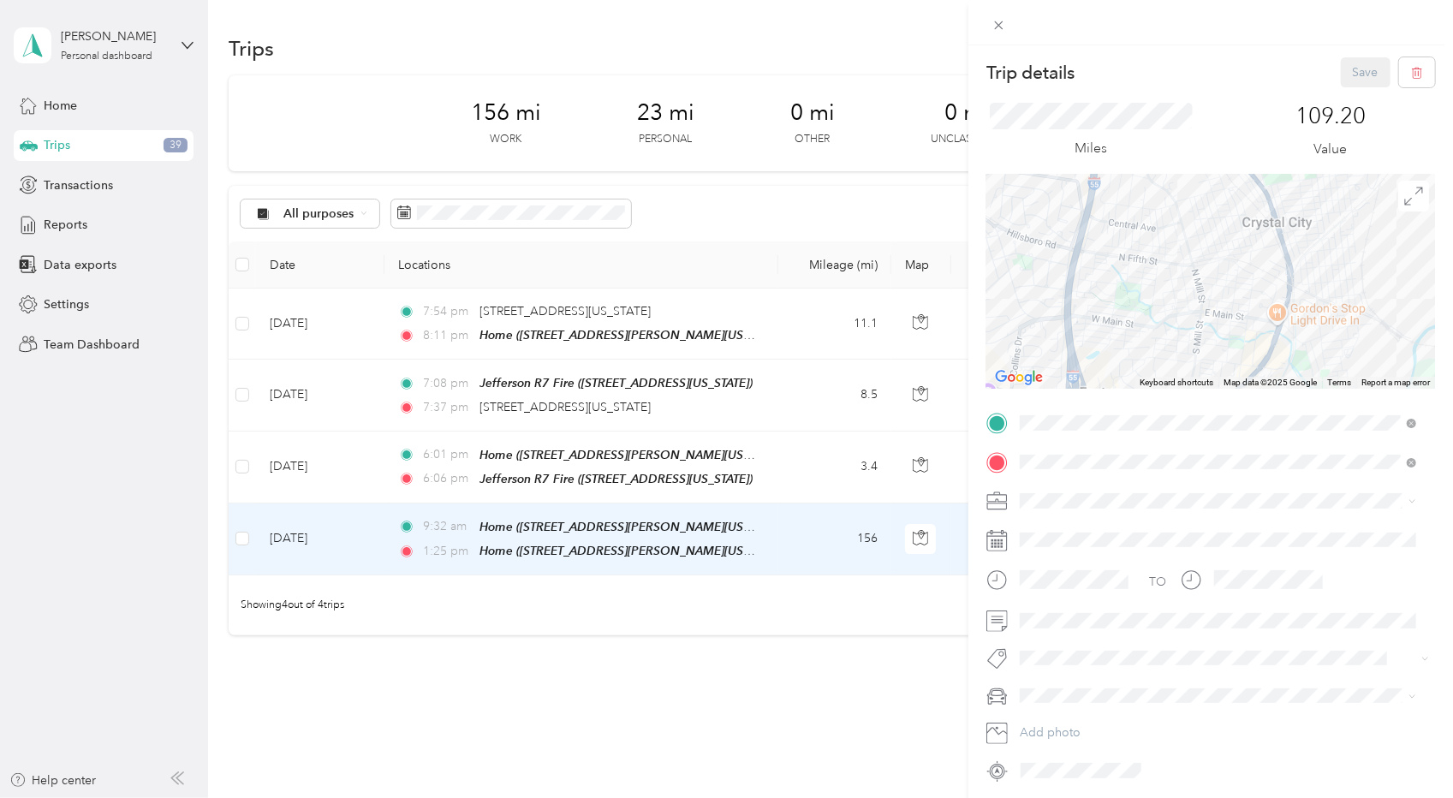
drag, startPoint x: 1114, startPoint y: 234, endPoint x: 1184, endPoint y: 446, distance: 223.4
click at [1184, 446] on div "Trip details Save This trip cannot be edited because it is either under review,…" at bounding box center [1211, 420] width 449 height 727
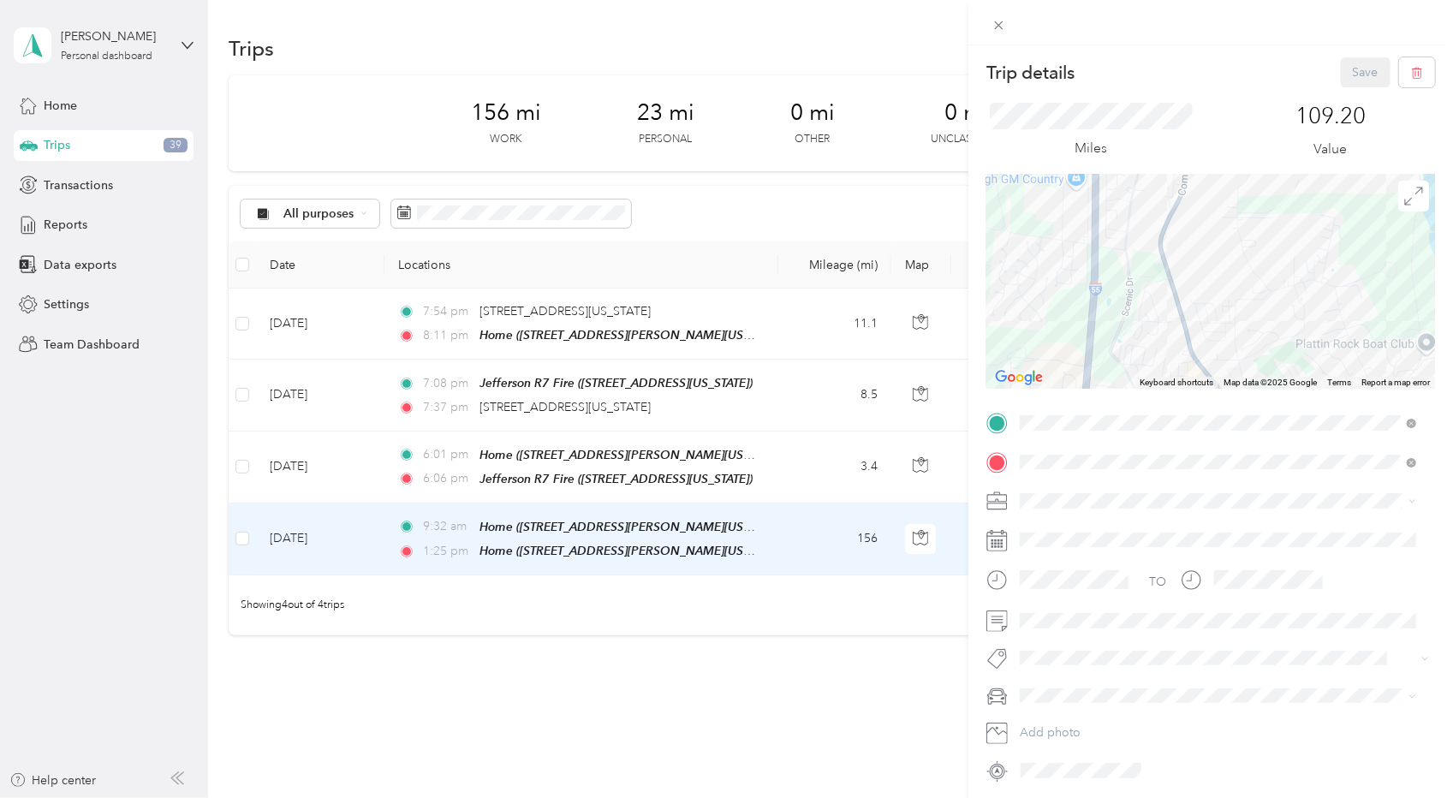
drag, startPoint x: 1146, startPoint y: 200, endPoint x: 1119, endPoint y: 400, distance: 202.1
click at [1119, 400] on div "Trip details Save This trip cannot be edited because it is either under review,…" at bounding box center [1211, 420] width 449 height 727
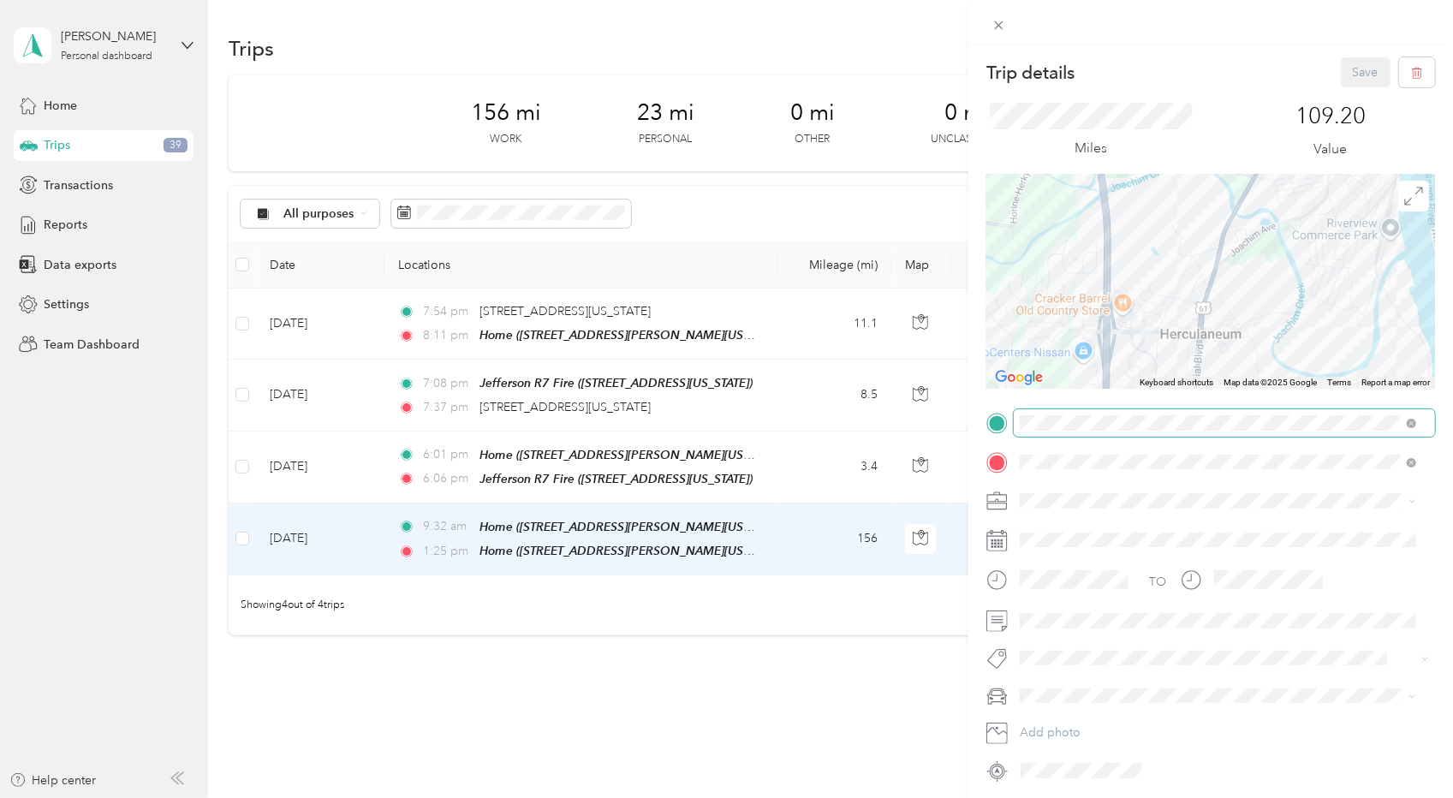
drag, startPoint x: 1128, startPoint y: 282, endPoint x: 1142, endPoint y: 431, distance: 149.7
click at [1142, 431] on div "Trip details Save This trip cannot be edited because it is either under review,…" at bounding box center [1211, 420] width 449 height 727
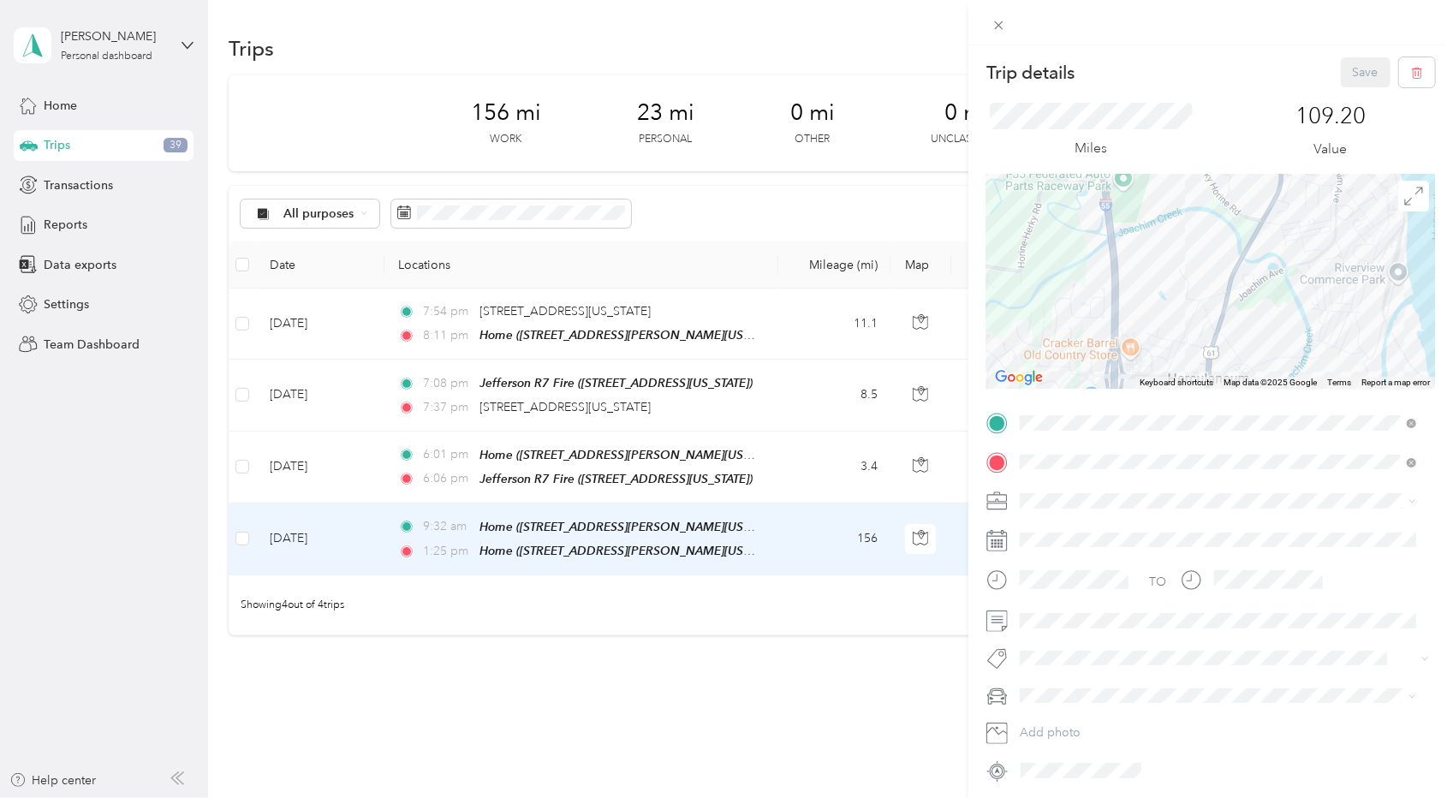
drag, startPoint x: 1149, startPoint y: 210, endPoint x: 1148, endPoint y: 389, distance: 179.0
click at [1148, 389] on div "Trip details Save This trip cannot be edited because it is either under review,…" at bounding box center [1211, 420] width 449 height 727
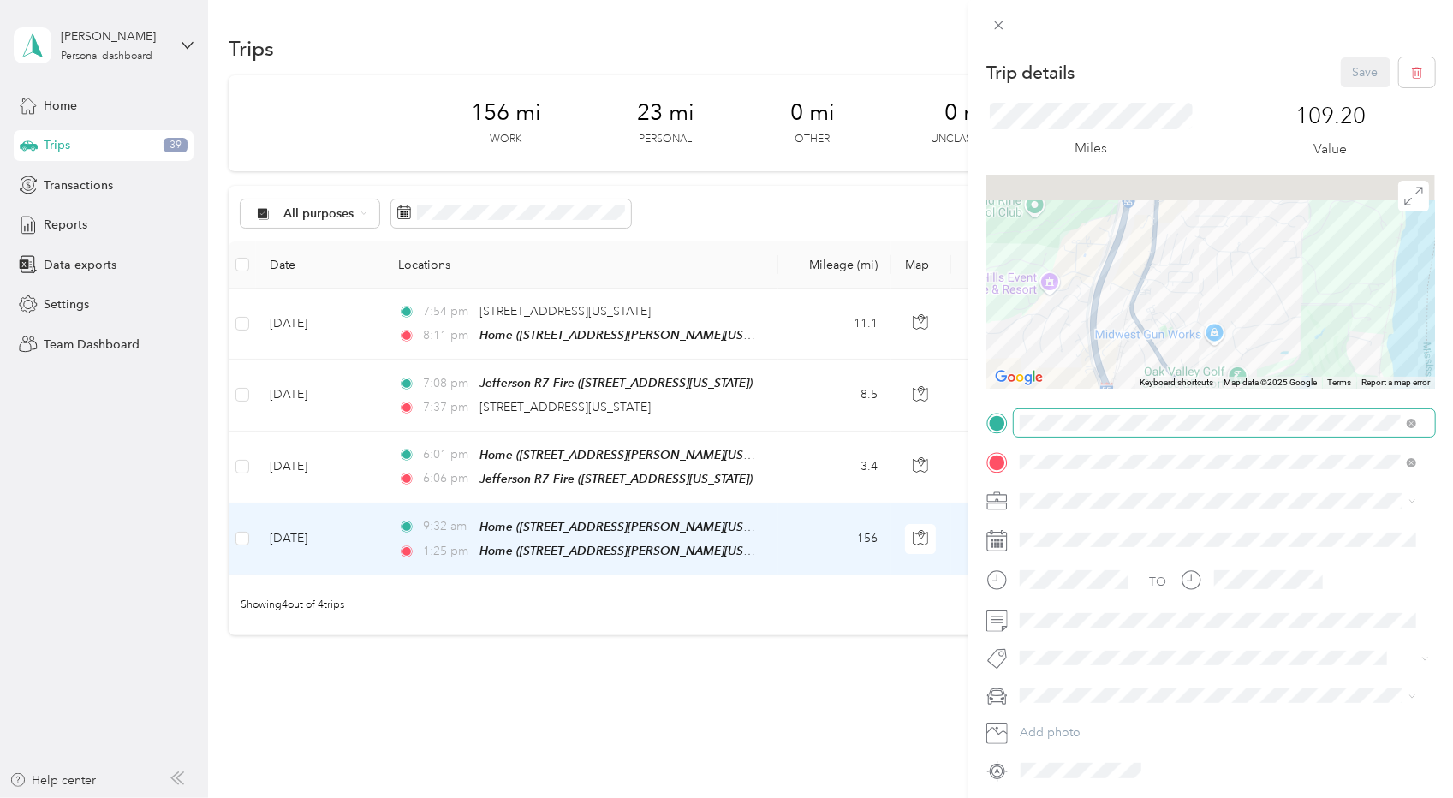
drag, startPoint x: 1113, startPoint y: 217, endPoint x: 1117, endPoint y: 435, distance: 218.4
click at [1117, 435] on div "Trip details Save This trip cannot be edited because it is either under review,…" at bounding box center [1211, 420] width 449 height 727
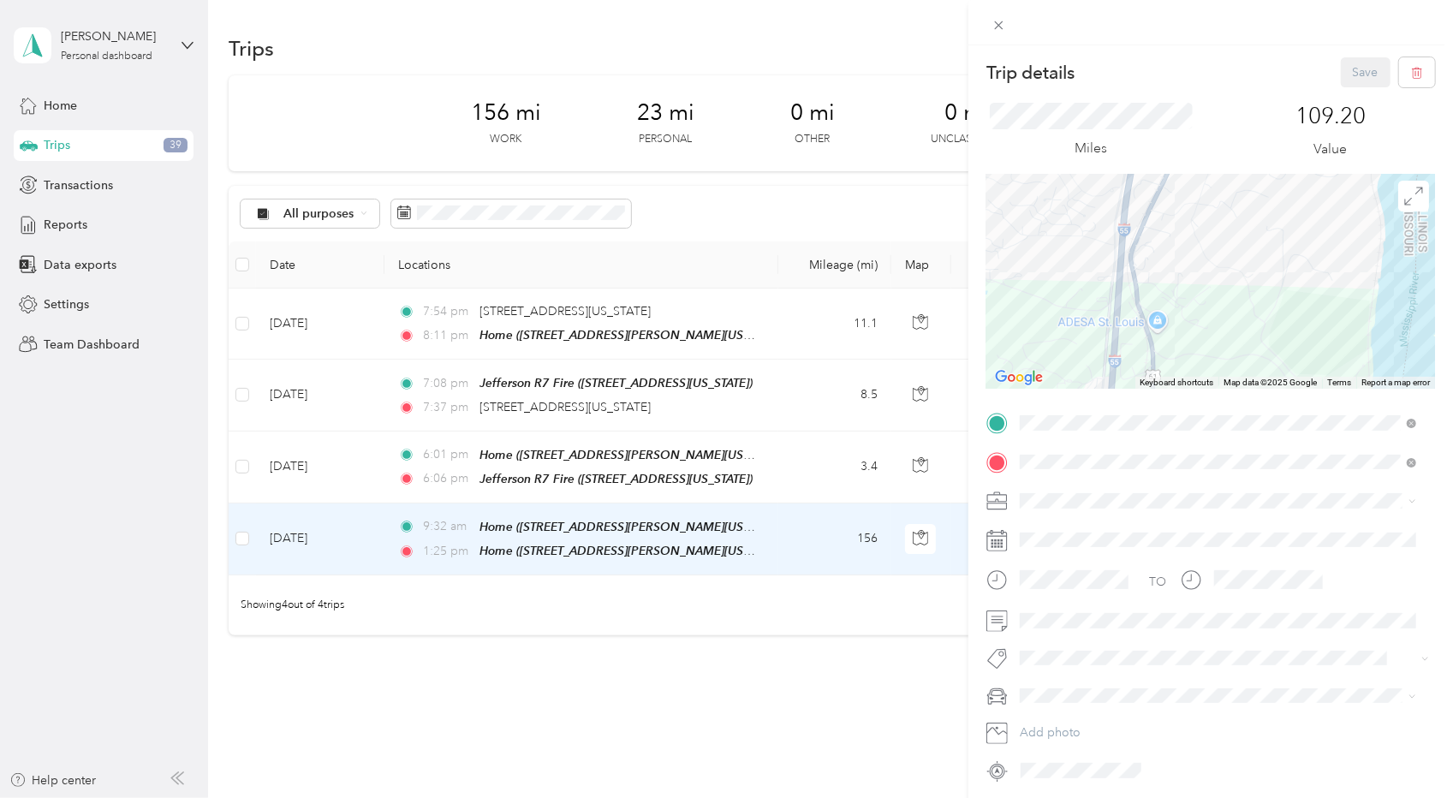
drag, startPoint x: 1213, startPoint y: 192, endPoint x: 1172, endPoint y: 389, distance: 201.2
click at [1172, 389] on div "Trip details Save This trip cannot be edited because it is either under review,…" at bounding box center [1211, 420] width 449 height 727
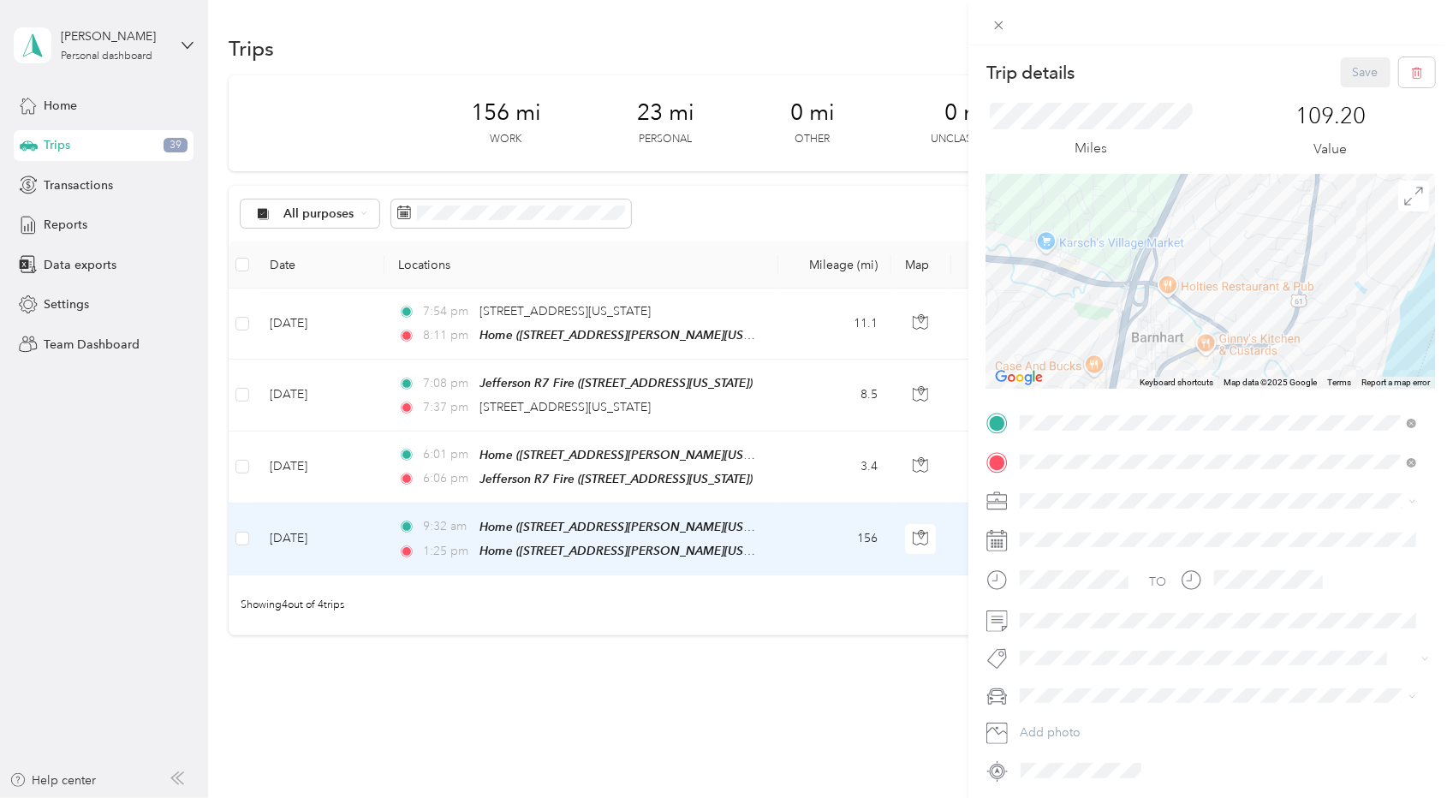
click at [1158, 268] on div at bounding box center [1211, 282] width 449 height 214
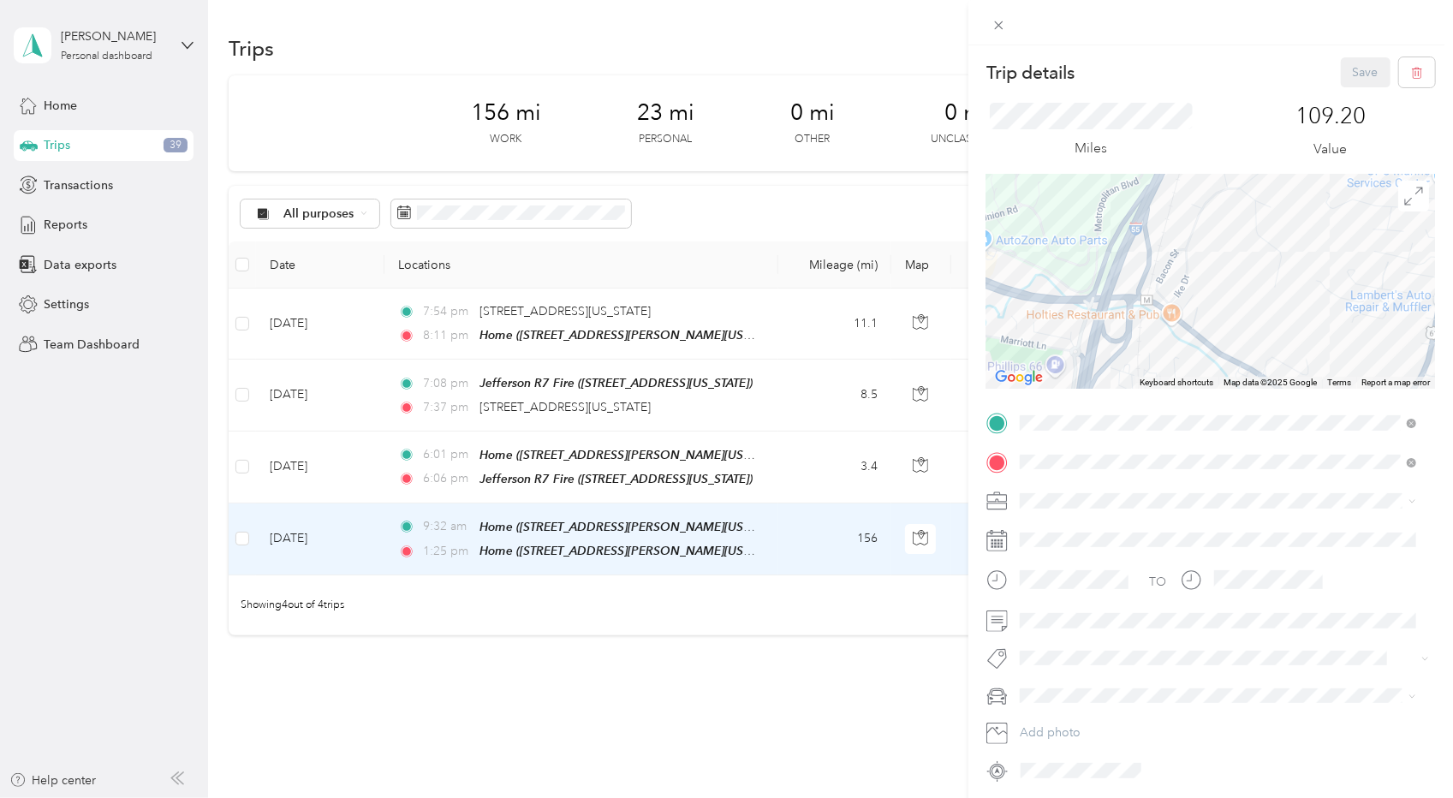
click at [1158, 268] on div at bounding box center [1211, 282] width 449 height 214
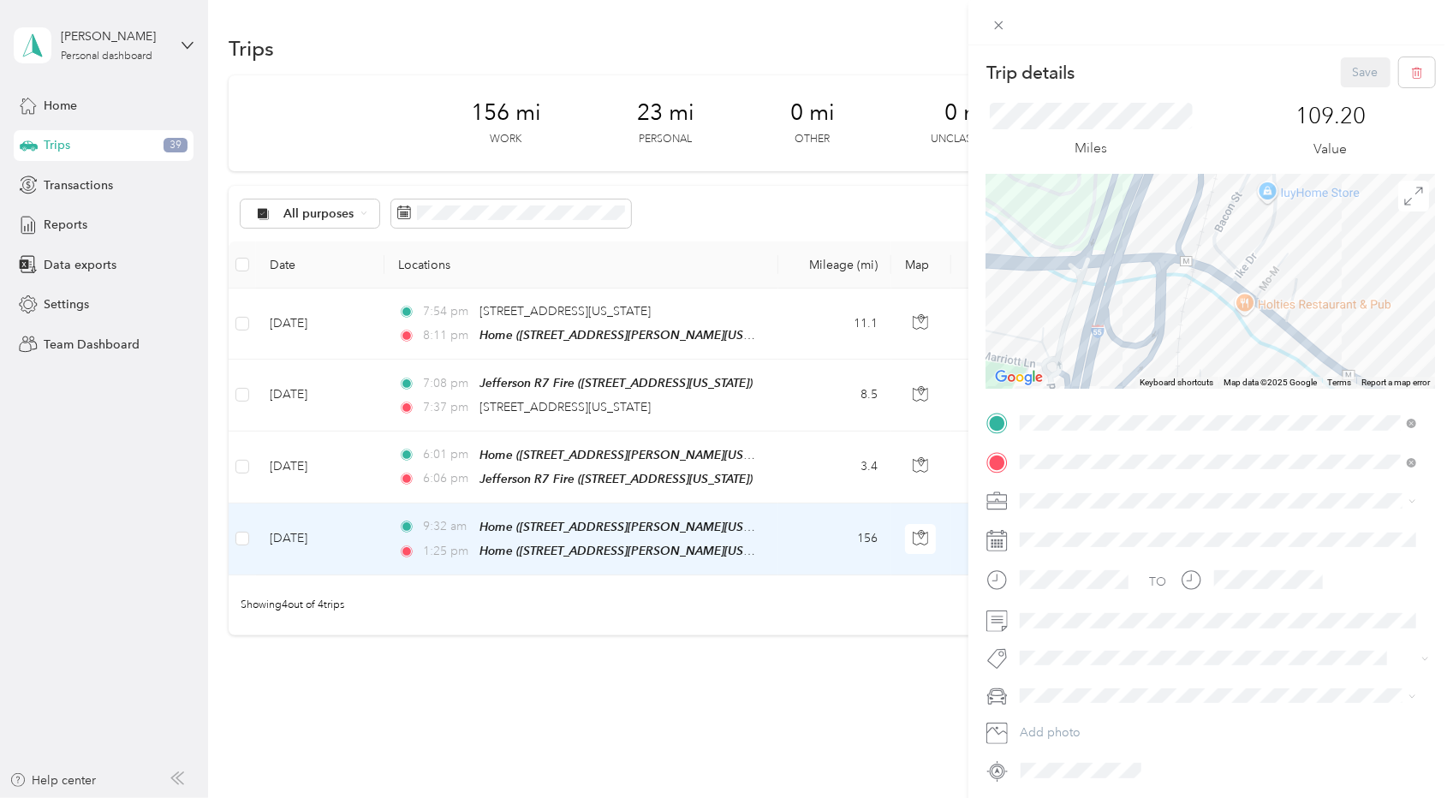
drag, startPoint x: 1158, startPoint y: 268, endPoint x: 1223, endPoint y: 196, distance: 97.0
click at [1223, 196] on div at bounding box center [1211, 282] width 449 height 214
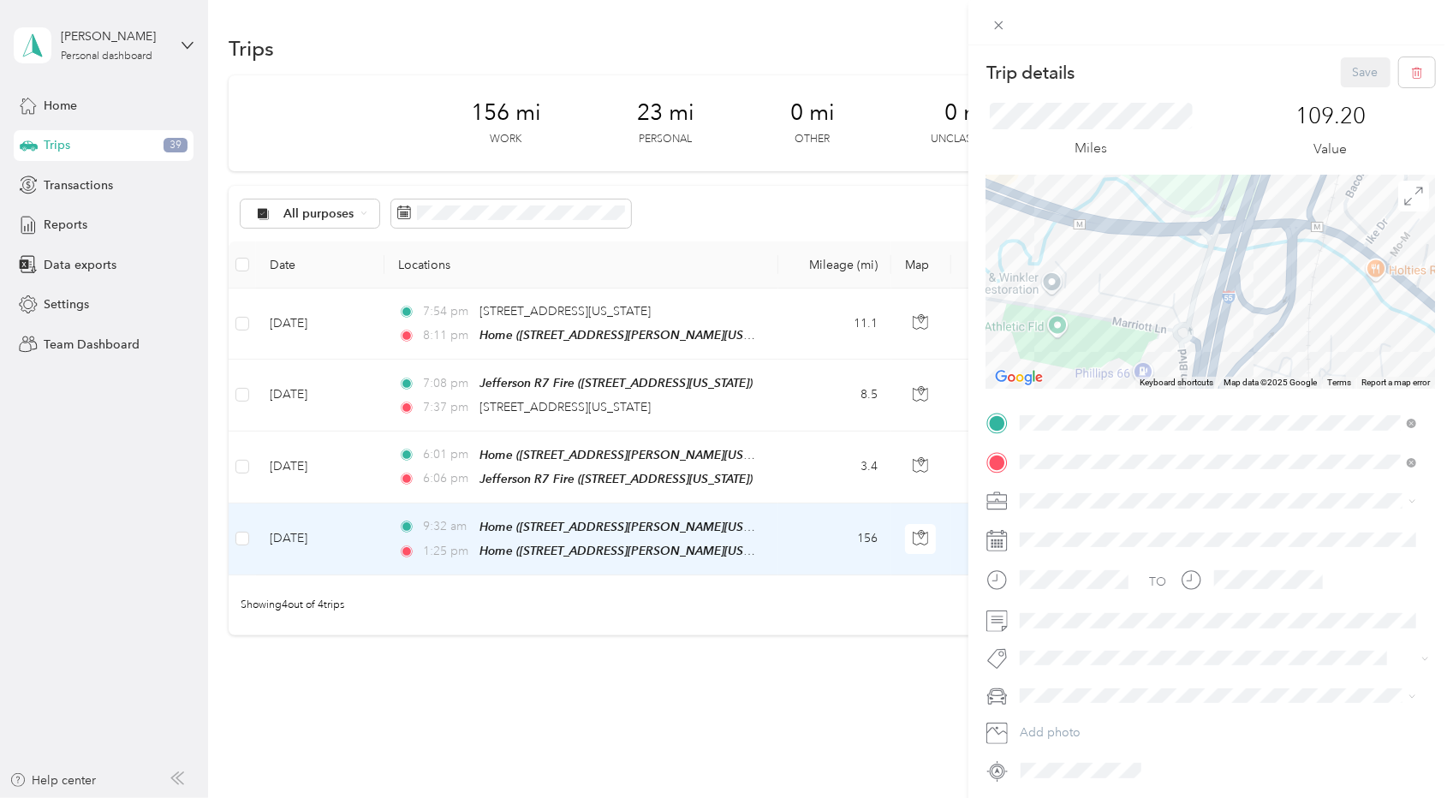
drag, startPoint x: 1178, startPoint y: 320, endPoint x: 1311, endPoint y: 286, distance: 137.1
click at [1311, 286] on div at bounding box center [1211, 282] width 449 height 214
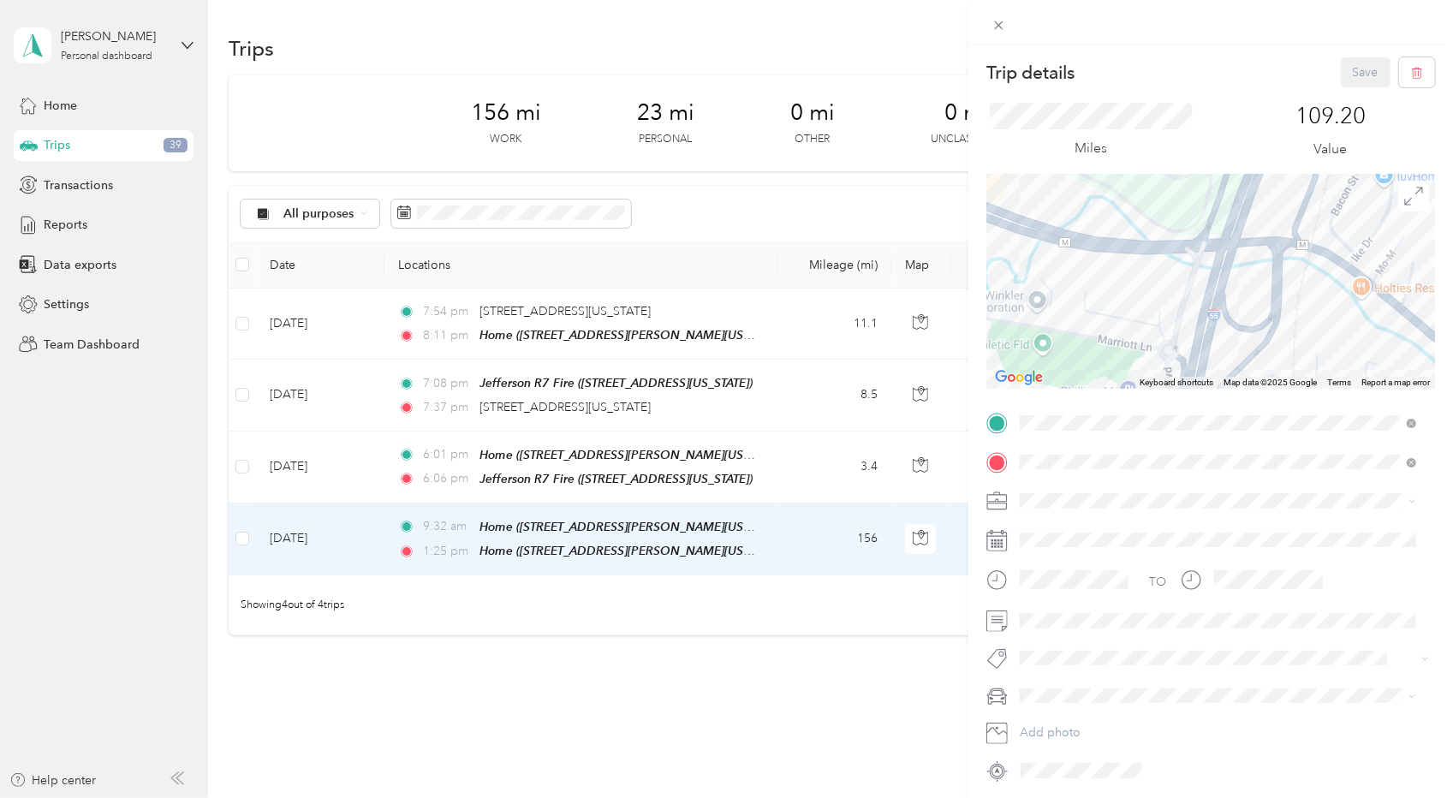
drag, startPoint x: 1311, startPoint y: 286, endPoint x: 1245, endPoint y: 395, distance: 127.2
click at [1245, 395] on div "Trip details Save This trip cannot be edited because it is either under review,…" at bounding box center [1211, 420] width 449 height 727
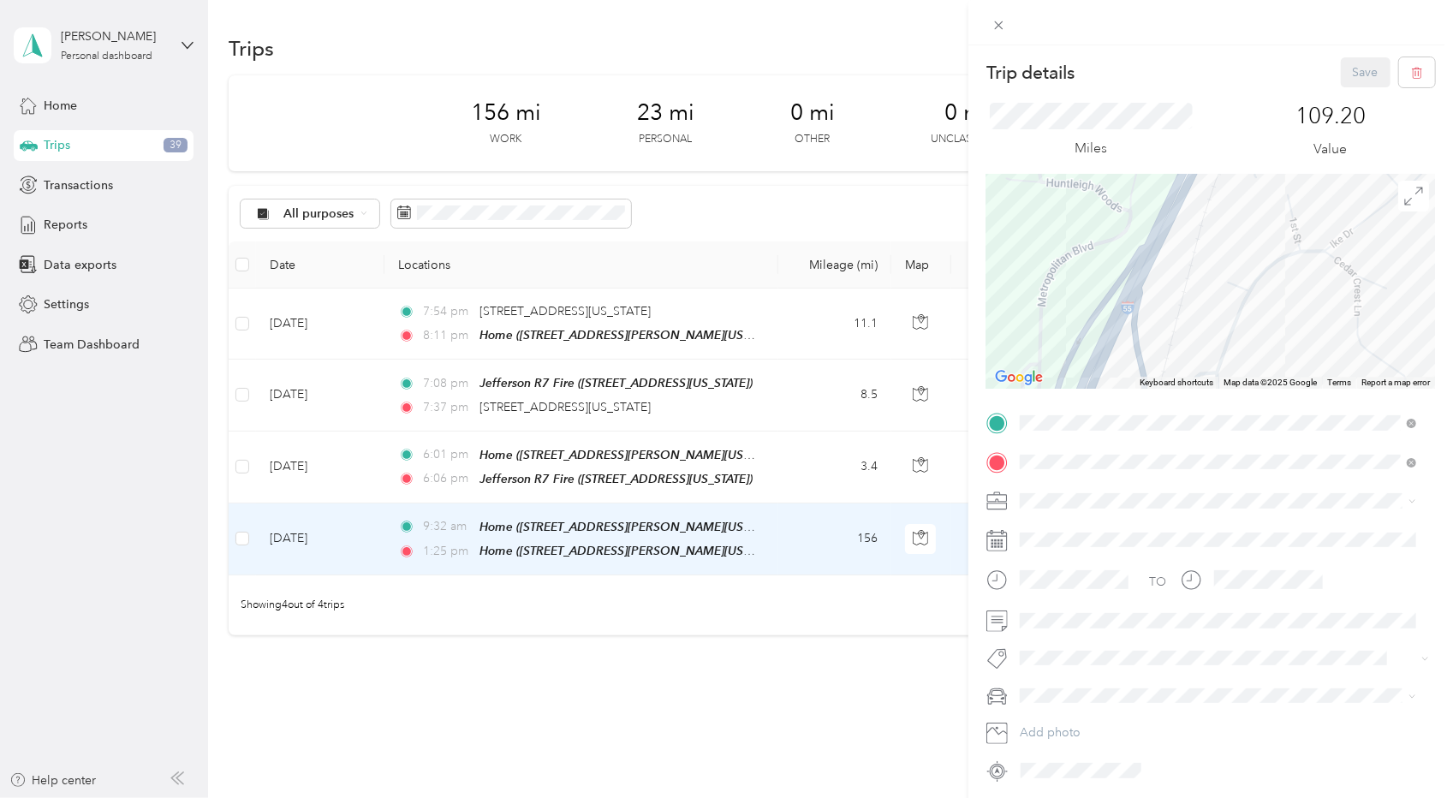
drag, startPoint x: 1285, startPoint y: 260, endPoint x: 1156, endPoint y: 379, distance: 175.8
click at [1156, 379] on div "Keyboard shortcuts Map Data Map data ©2025 Google Map data ©2025 Google 100 m C…" at bounding box center [1211, 282] width 449 height 214
drag, startPoint x: 1172, startPoint y: 230, endPoint x: 1278, endPoint y: 373, distance: 177.4
click at [1278, 373] on div at bounding box center [1211, 282] width 449 height 214
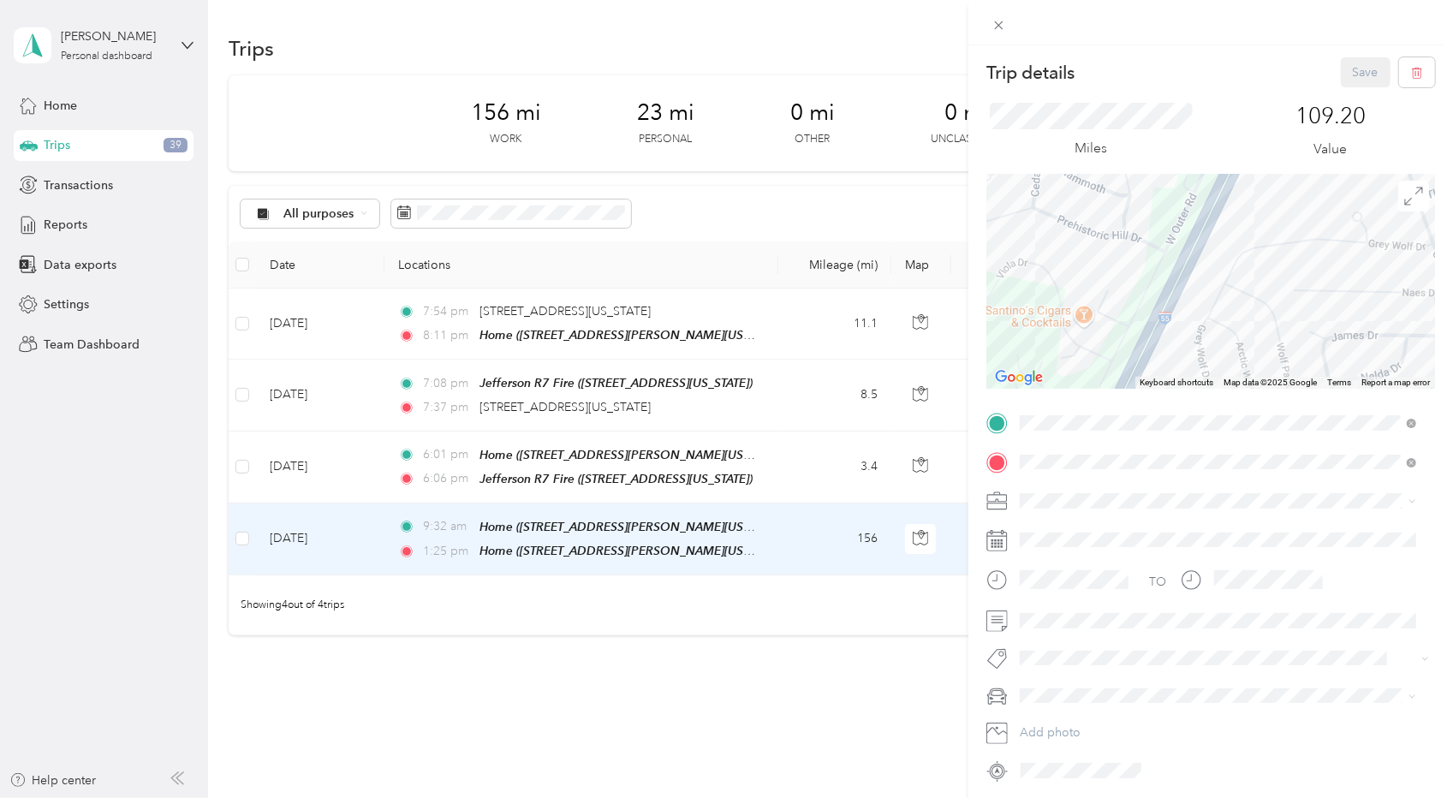
drag, startPoint x: 1323, startPoint y: 212, endPoint x: 1231, endPoint y: 355, distance: 170.3
click at [1231, 355] on div at bounding box center [1211, 282] width 449 height 214
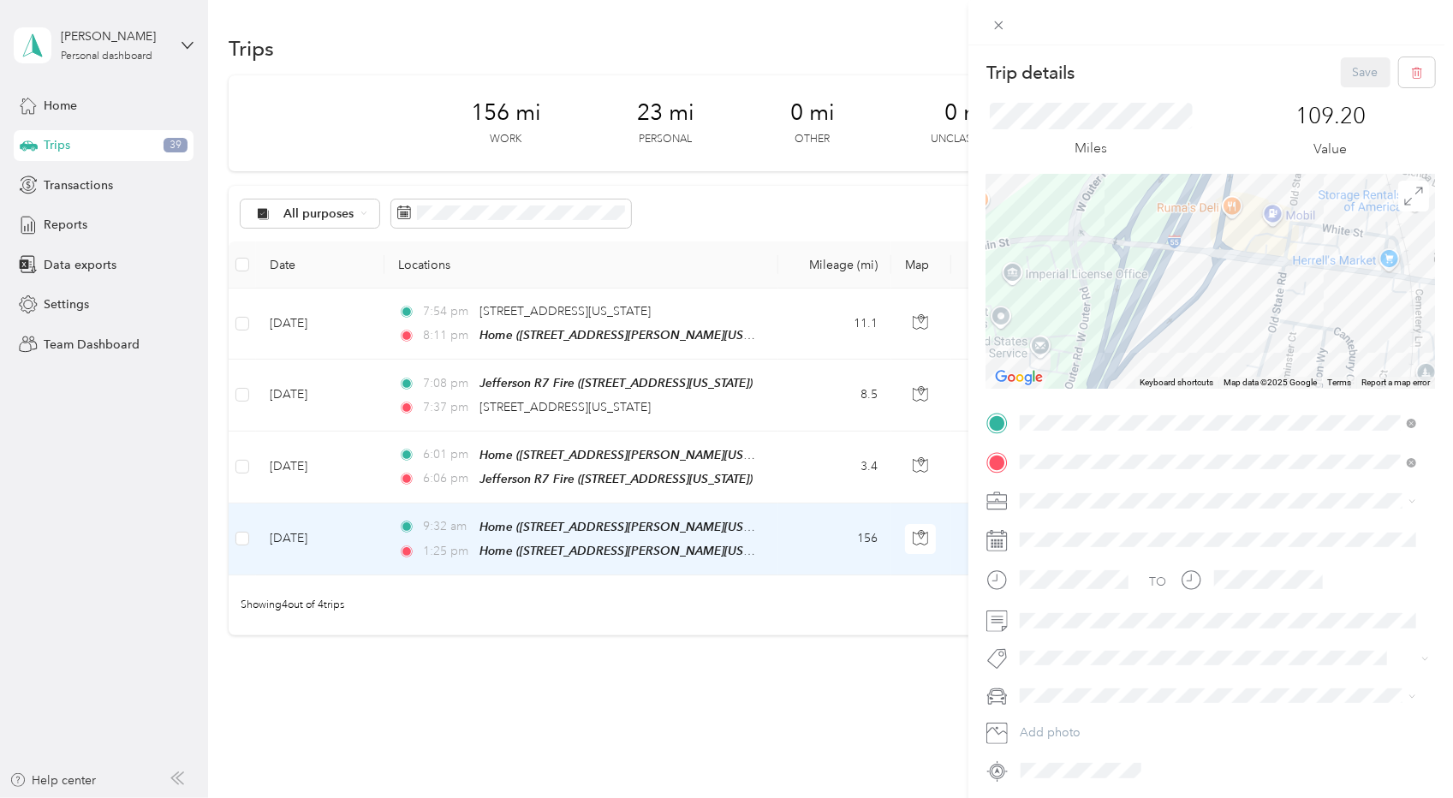
drag, startPoint x: 1271, startPoint y: 247, endPoint x: 1136, endPoint y: 347, distance: 168.4
click at [1136, 347] on div at bounding box center [1211, 282] width 449 height 214
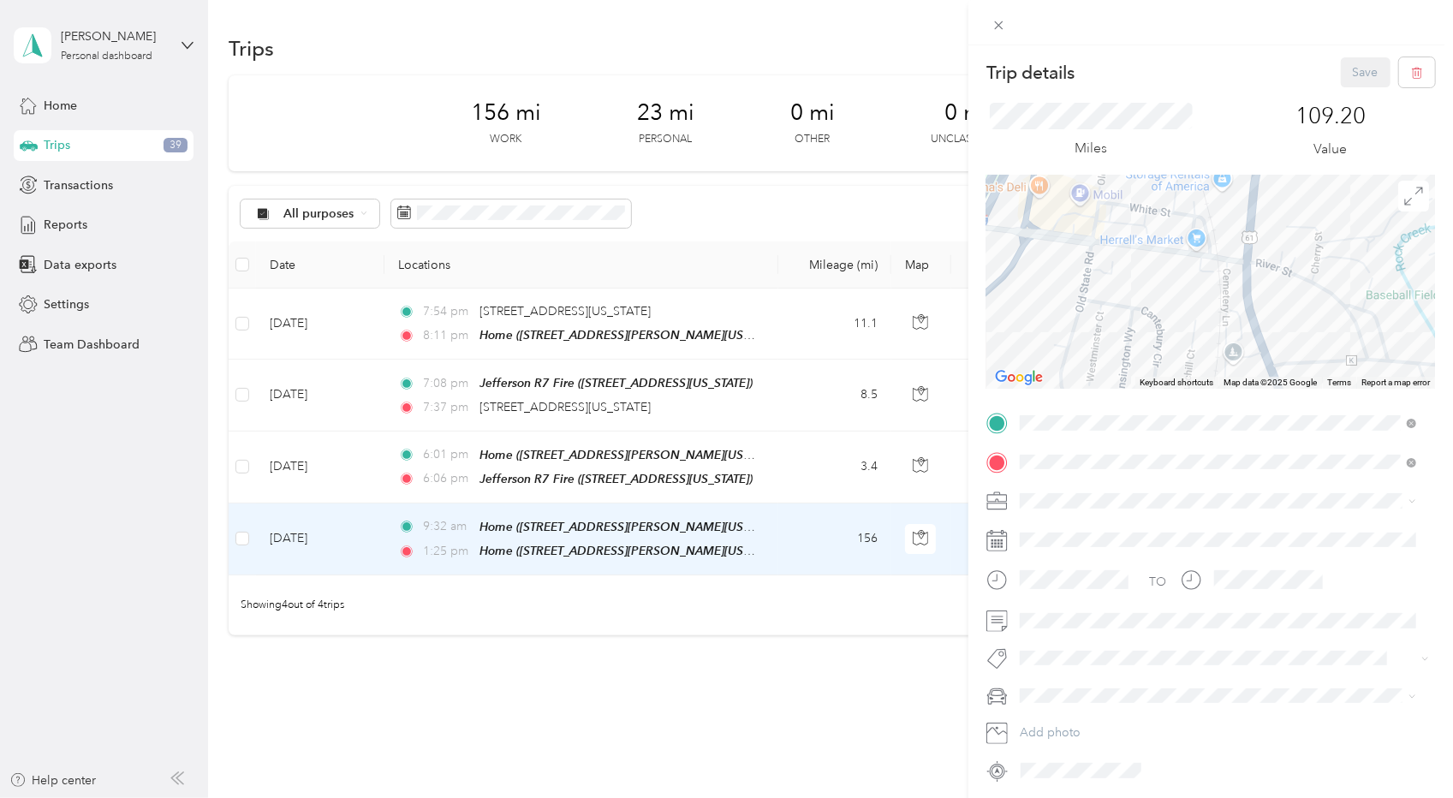
click at [1161, 110] on div "Trip details Save This trip cannot be edited because it is either under review,…" at bounding box center [1211, 420] width 449 height 727
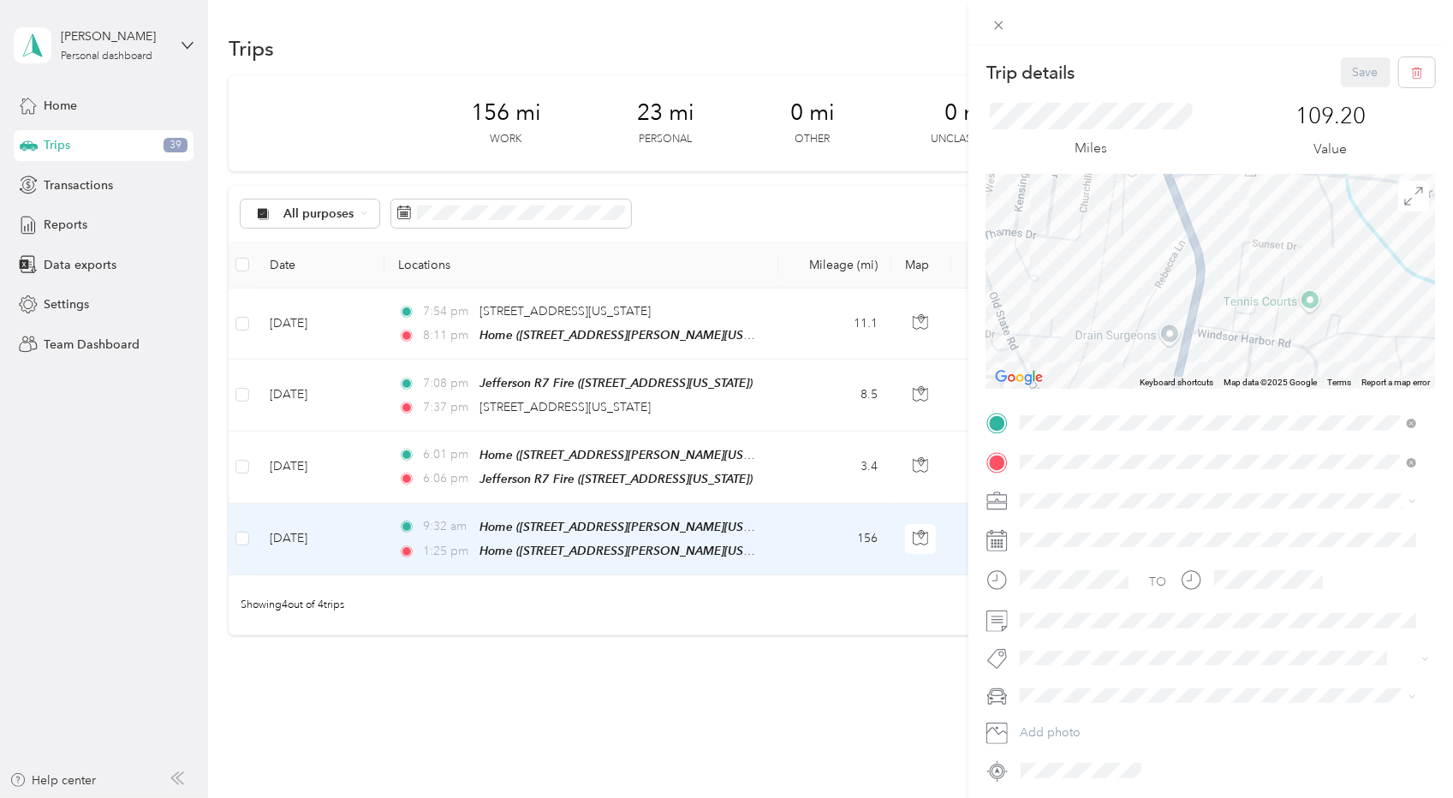
click at [1082, 120] on div "Trip details Save This trip cannot be edited because it is either under review,…" at bounding box center [1211, 420] width 449 height 727
drag, startPoint x: 1108, startPoint y: 301, endPoint x: 1091, endPoint y: 174, distance: 127.9
click at [1091, 175] on div at bounding box center [1211, 282] width 449 height 214
drag, startPoint x: 1072, startPoint y: 294, endPoint x: 1082, endPoint y: 370, distance: 76.8
click at [1082, 370] on div at bounding box center [1211, 282] width 449 height 214
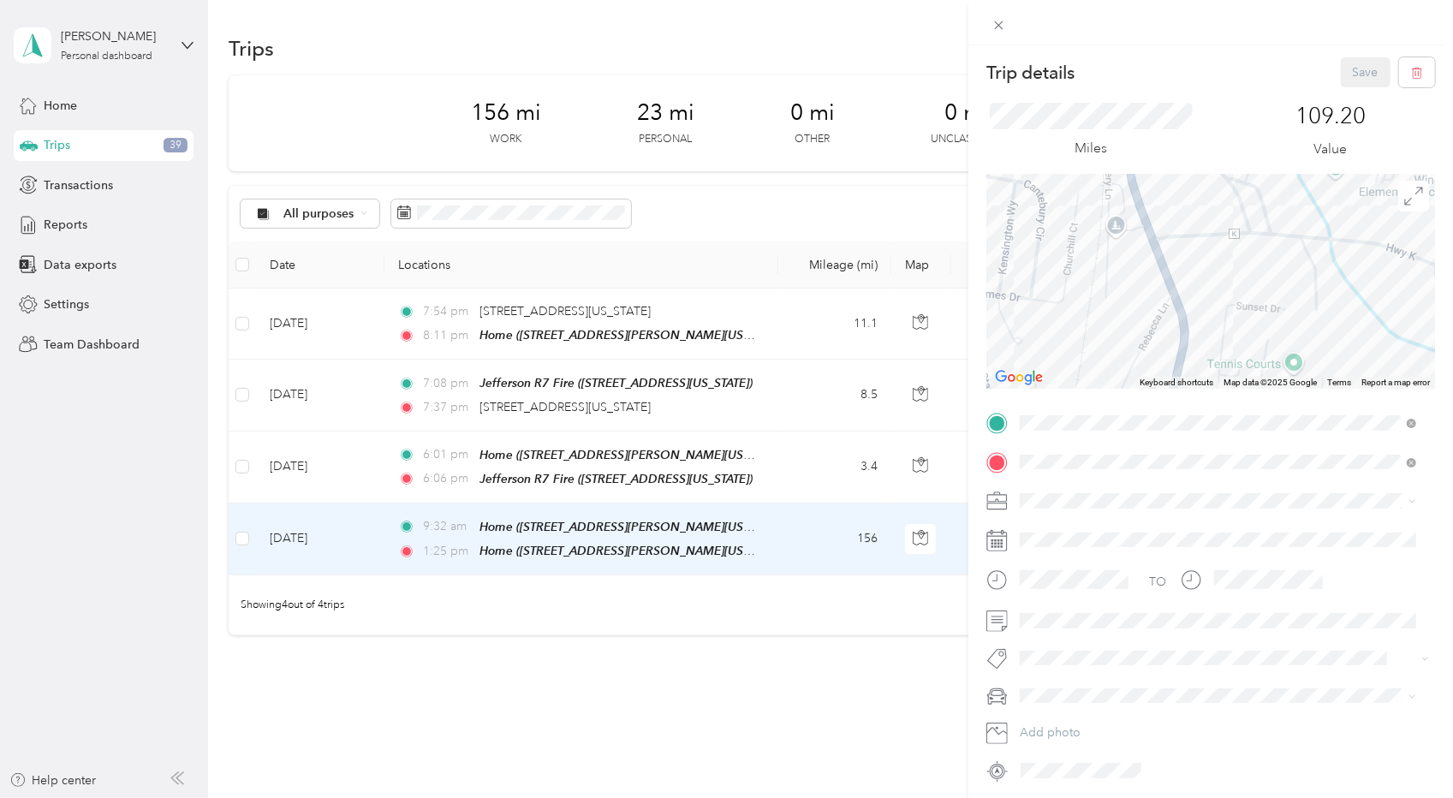
drag, startPoint x: 1130, startPoint y: 220, endPoint x: 1118, endPoint y: 396, distance: 176.0
click at [1118, 396] on div "Trip details Save This trip cannot be edited because it is either under review,…" at bounding box center [1211, 420] width 449 height 727
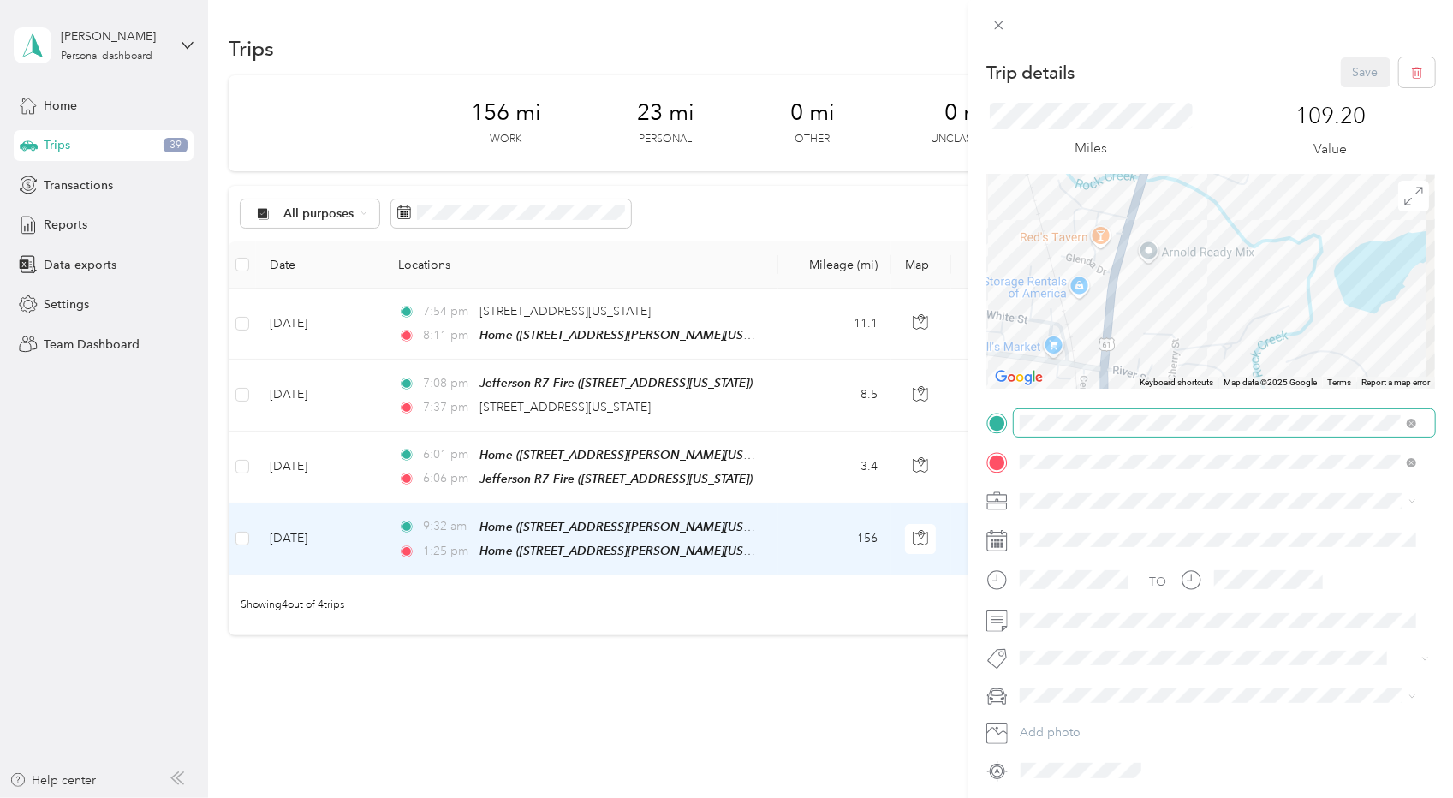
click at [1180, 415] on div "Trip details Save This trip cannot be edited because it is either under review,…" at bounding box center [1211, 420] width 449 height 727
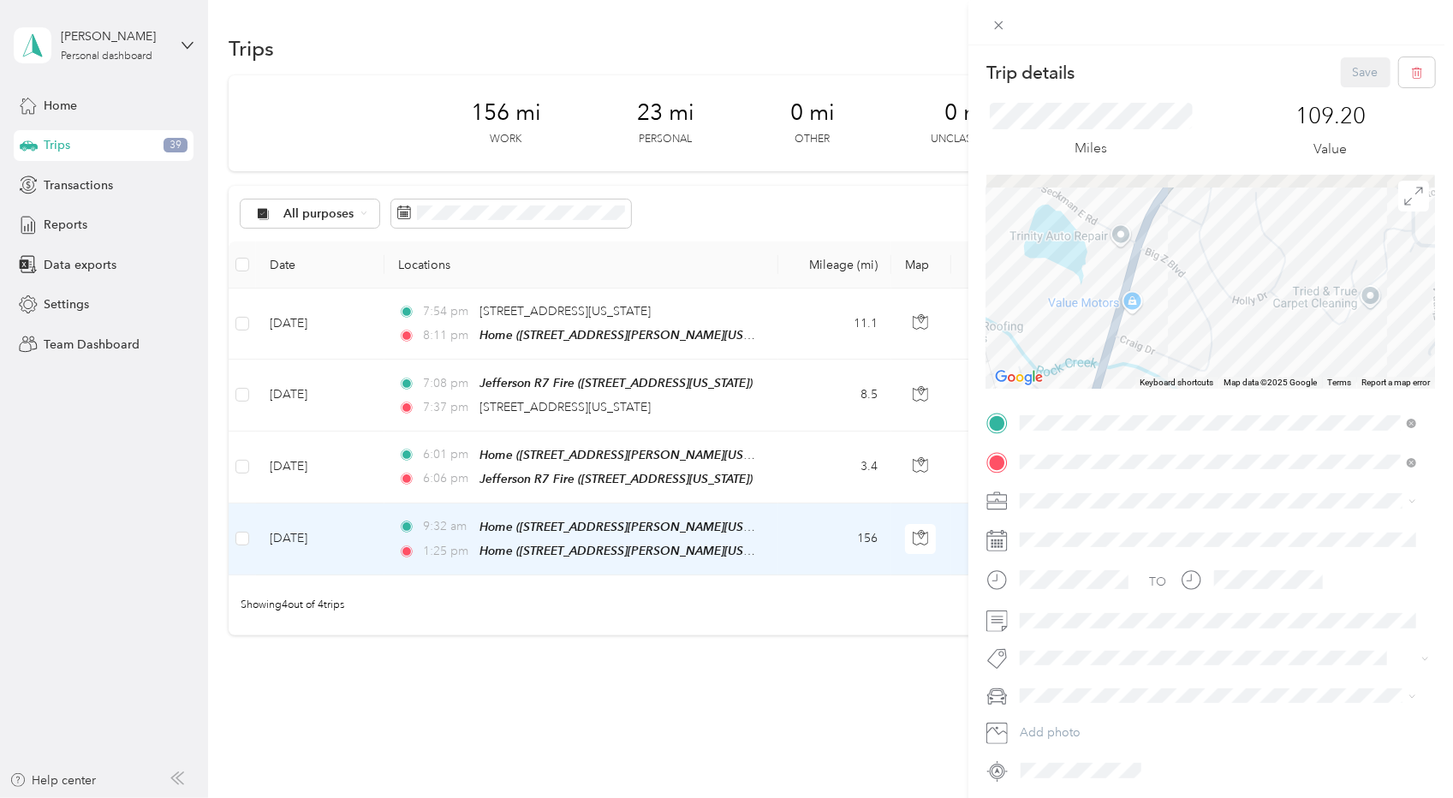
drag, startPoint x: 1260, startPoint y: 253, endPoint x: 1217, endPoint y: 395, distance: 147.7
click at [1217, 395] on div "Trip details Save This trip cannot be edited because it is either under review,…" at bounding box center [1211, 420] width 449 height 727
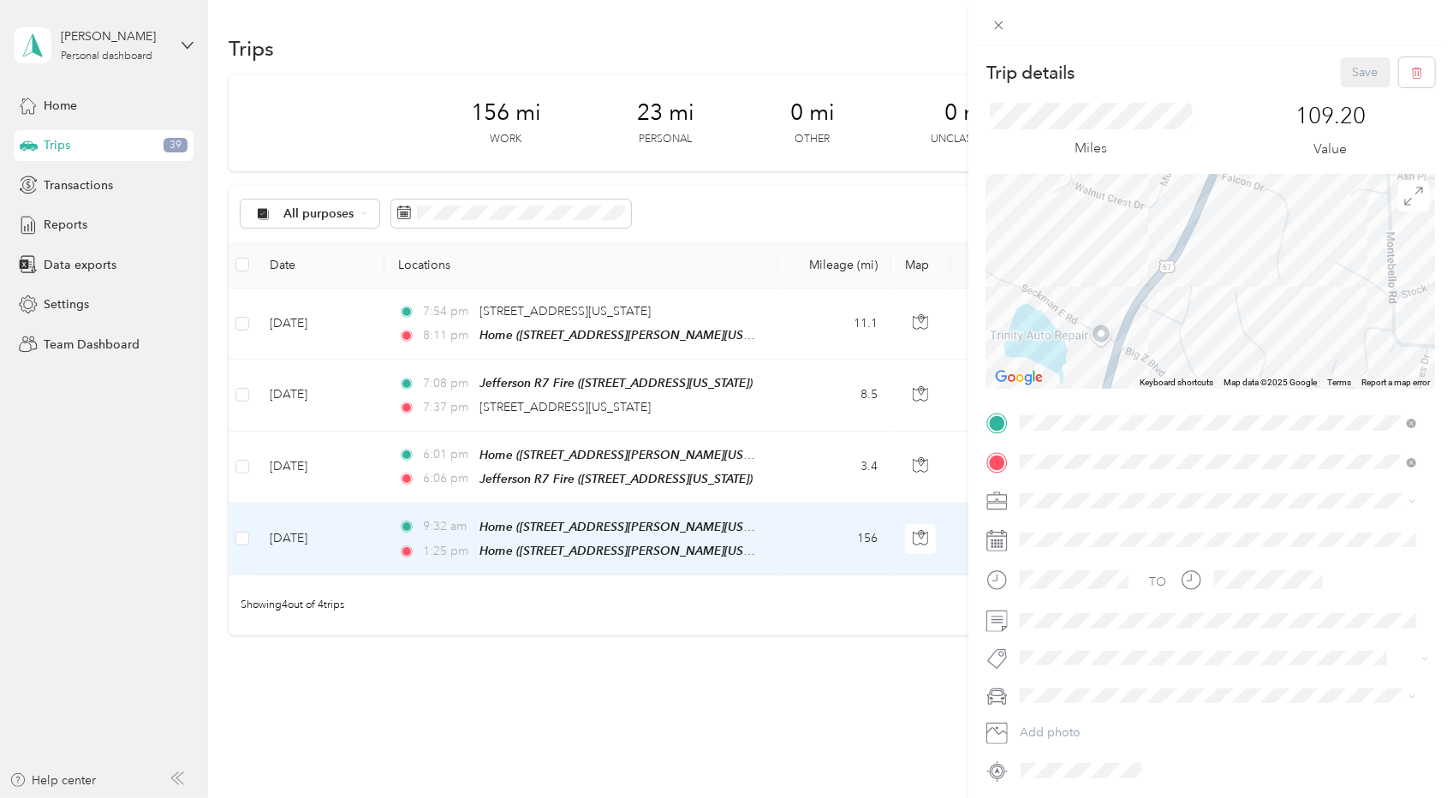
drag, startPoint x: 1261, startPoint y: 270, endPoint x: 1178, endPoint y: 404, distance: 157.6
click at [1178, 404] on div "Trip details Save This trip cannot be edited because it is either under review,…" at bounding box center [1211, 420] width 449 height 727
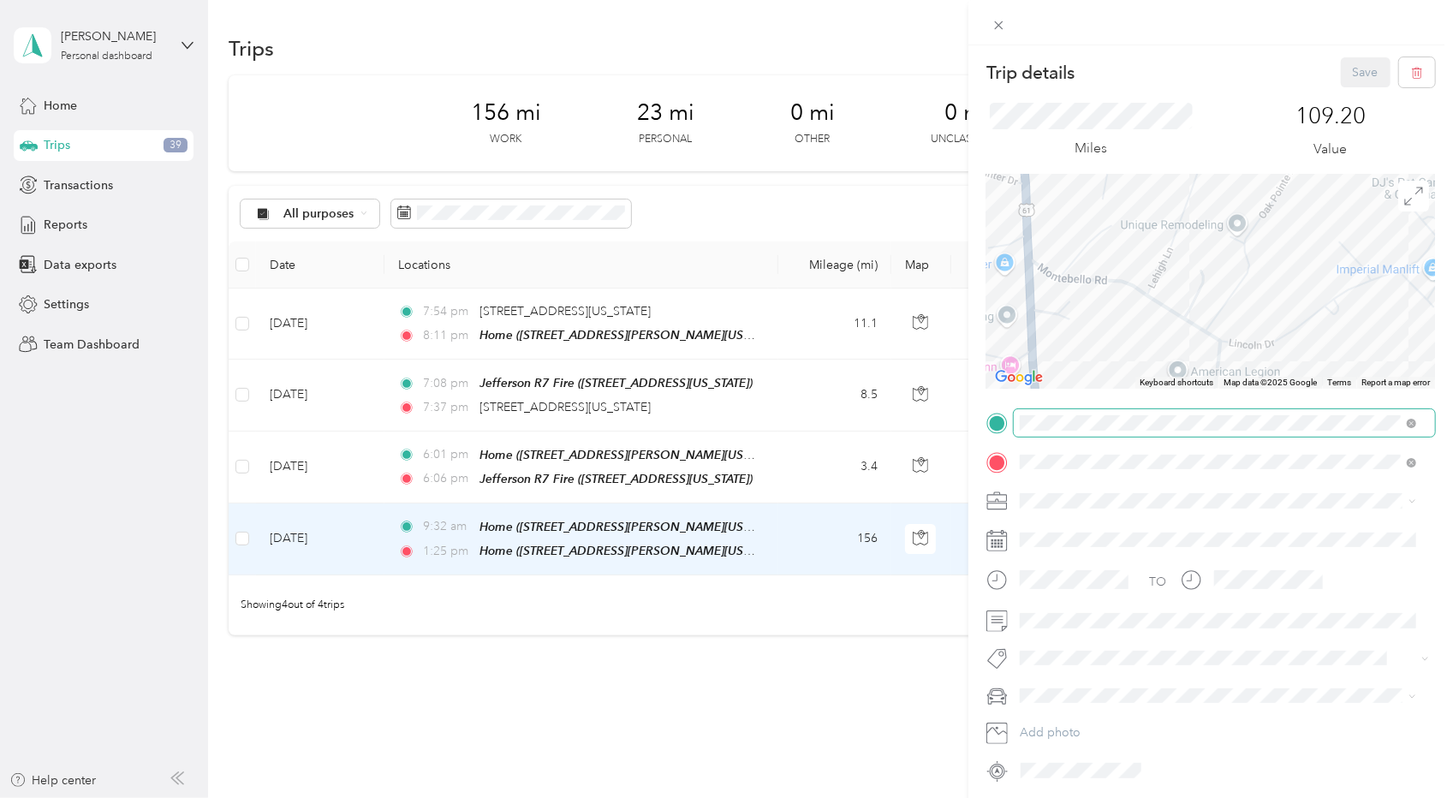
click at [1232, 420] on div "Trip details Save This trip cannot be edited because it is either under review,…" at bounding box center [1211, 420] width 449 height 727
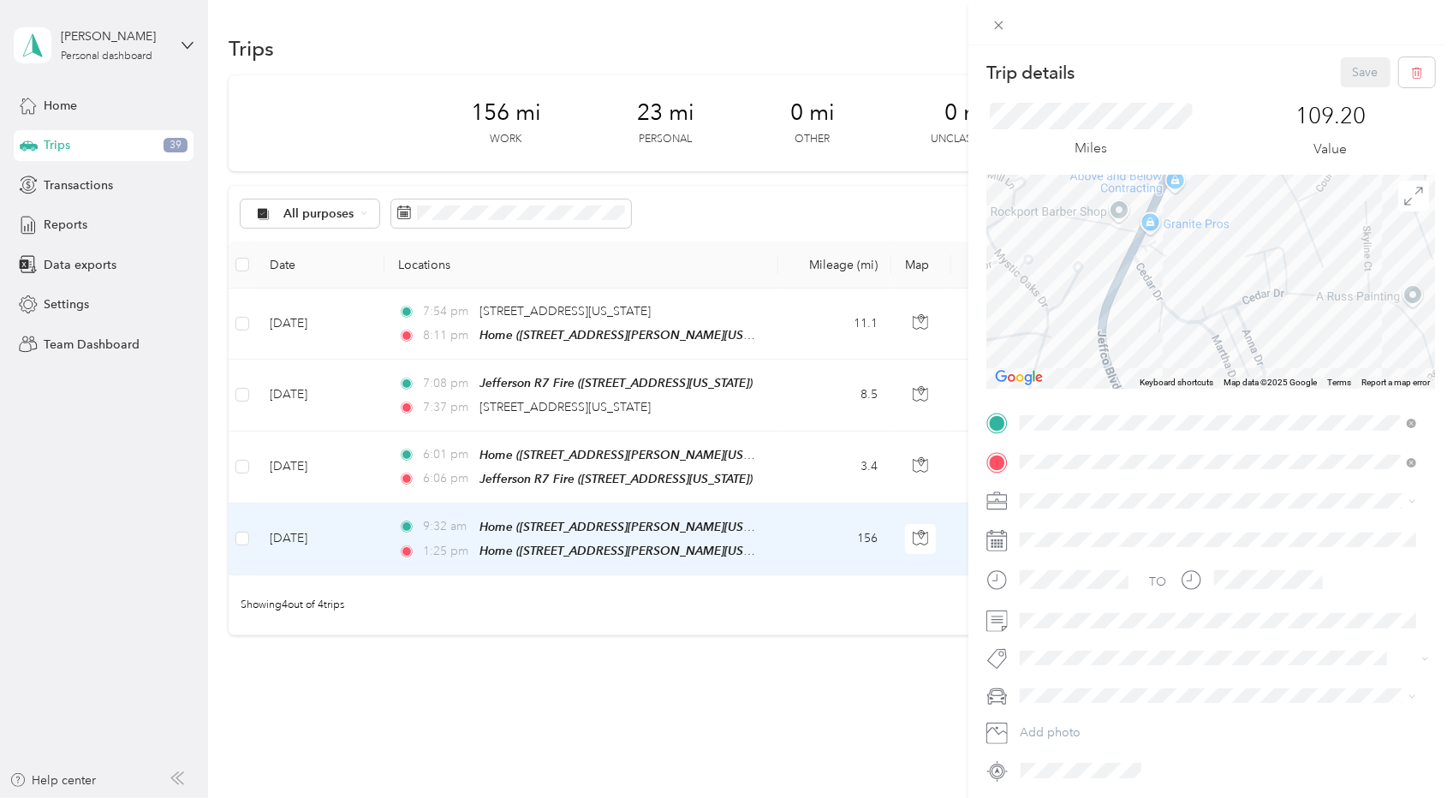
drag, startPoint x: 1171, startPoint y: 178, endPoint x: 1220, endPoint y: 380, distance: 207.9
click at [1220, 380] on div "Keyboard shortcuts Map Data Map data ©2025 Google Map data ©2025 Google 100 m C…" at bounding box center [1211, 282] width 449 height 214
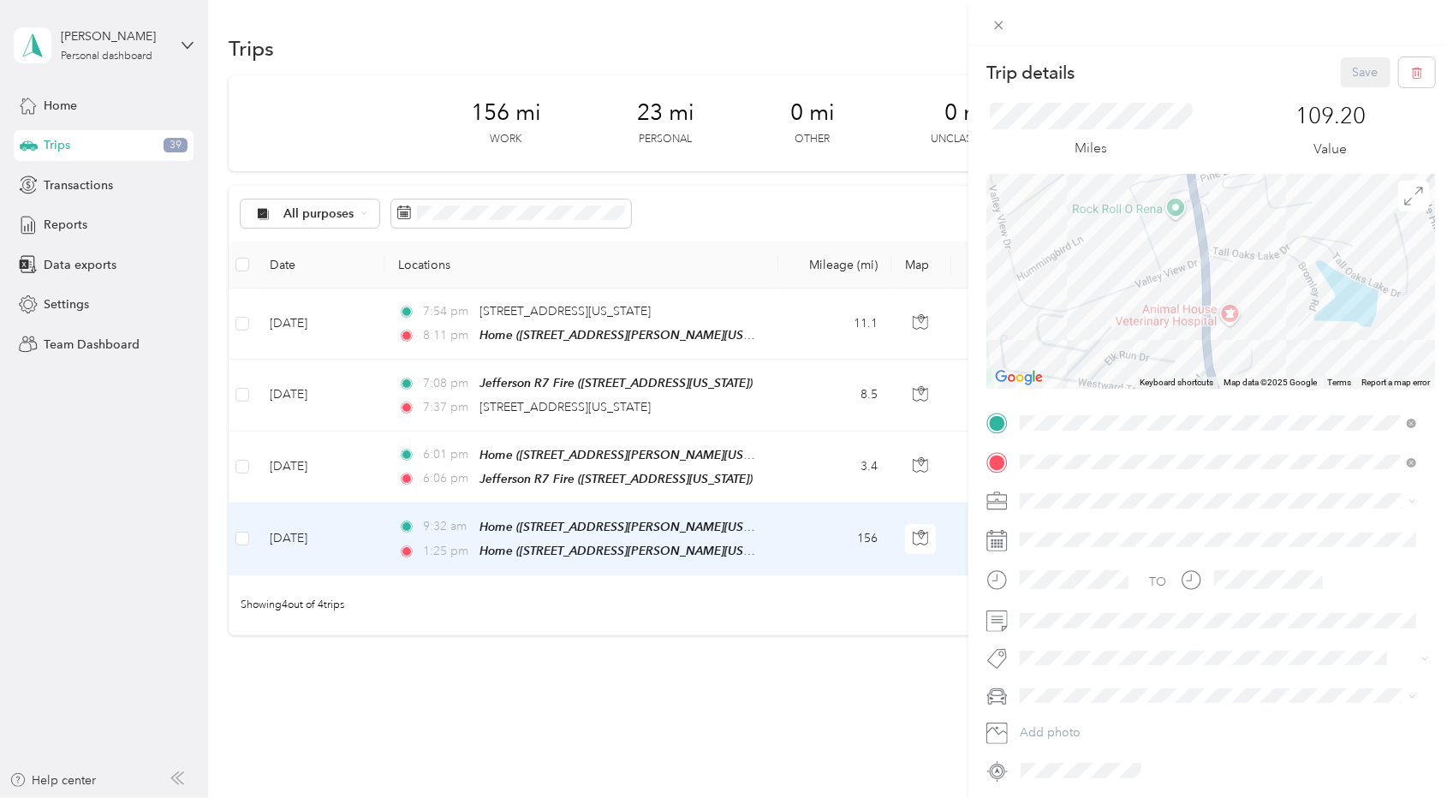
drag, startPoint x: 1197, startPoint y: 176, endPoint x: 1222, endPoint y: 323, distance: 149.4
click at [1222, 323] on div at bounding box center [1211, 282] width 449 height 214
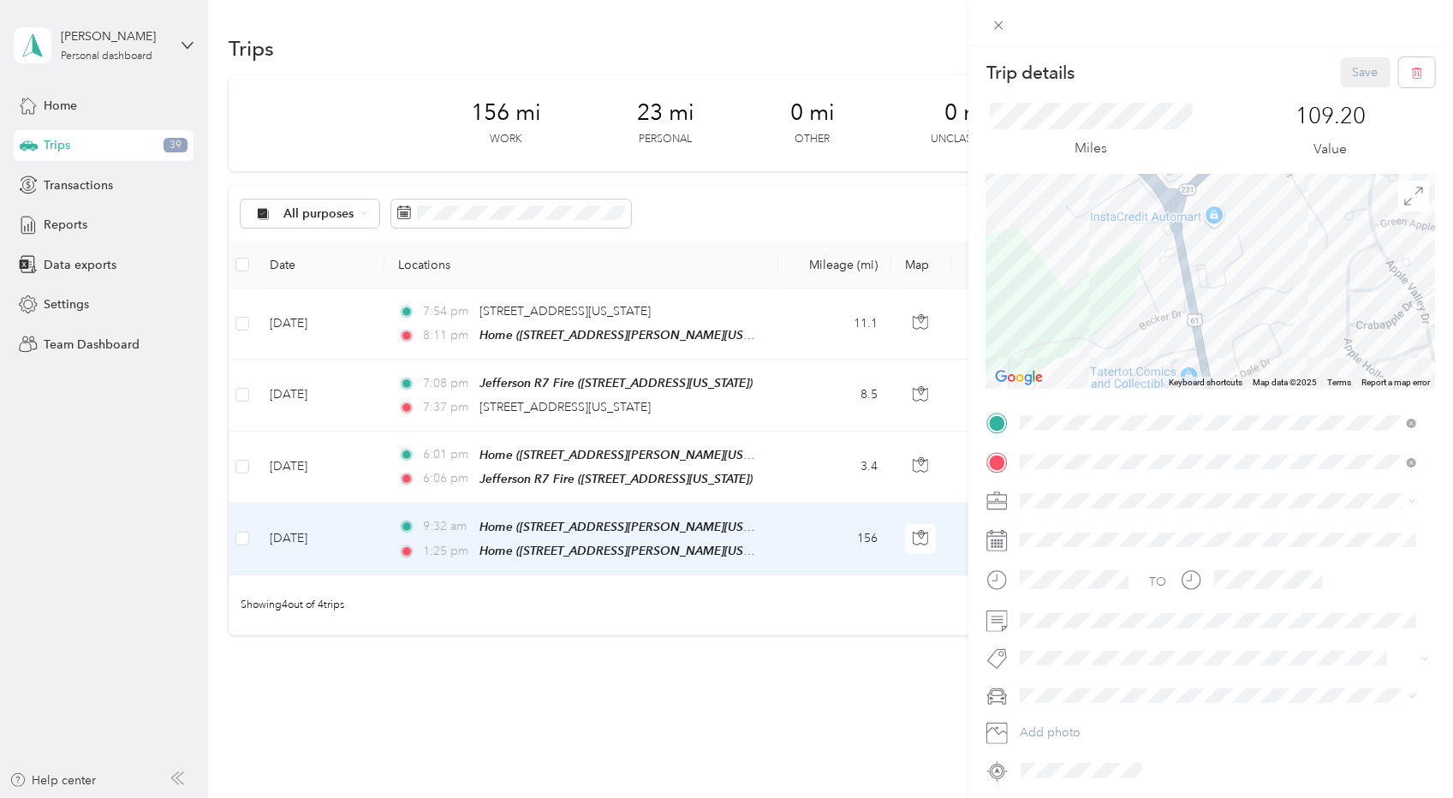
drag, startPoint x: 1247, startPoint y: 209, endPoint x: 1258, endPoint y: 359, distance: 150.3
click at [1258, 359] on div at bounding box center [1211, 282] width 449 height 214
